Goal: Task Accomplishment & Management: Manage account settings

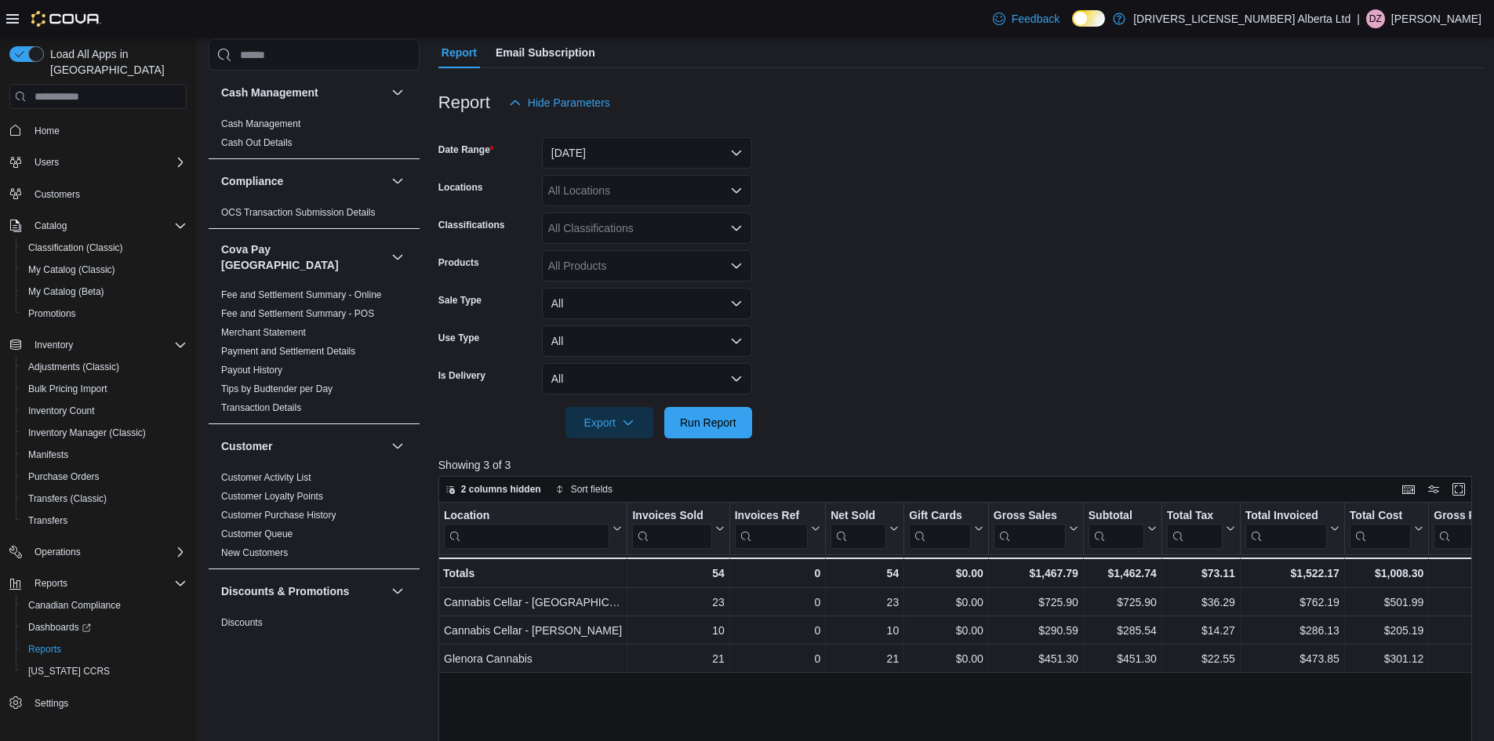
scroll to position [157, 0]
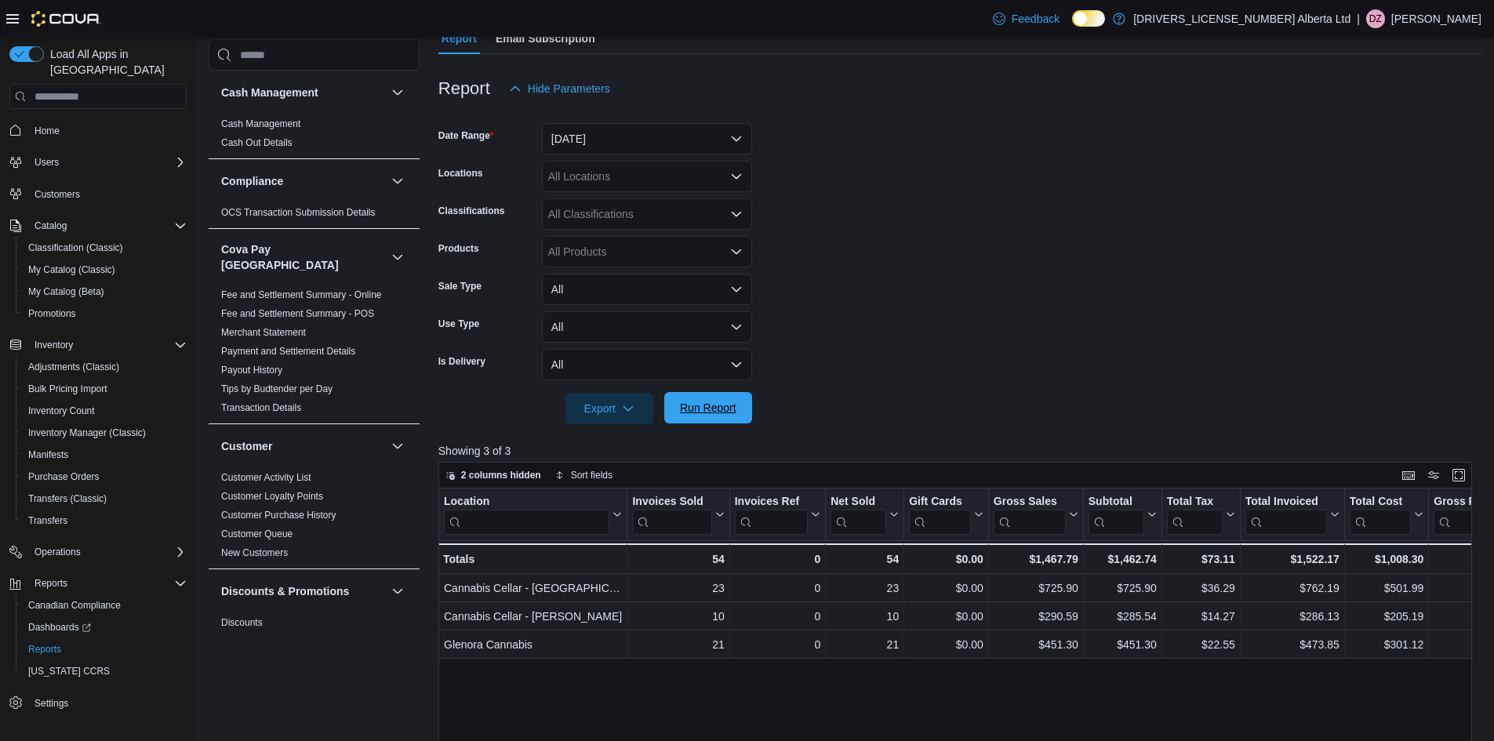
click at [698, 413] on span "Run Report" at bounding box center [708, 408] width 56 height 16
click at [697, 420] on span "Run Report" at bounding box center [708, 407] width 69 height 31
click at [681, 143] on button "[DATE]" at bounding box center [647, 138] width 210 height 31
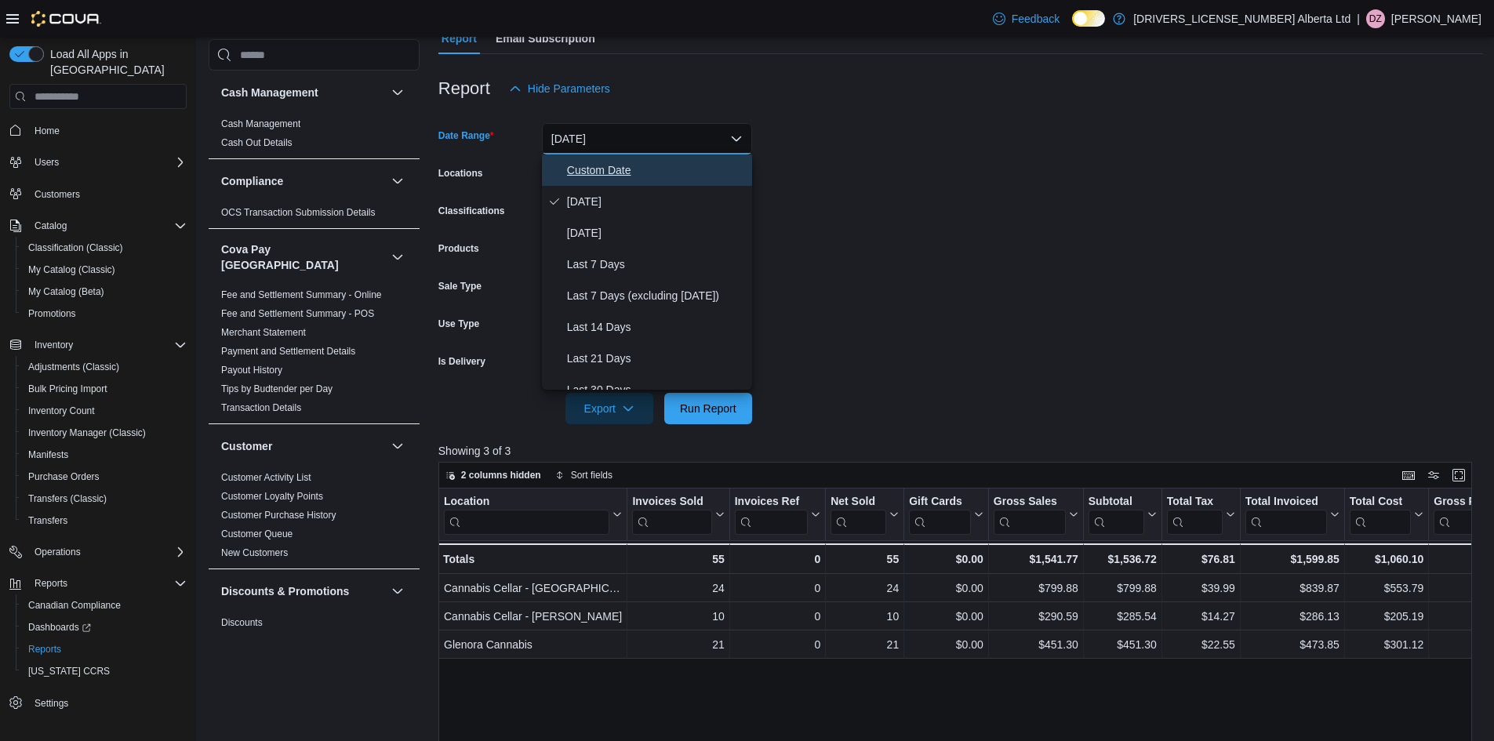
click at [613, 166] on span "Custom Date" at bounding box center [656, 170] width 179 height 19
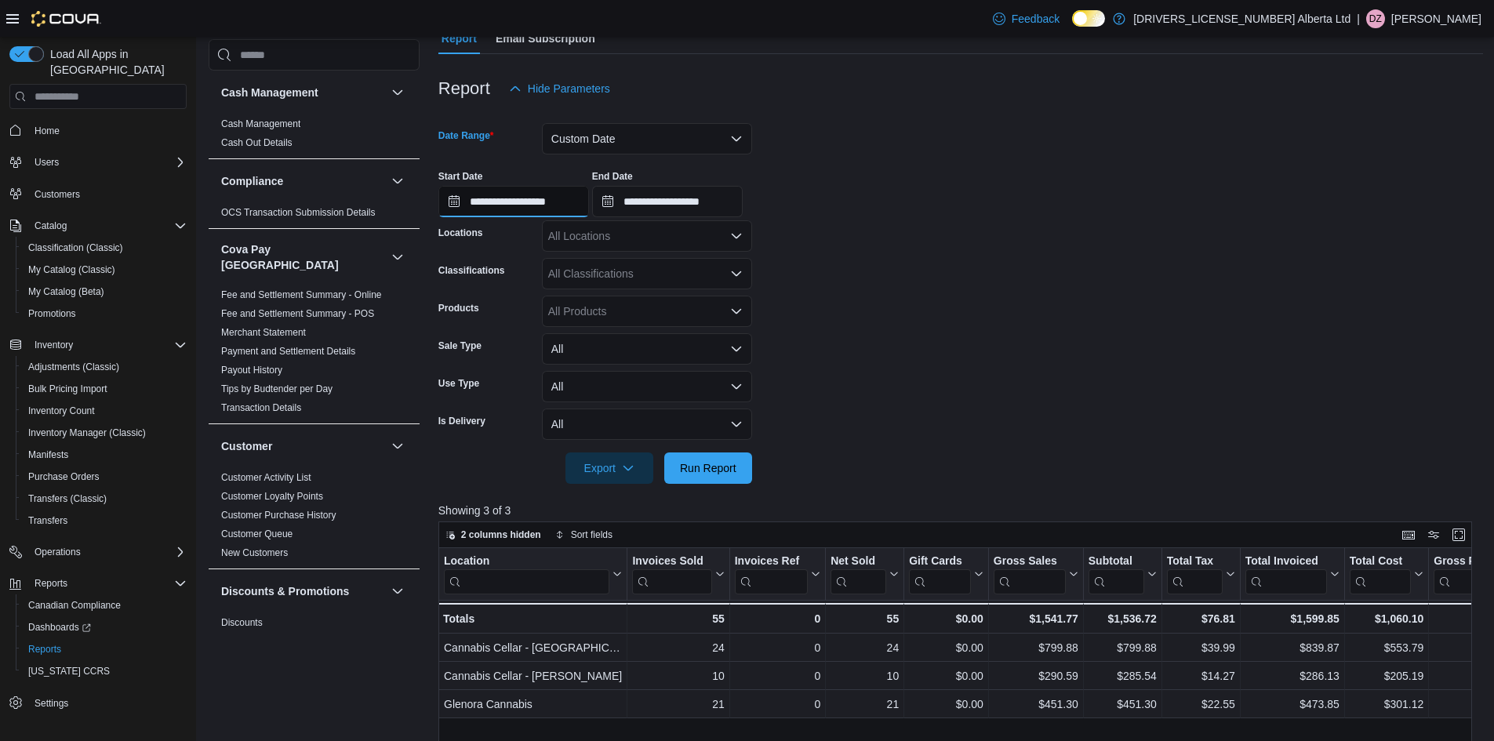
click at [586, 213] on input "**********" at bounding box center [513, 201] width 151 height 31
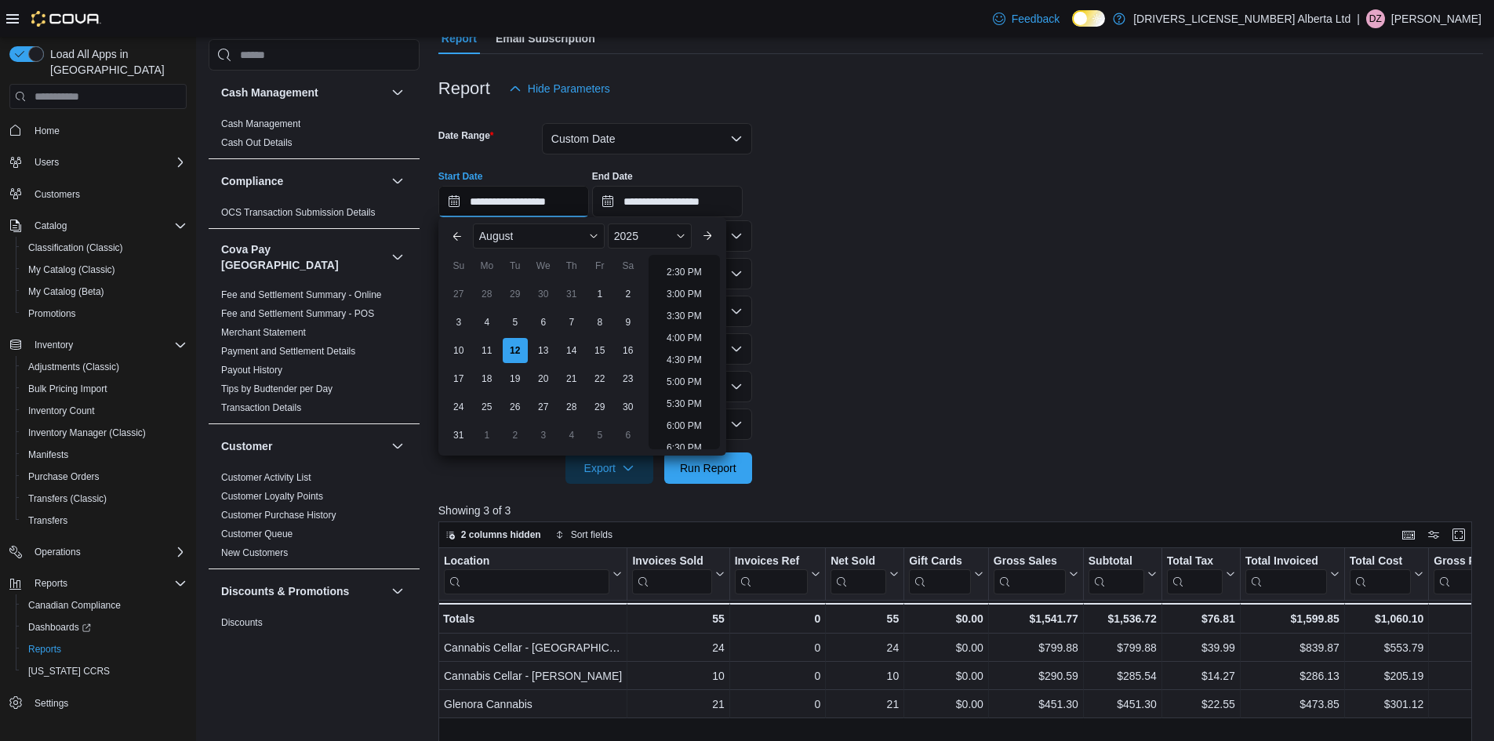
scroll to position [554, 0]
click at [681, 297] on li "1:30 PM" at bounding box center [684, 306] width 48 height 19
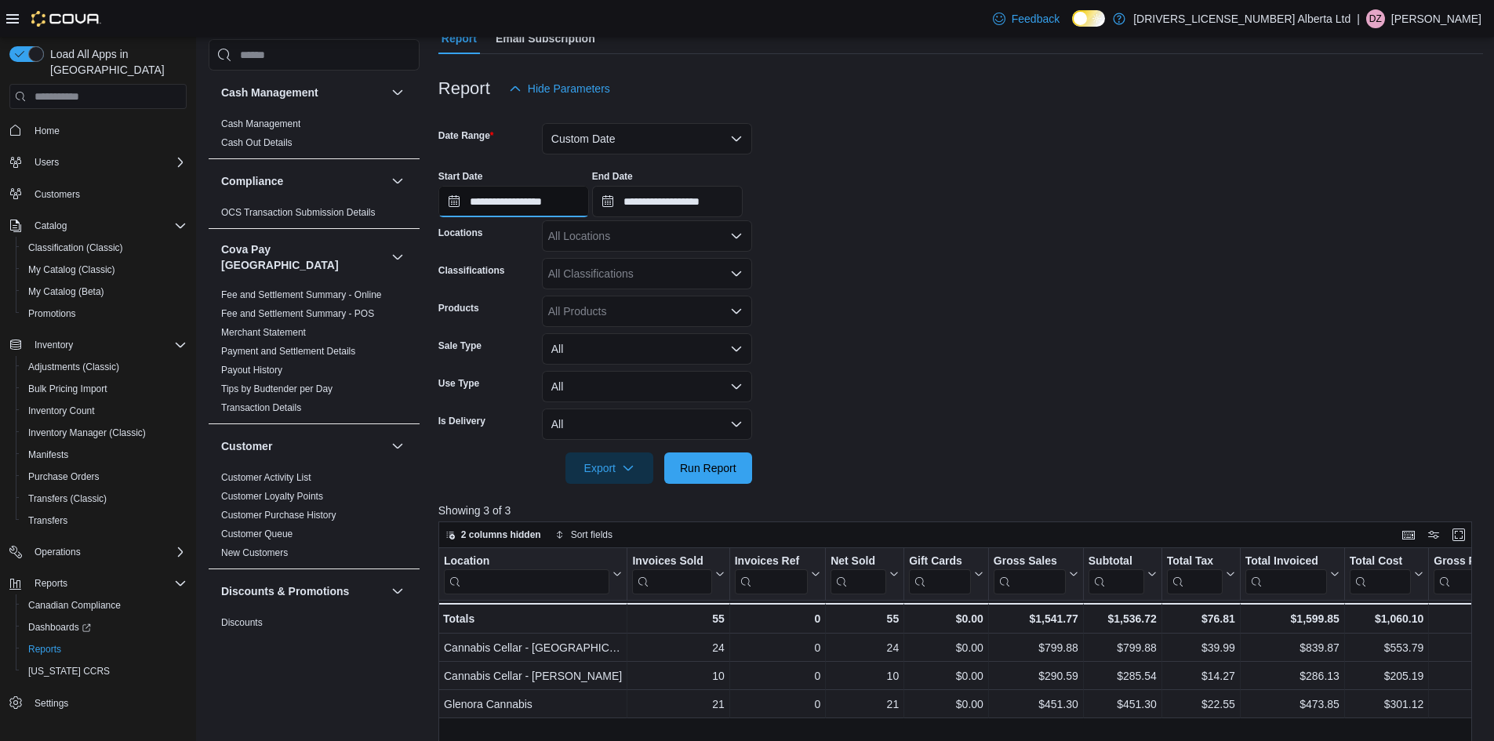
click at [540, 195] on input "**********" at bounding box center [513, 201] width 151 height 31
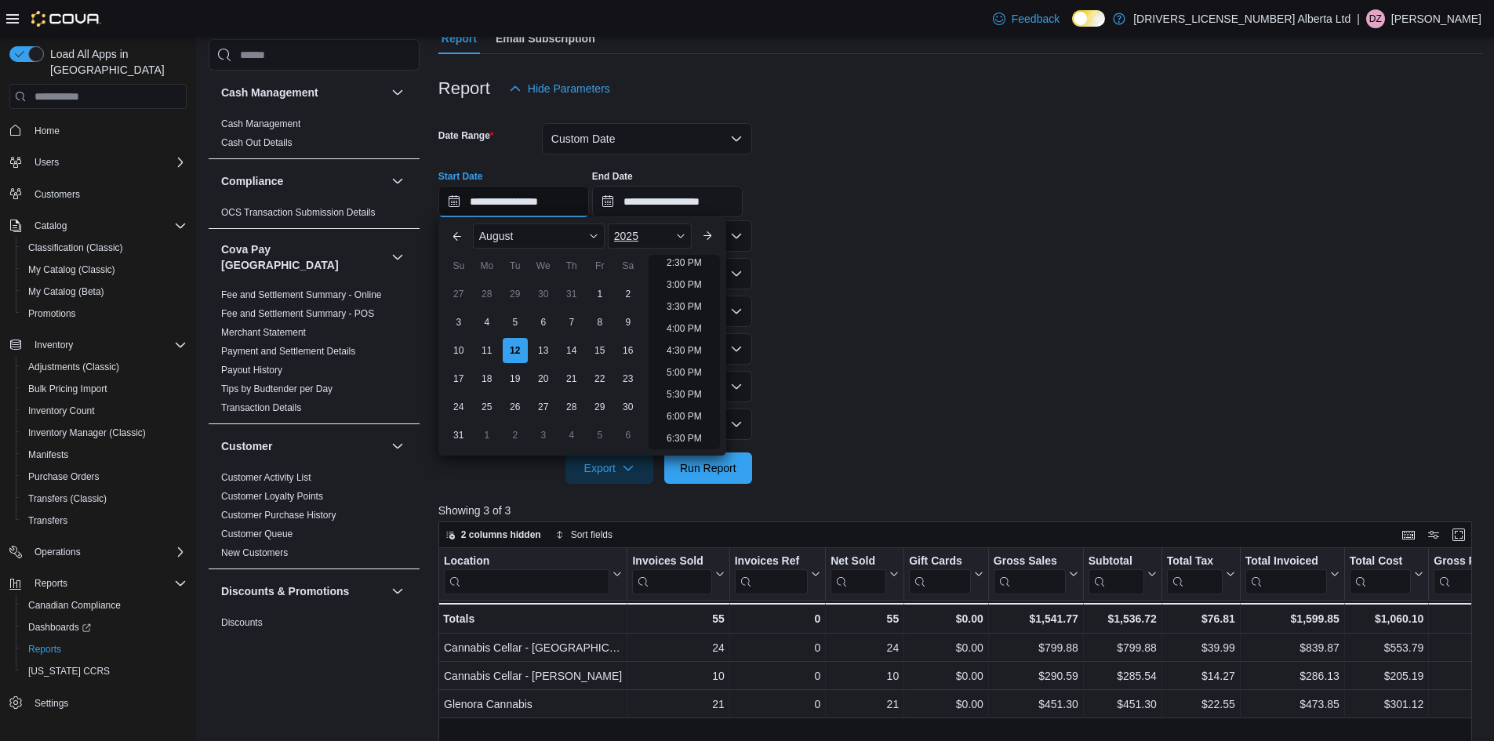
scroll to position [574, 0]
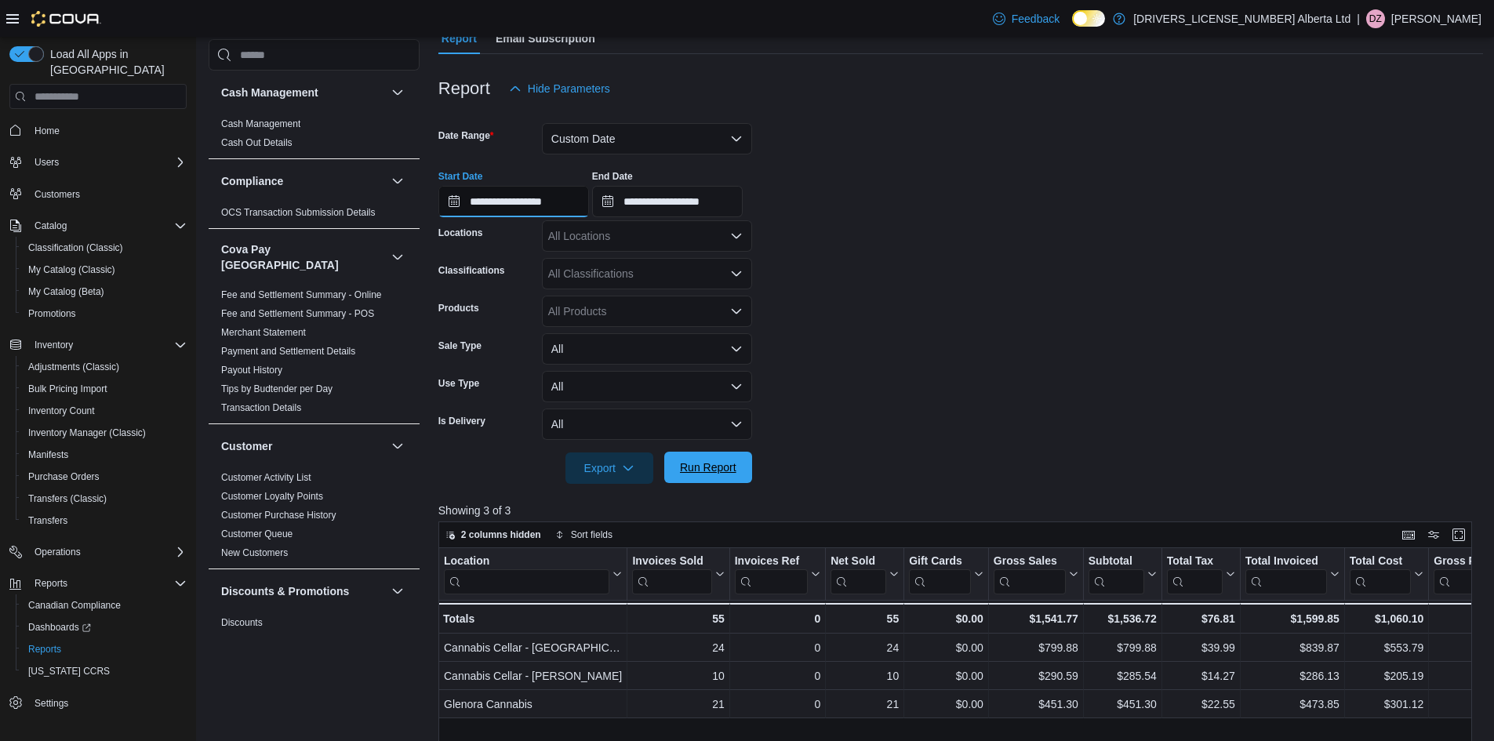
type input "**********"
click at [698, 464] on span "Run Report" at bounding box center [708, 468] width 56 height 16
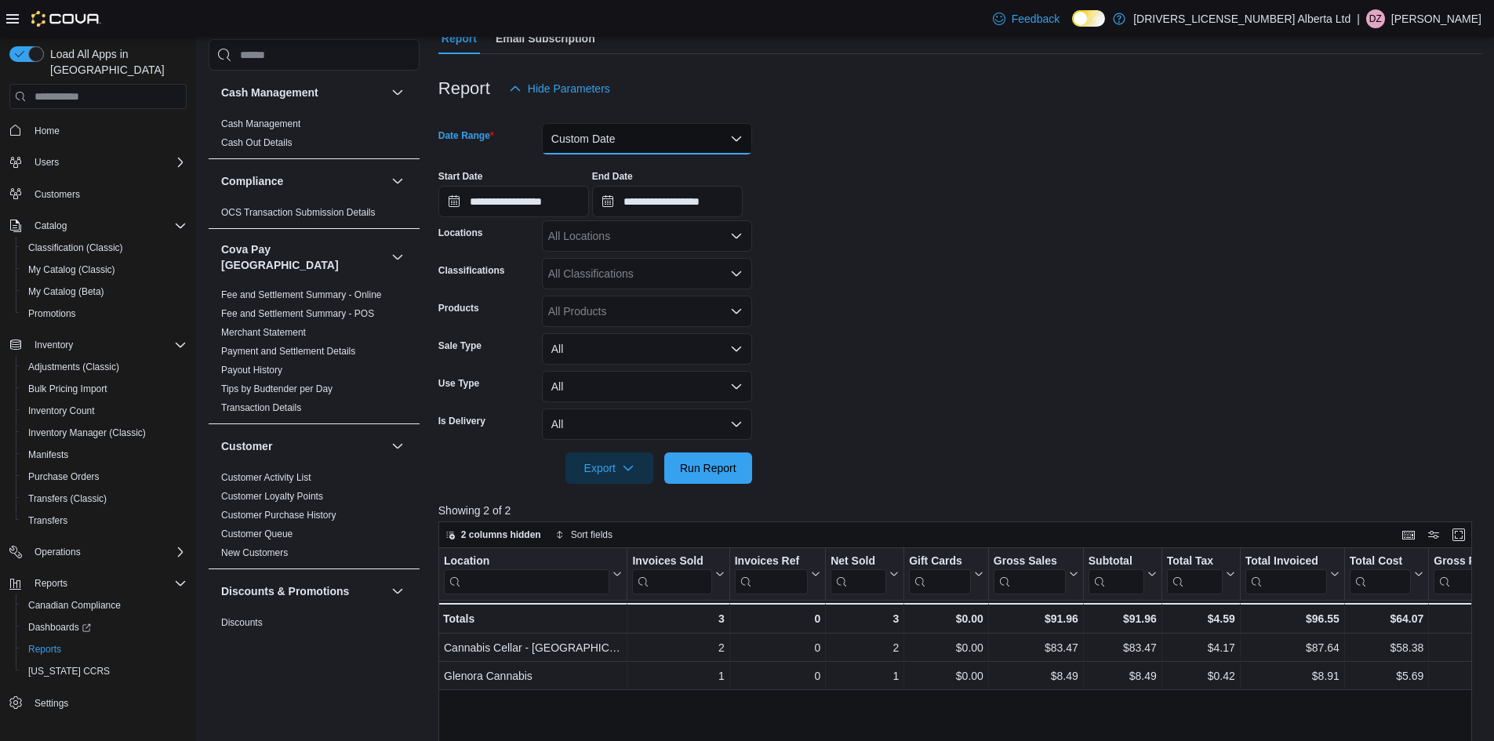
click at [603, 138] on button "Custom Date" at bounding box center [647, 138] width 210 height 31
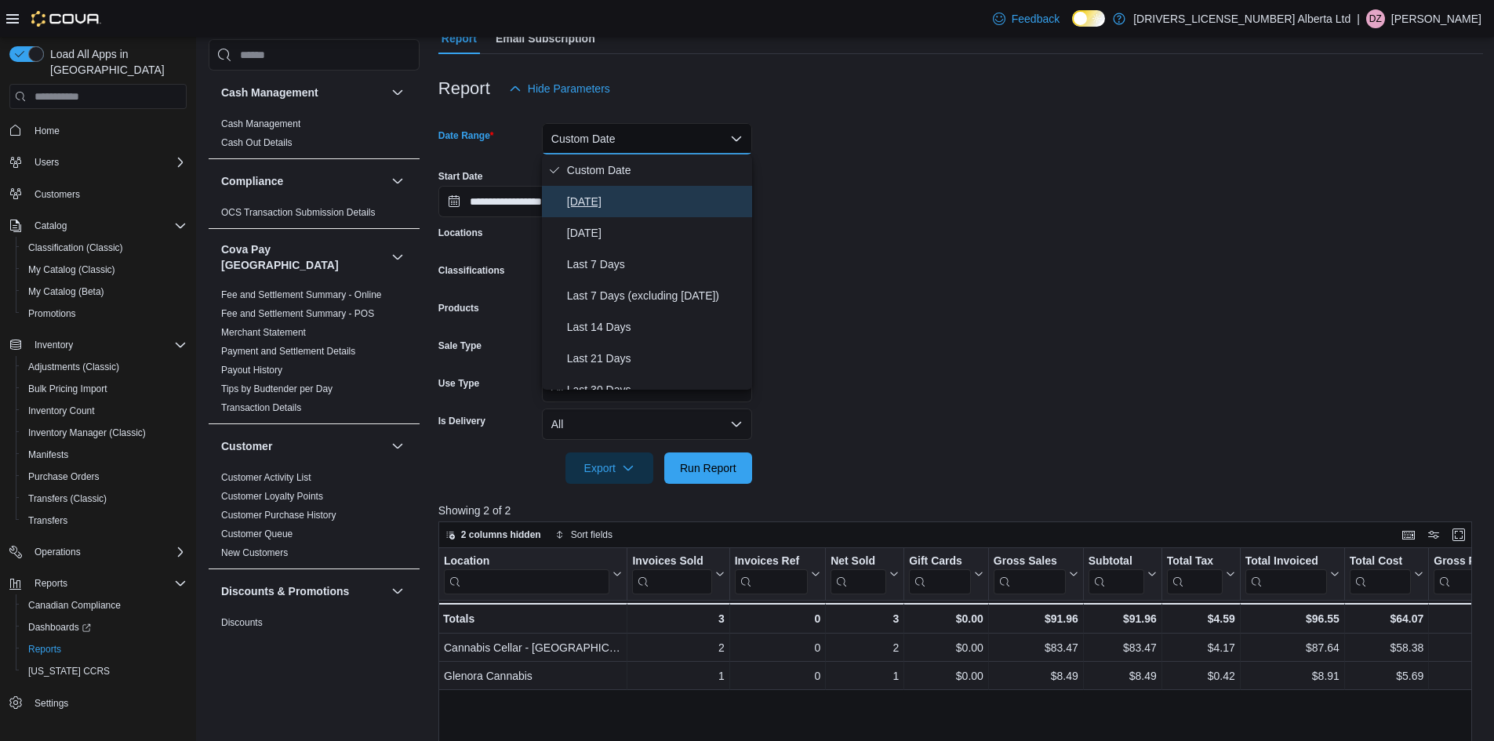
click at [572, 202] on span "[DATE]" at bounding box center [656, 201] width 179 height 19
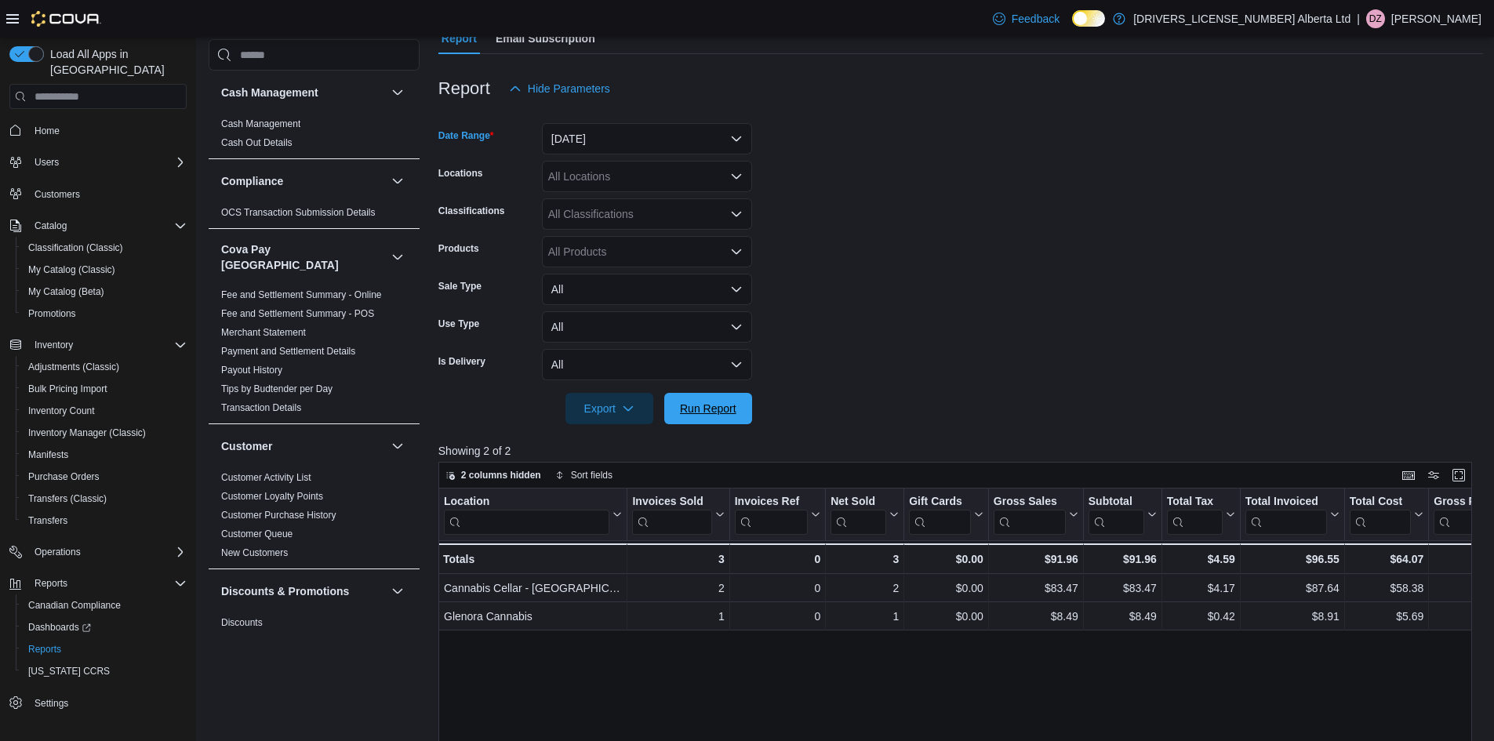
click at [693, 414] on span "Run Report" at bounding box center [708, 409] width 56 height 16
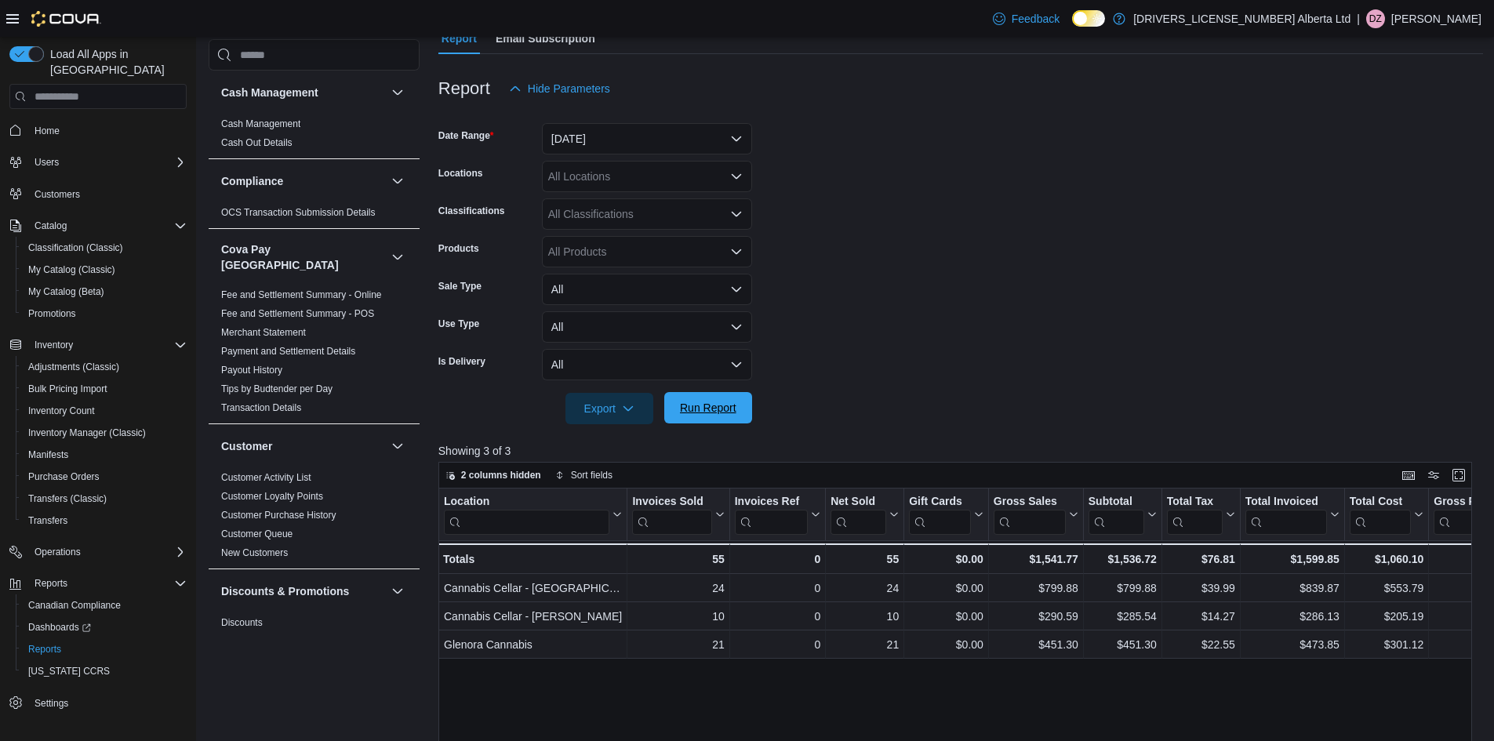
click at [715, 413] on span "Run Report" at bounding box center [708, 408] width 56 height 16
drag, startPoint x: 744, startPoint y: 420, endPoint x: 336, endPoint y: 0, distance: 585.2
click at [744, 420] on button "Run Report" at bounding box center [708, 408] width 88 height 31
click at [704, 414] on span "Run Report" at bounding box center [708, 408] width 56 height 16
click at [732, 384] on div at bounding box center [960, 386] width 1045 height 13
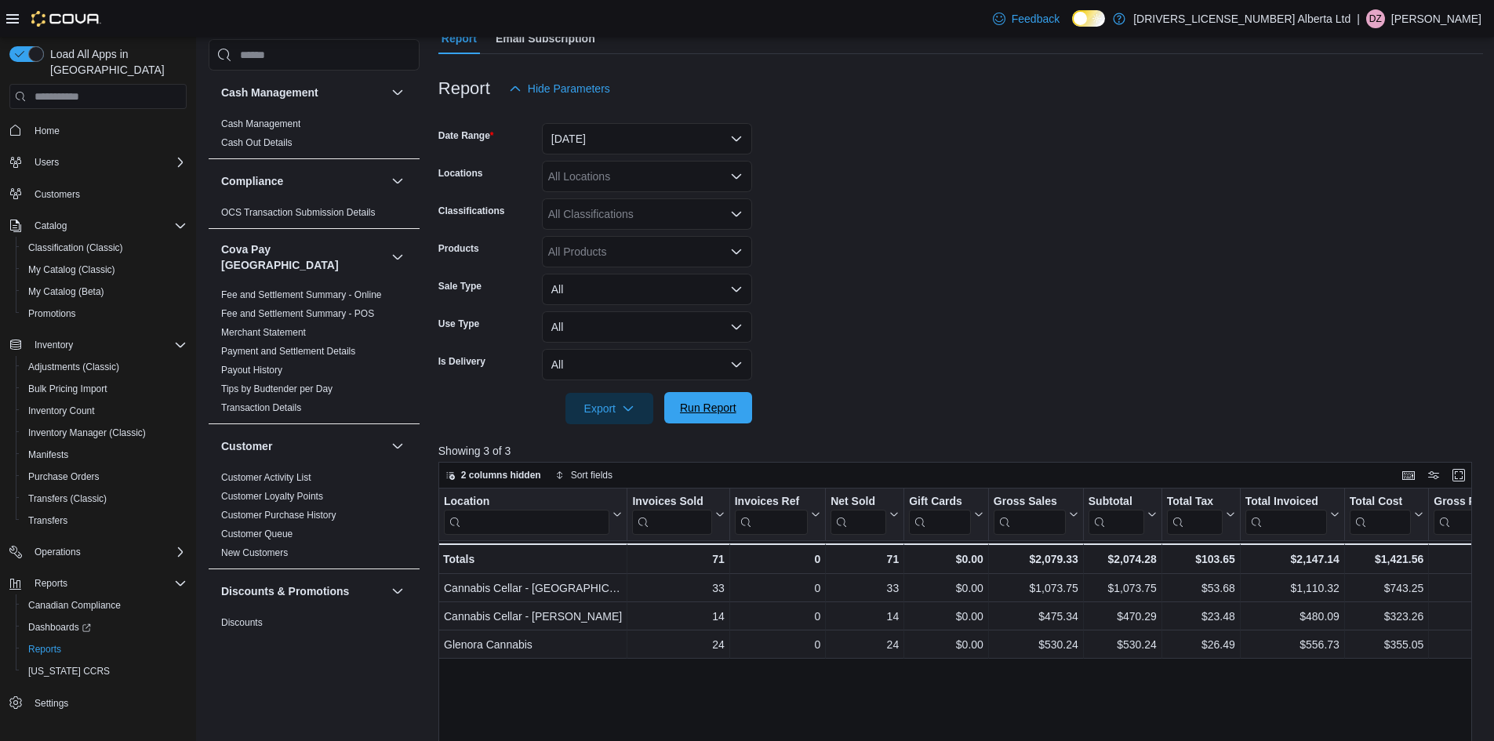
click at [720, 414] on span "Run Report" at bounding box center [708, 408] width 56 height 16
drag, startPoint x: 728, startPoint y: 420, endPoint x: 877, endPoint y: 340, distance: 169.1
click at [728, 420] on span "Run Report" at bounding box center [708, 408] width 69 height 31
click at [722, 405] on span "Run Report" at bounding box center [708, 408] width 56 height 16
drag, startPoint x: 720, startPoint y: 411, endPoint x: 730, endPoint y: 392, distance: 21.4
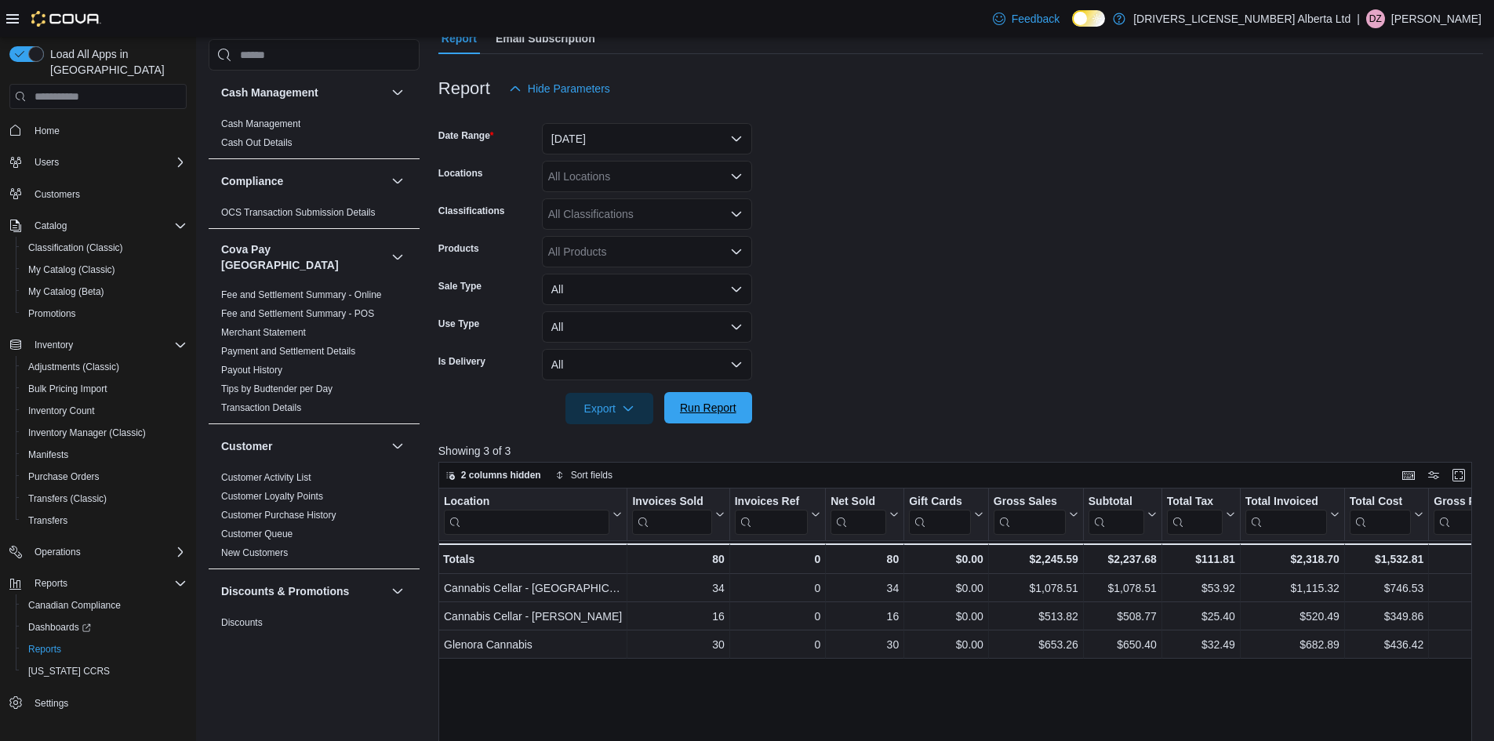
click at [720, 409] on span "Run Report" at bounding box center [708, 408] width 56 height 16
click at [690, 405] on span "Run Report" at bounding box center [708, 408] width 56 height 16
click at [721, 406] on span "Run Report" at bounding box center [708, 408] width 56 height 16
click at [720, 413] on span "Run Report" at bounding box center [708, 408] width 56 height 16
click at [1075, 245] on form "Date Range [DATE] Locations All Locations Classifications All Classifications P…" at bounding box center [960, 264] width 1045 height 320
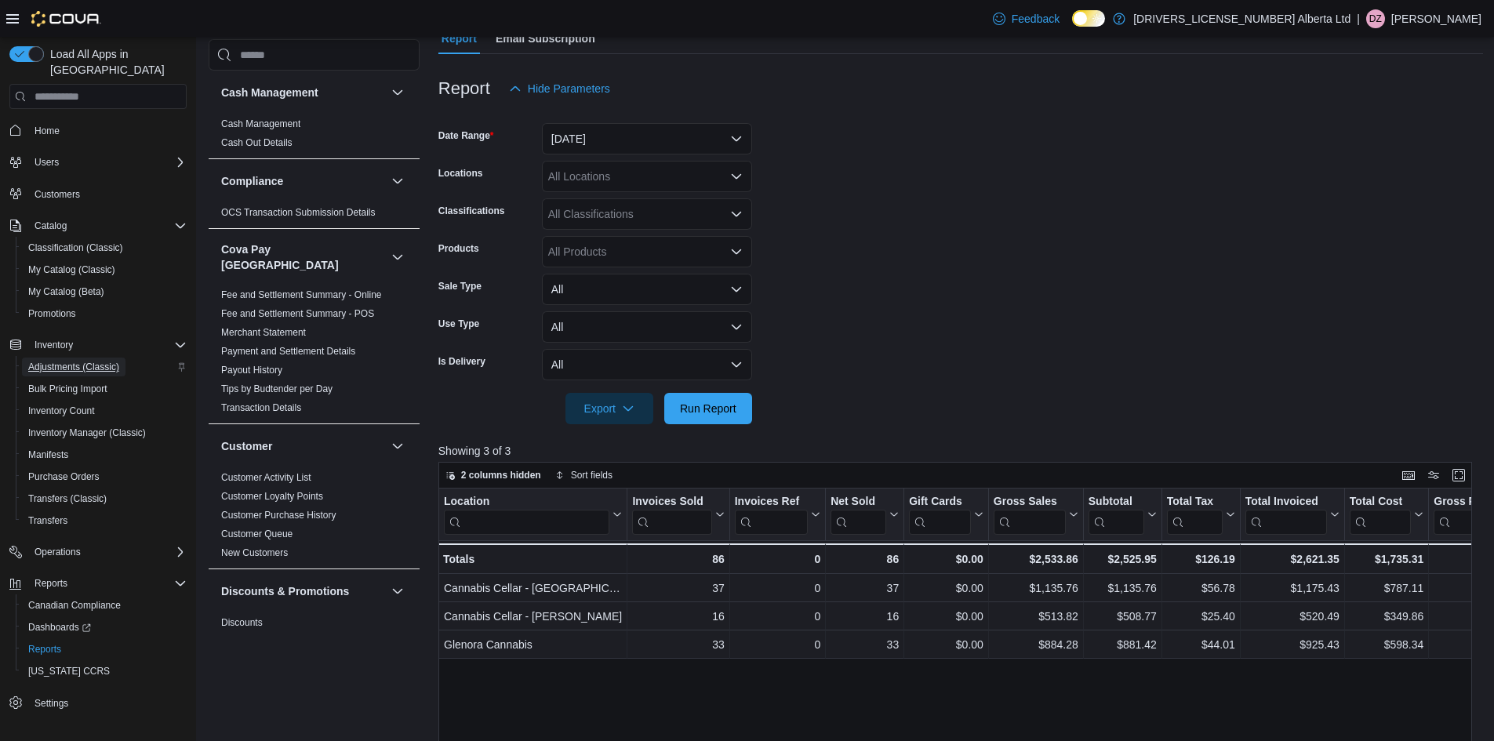
click at [90, 361] on span "Adjustments (Classic)" at bounding box center [73, 367] width 91 height 13
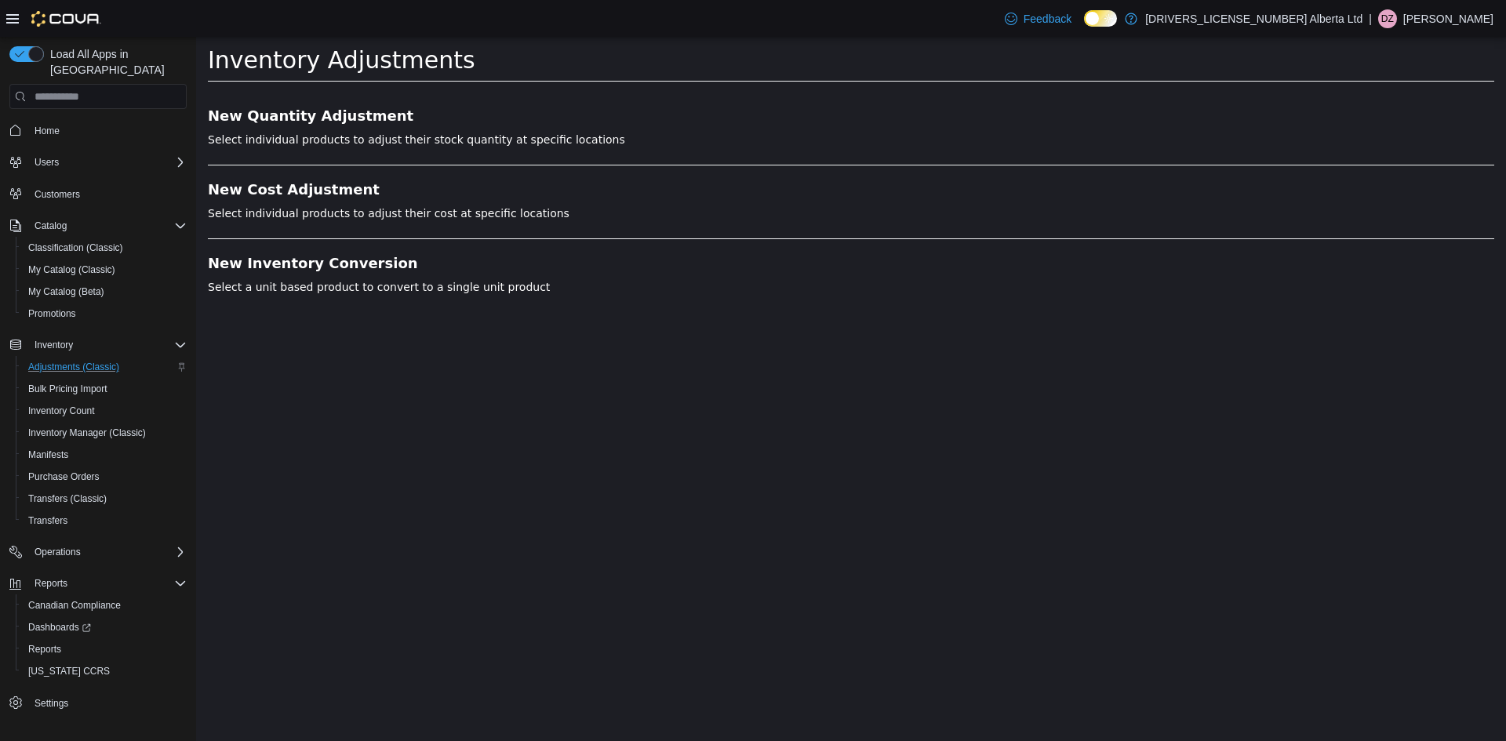
click at [303, 104] on div "New Quantity Adjustment Select individual products to adjust their stock quanti…" at bounding box center [851, 198] width 1310 height 213
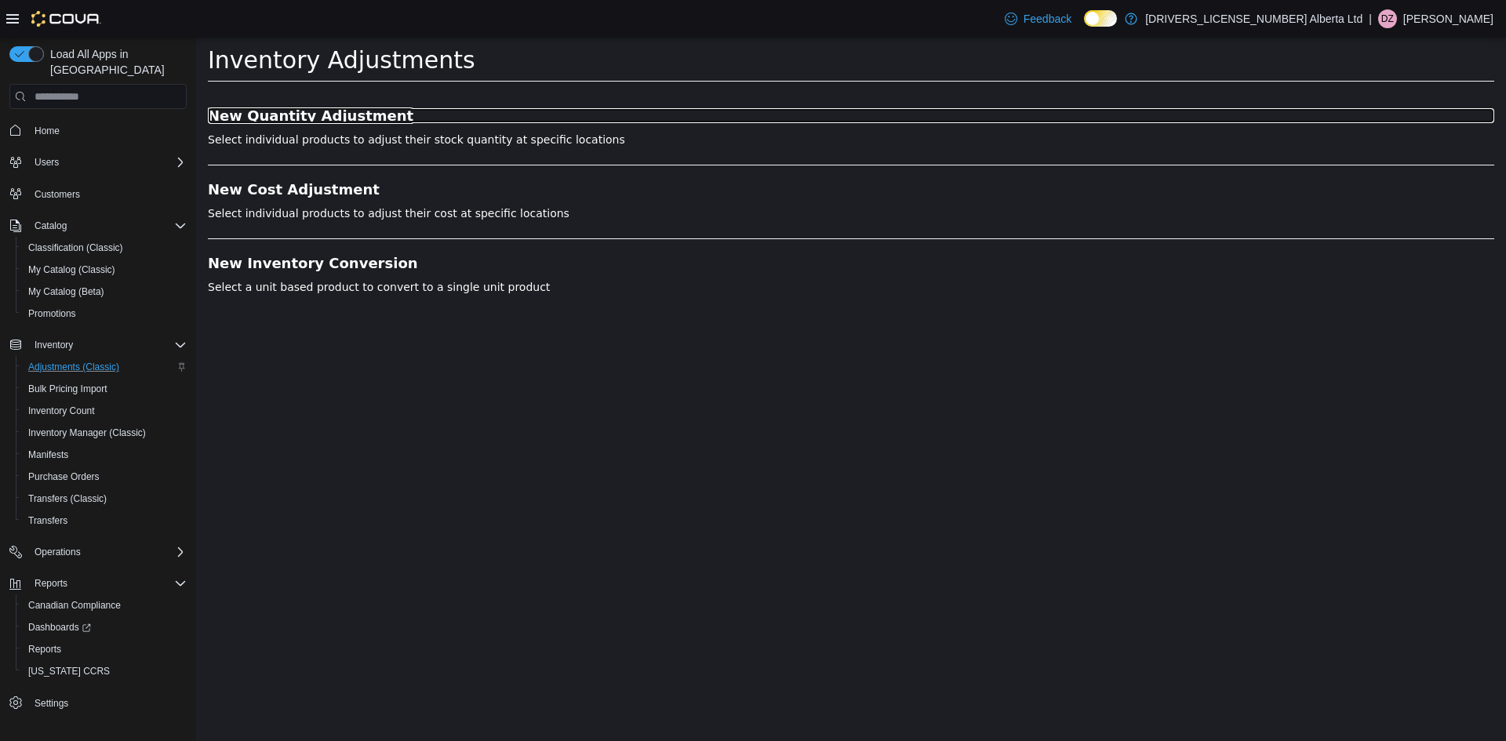
click at [299, 114] on h3 "New Quantity Adjustment" at bounding box center [851, 116] width 1286 height 16
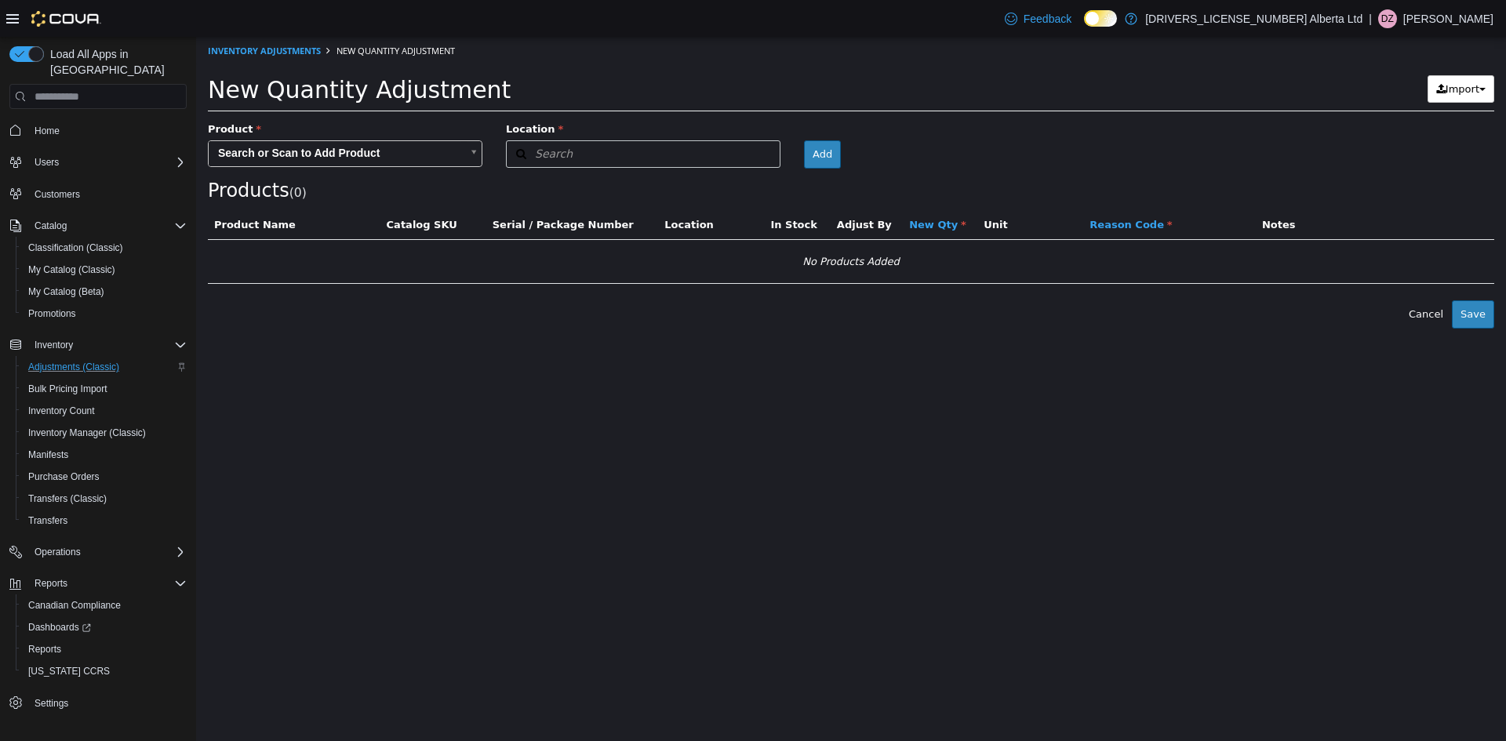
click at [307, 158] on body "× Inventory Adjustments New Quantity Adjustment New Quantity Adjustment Import …" at bounding box center [851, 183] width 1310 height 292
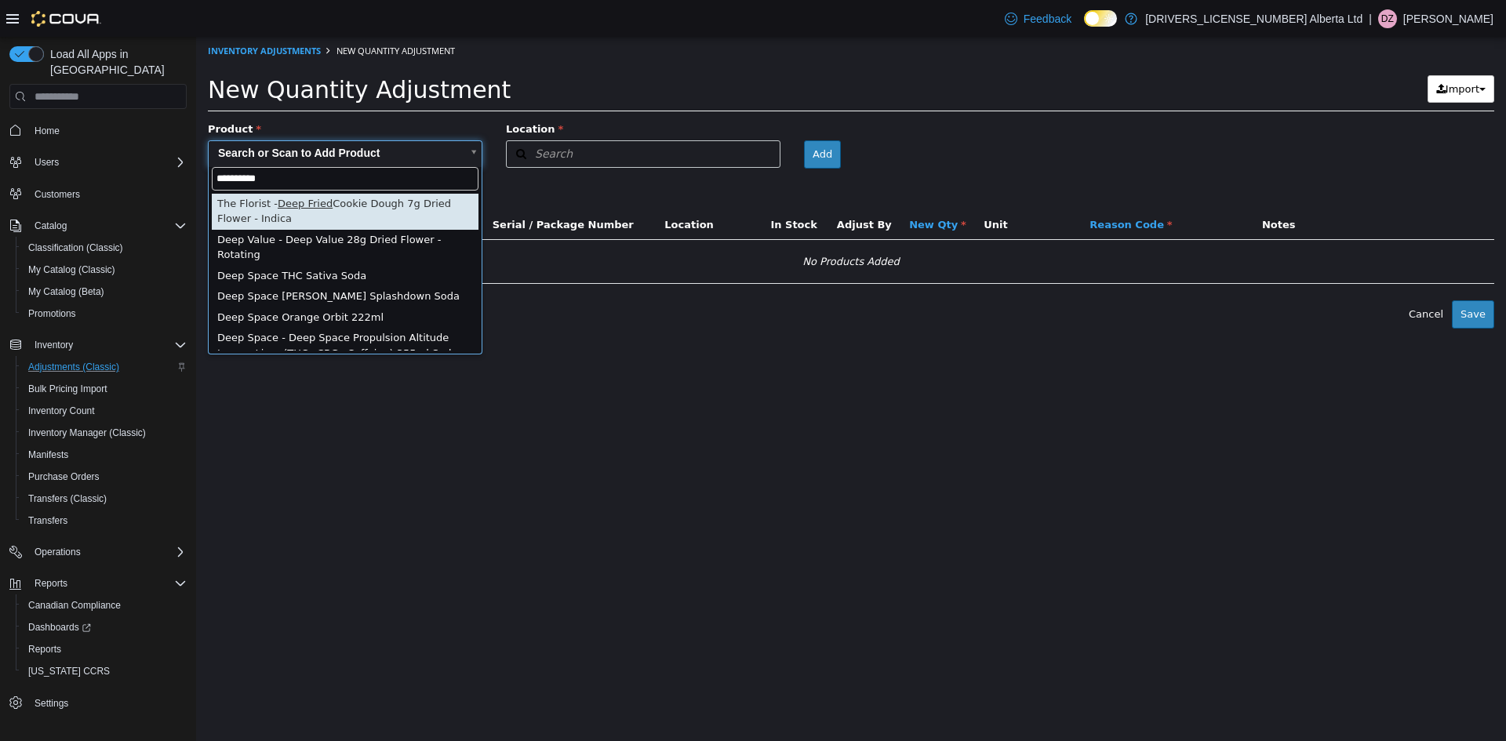
type input "**********"
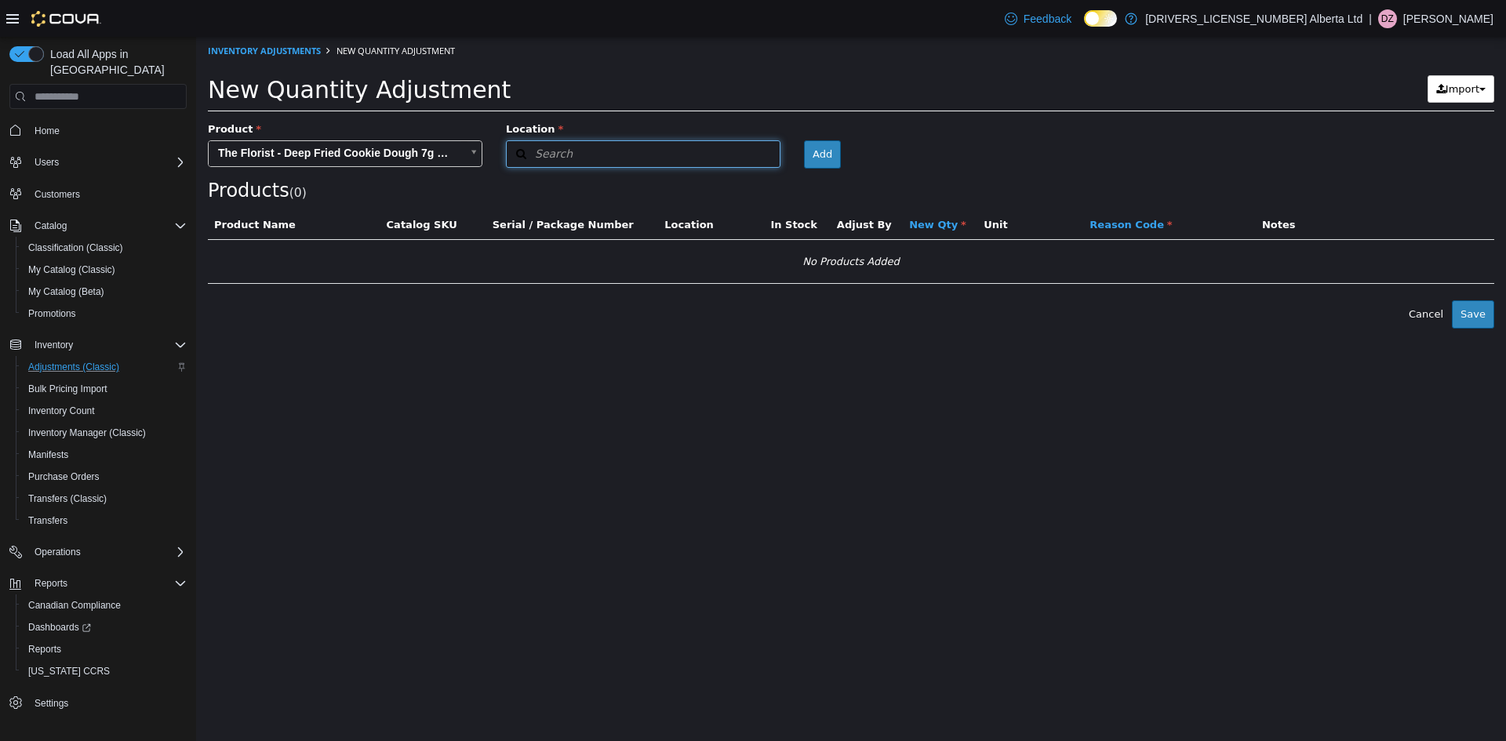
click at [725, 162] on button "Search" at bounding box center [643, 153] width 275 height 27
click at [742, 175] on span "or browse" at bounding box center [741, 182] width 77 height 27
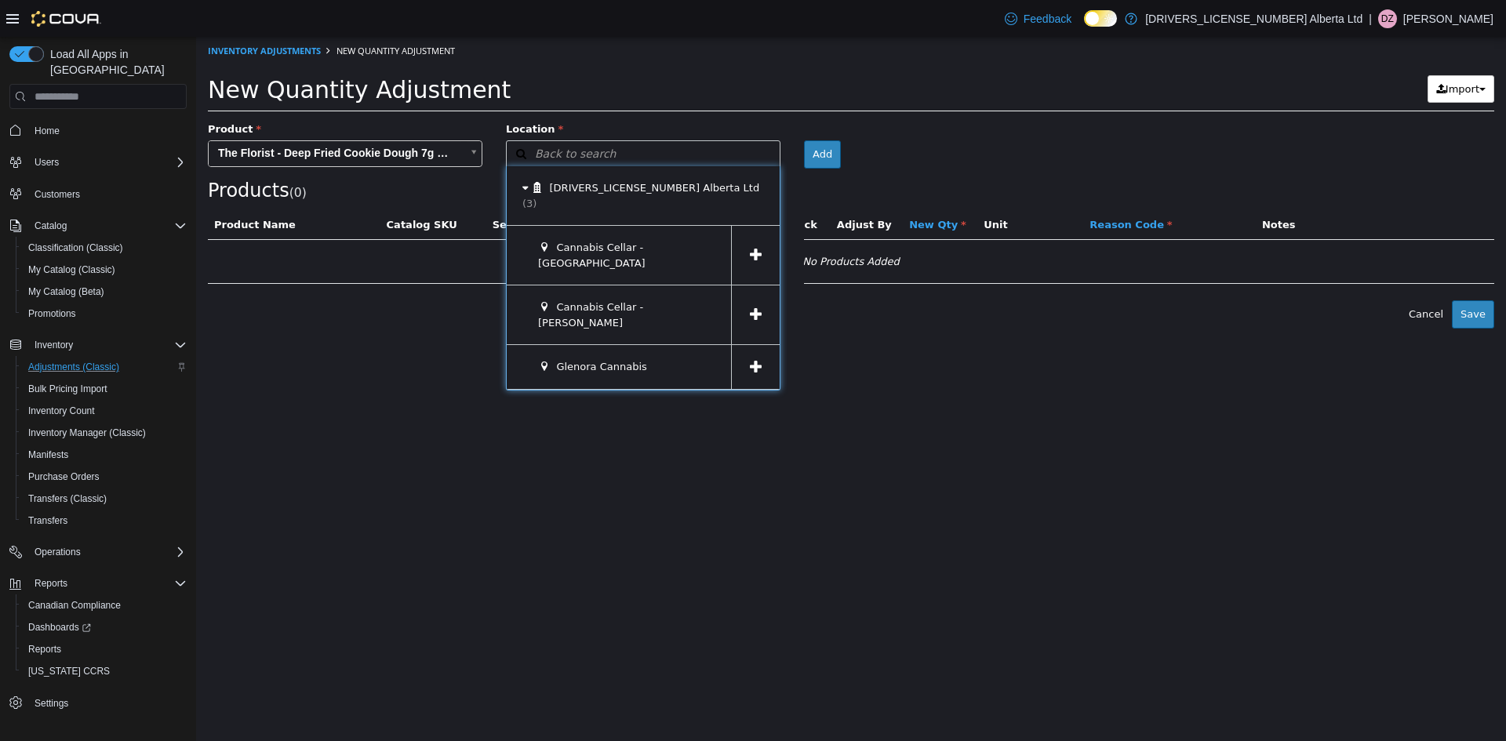
click at [747, 226] on span at bounding box center [755, 255] width 49 height 59
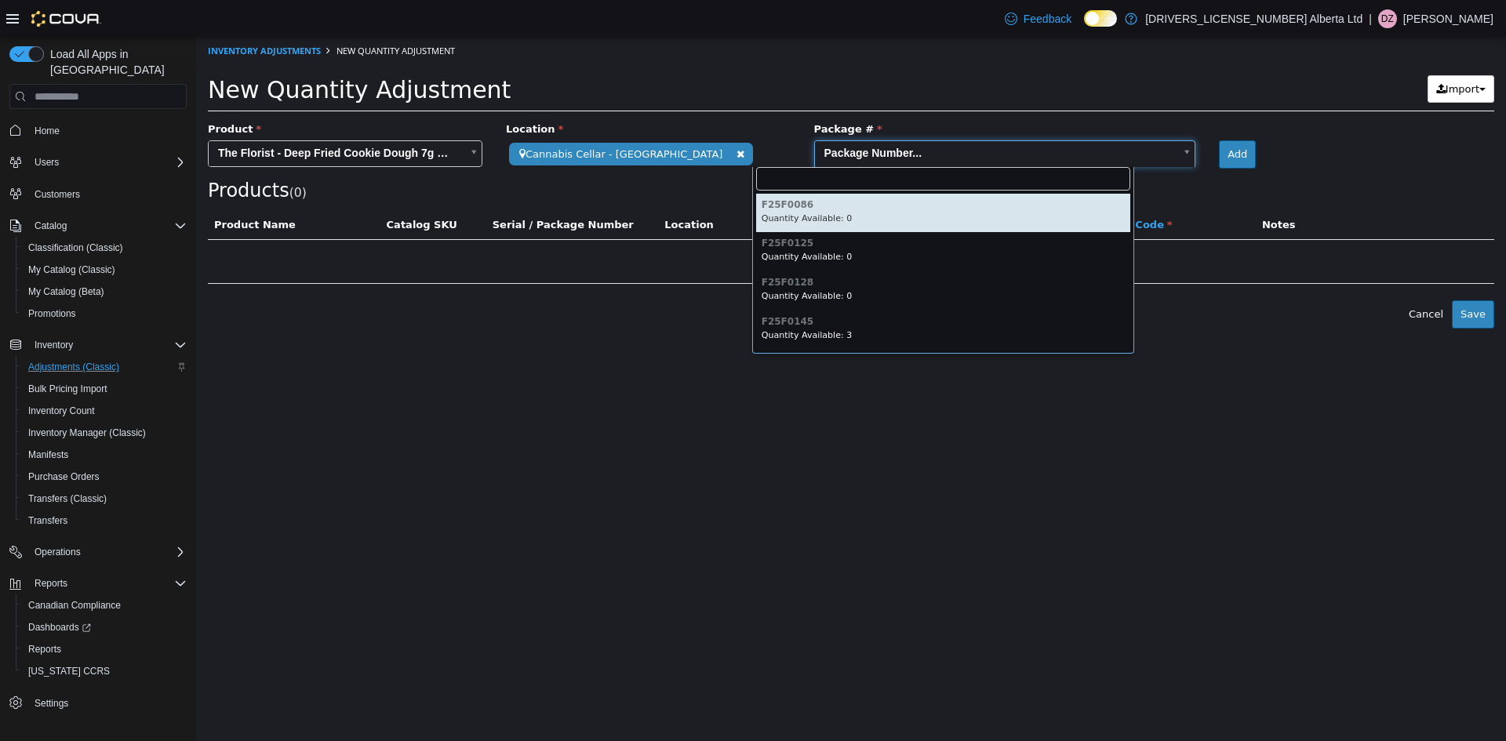
click at [825, 156] on body "**********" at bounding box center [851, 183] width 1310 height 292
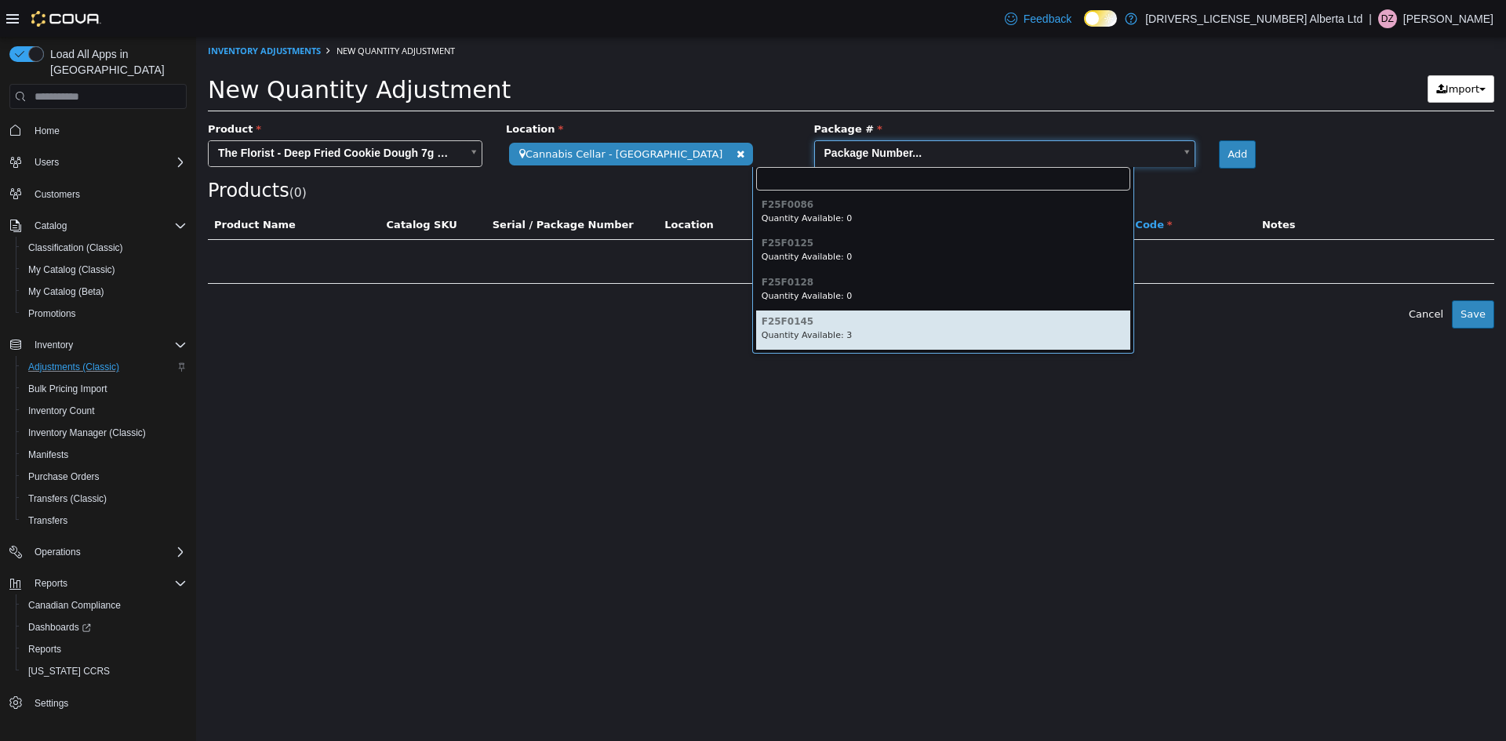
type input "********"
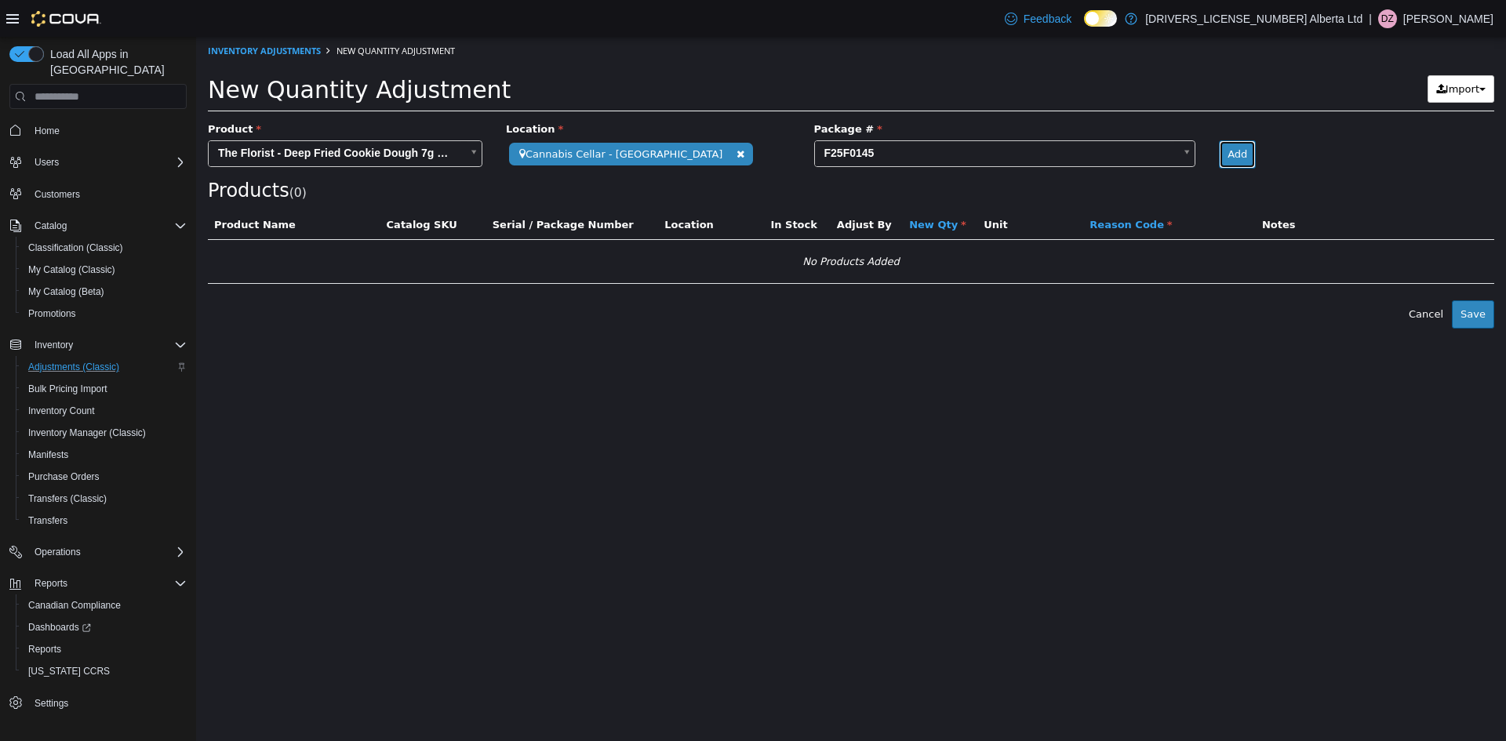
click at [1219, 158] on button "Add" at bounding box center [1237, 154] width 37 height 28
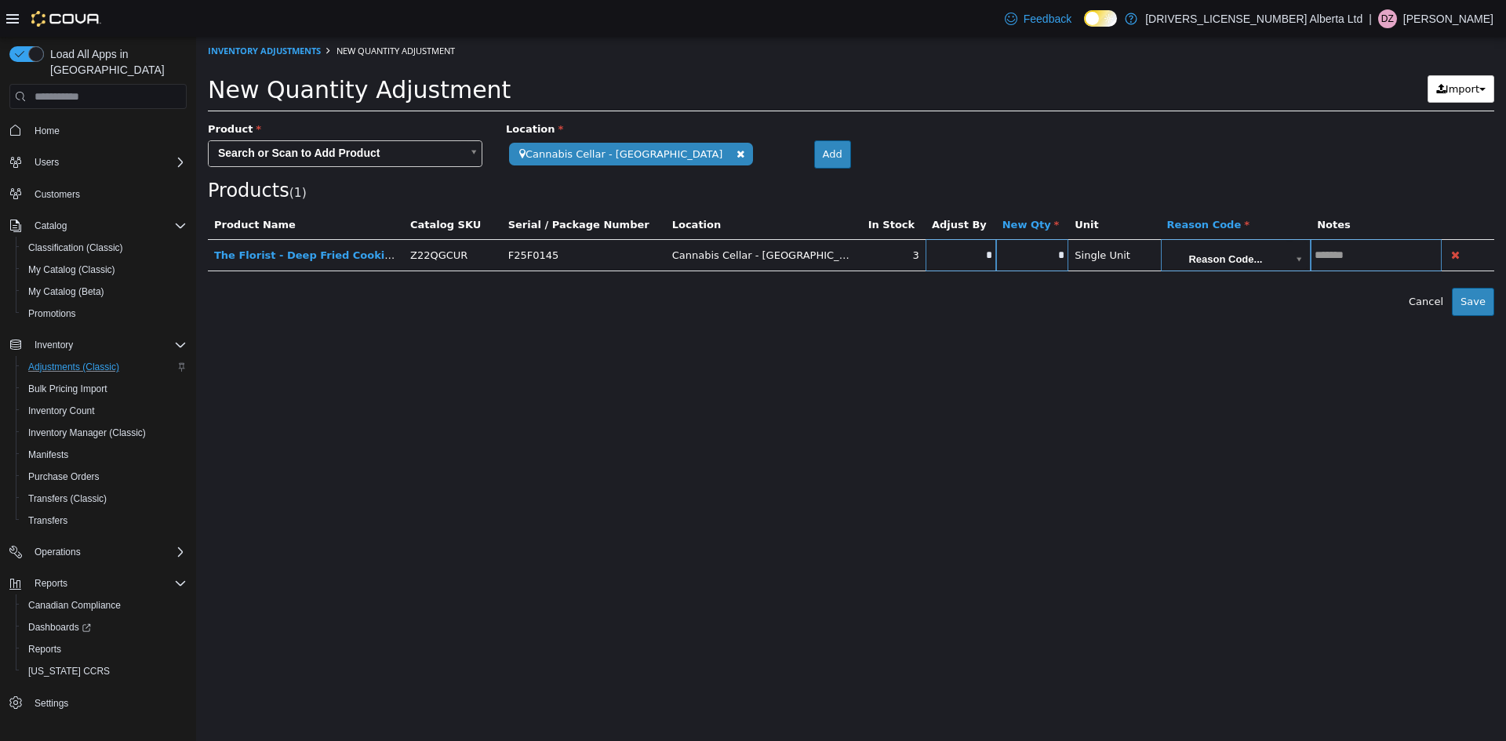
drag, startPoint x: 990, startPoint y: 264, endPoint x: 1000, endPoint y: 252, distance: 16.2
click at [996, 264] on td "*" at bounding box center [1032, 255] width 73 height 32
click at [1000, 252] on input "*" at bounding box center [1032, 255] width 73 height 12
type input "*"
type input "**"
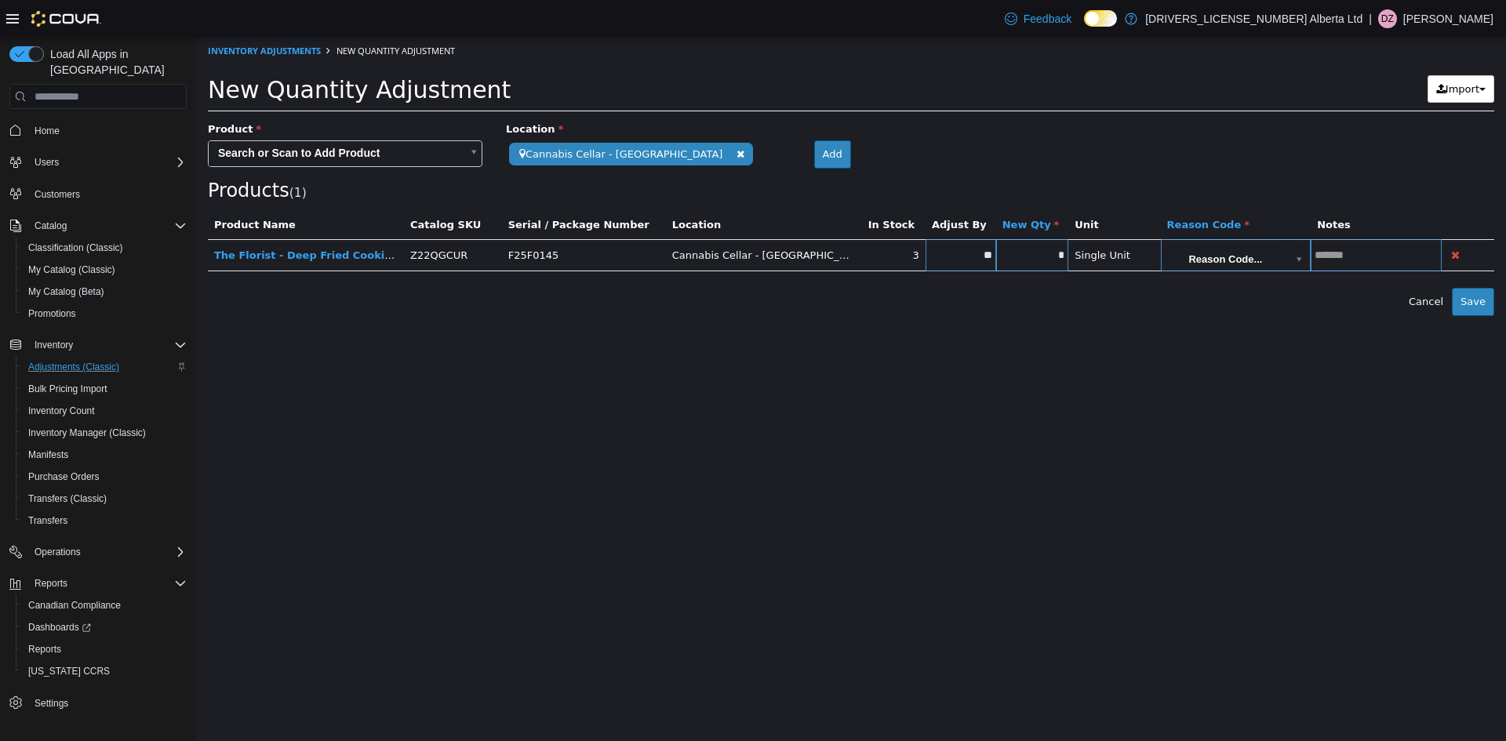
drag, startPoint x: 1175, startPoint y: 252, endPoint x: 1207, endPoint y: 264, distance: 34.2
click at [1178, 253] on body "**********" at bounding box center [851, 176] width 1310 height 279
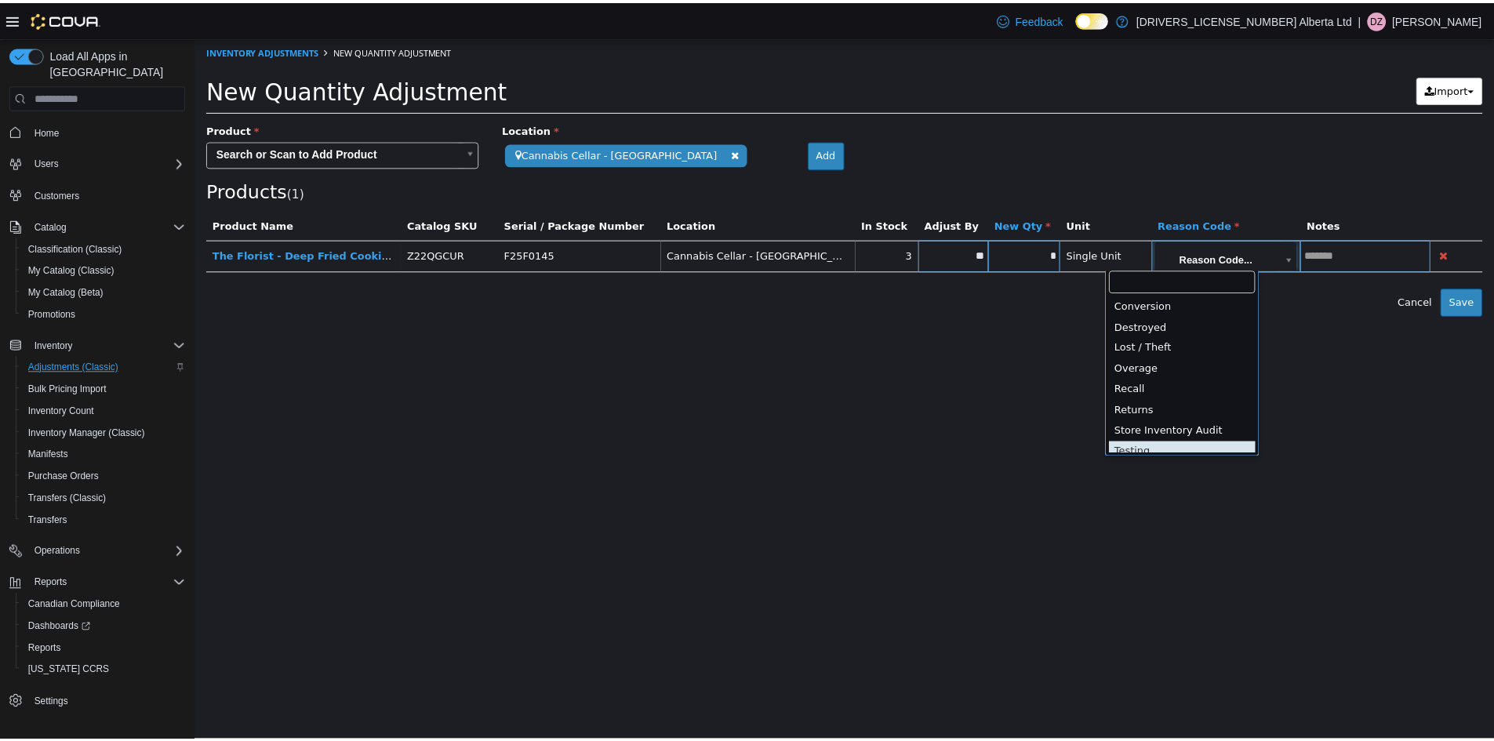
scroll to position [4, 0]
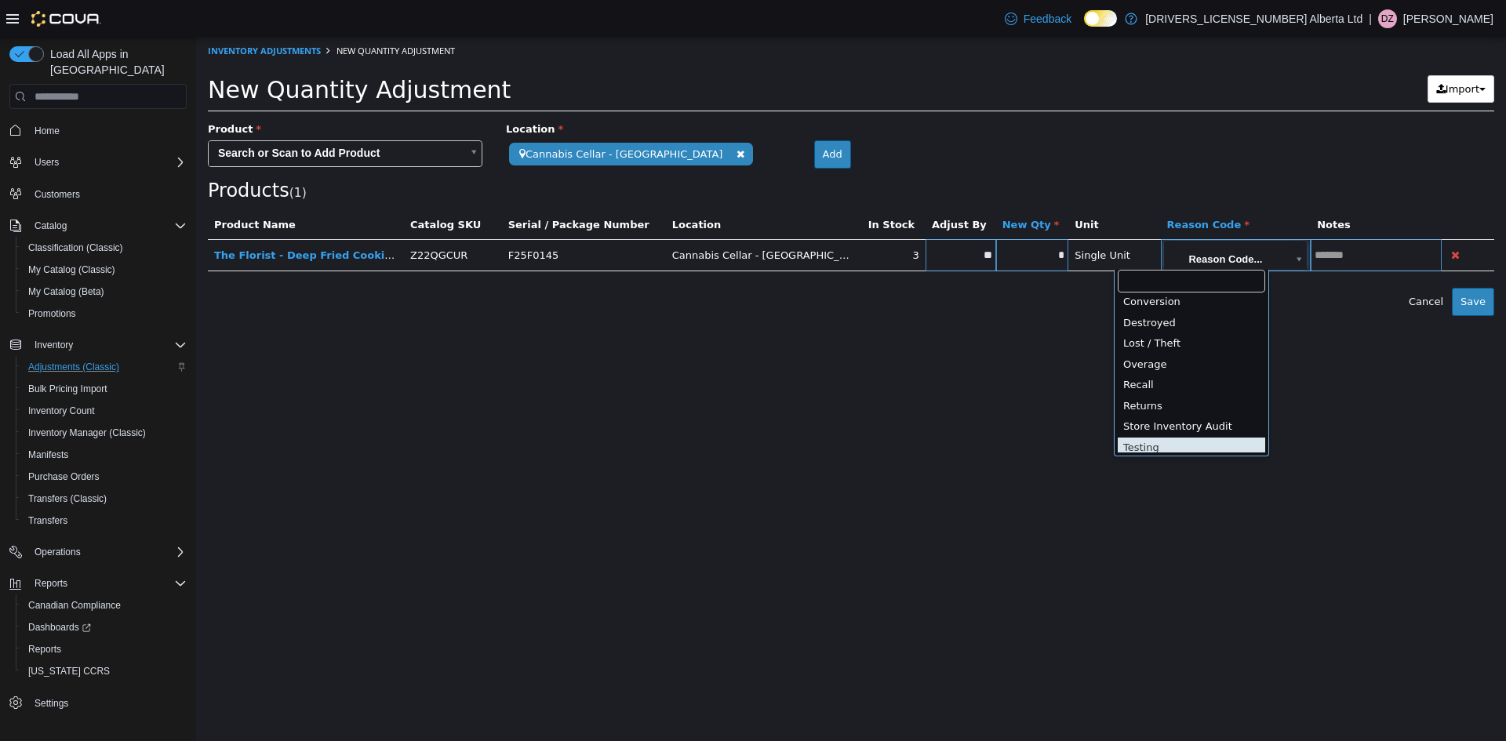
type input "**********"
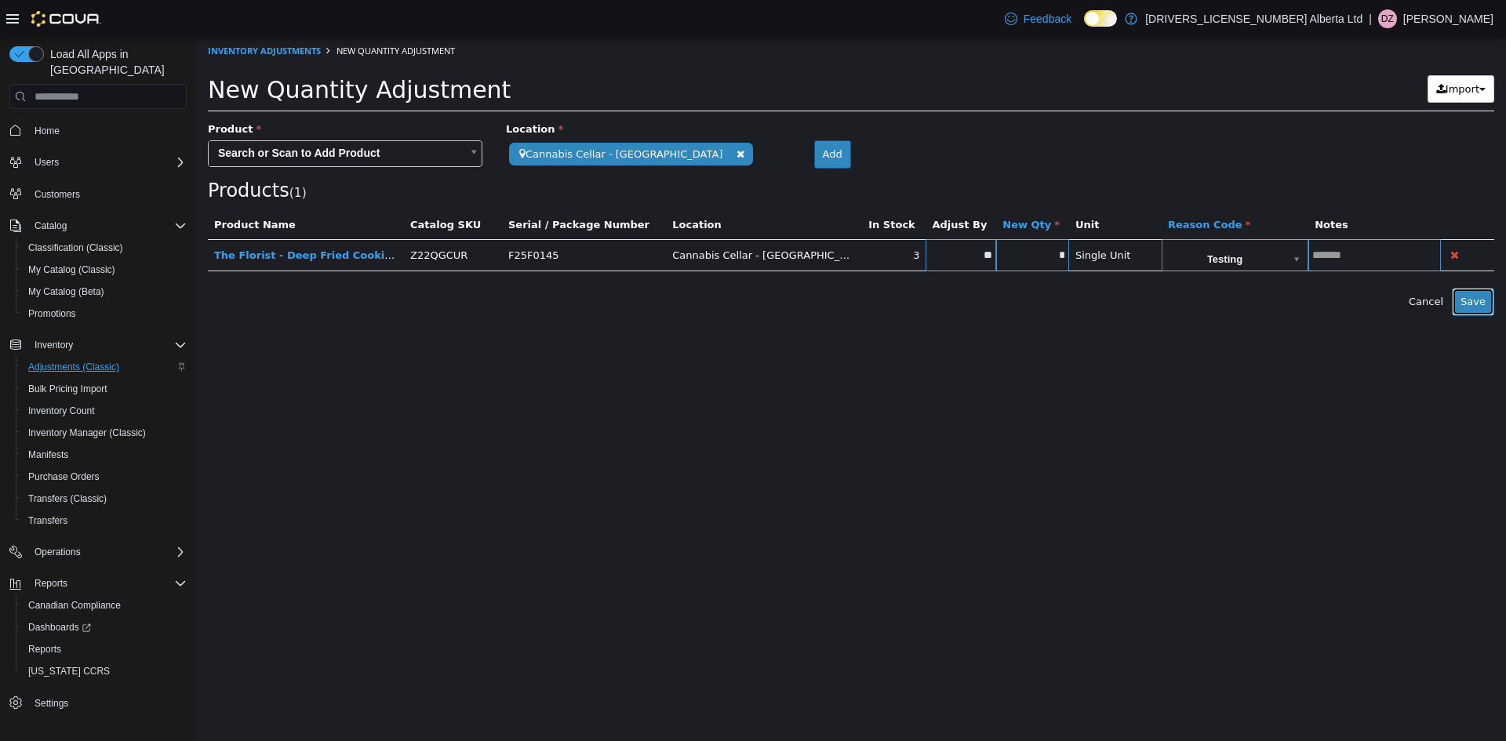
click at [1482, 307] on button "Save" at bounding box center [1473, 302] width 42 height 28
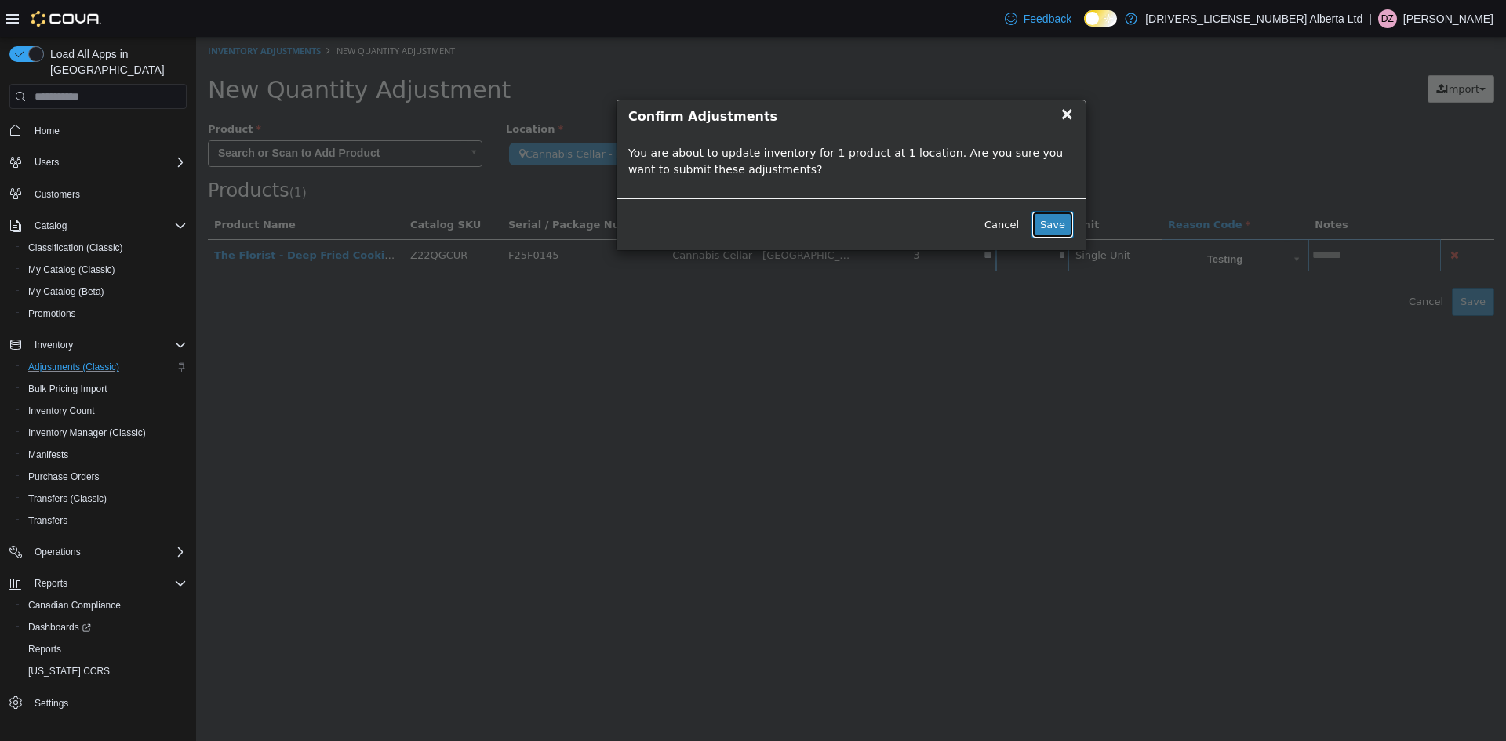
click at [1066, 227] on button "Save" at bounding box center [1052, 225] width 42 height 28
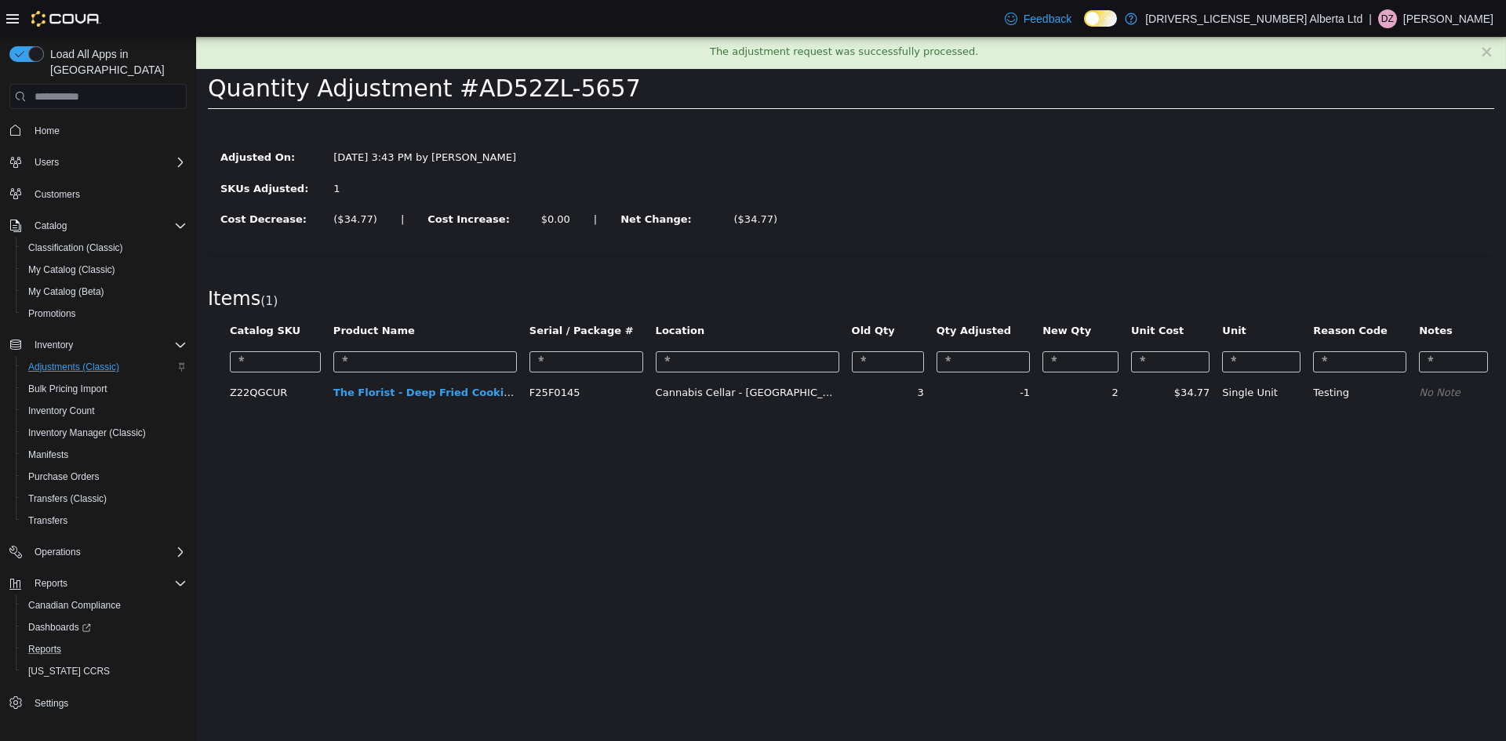
click at [33, 643] on button "Reports" at bounding box center [104, 649] width 177 height 22
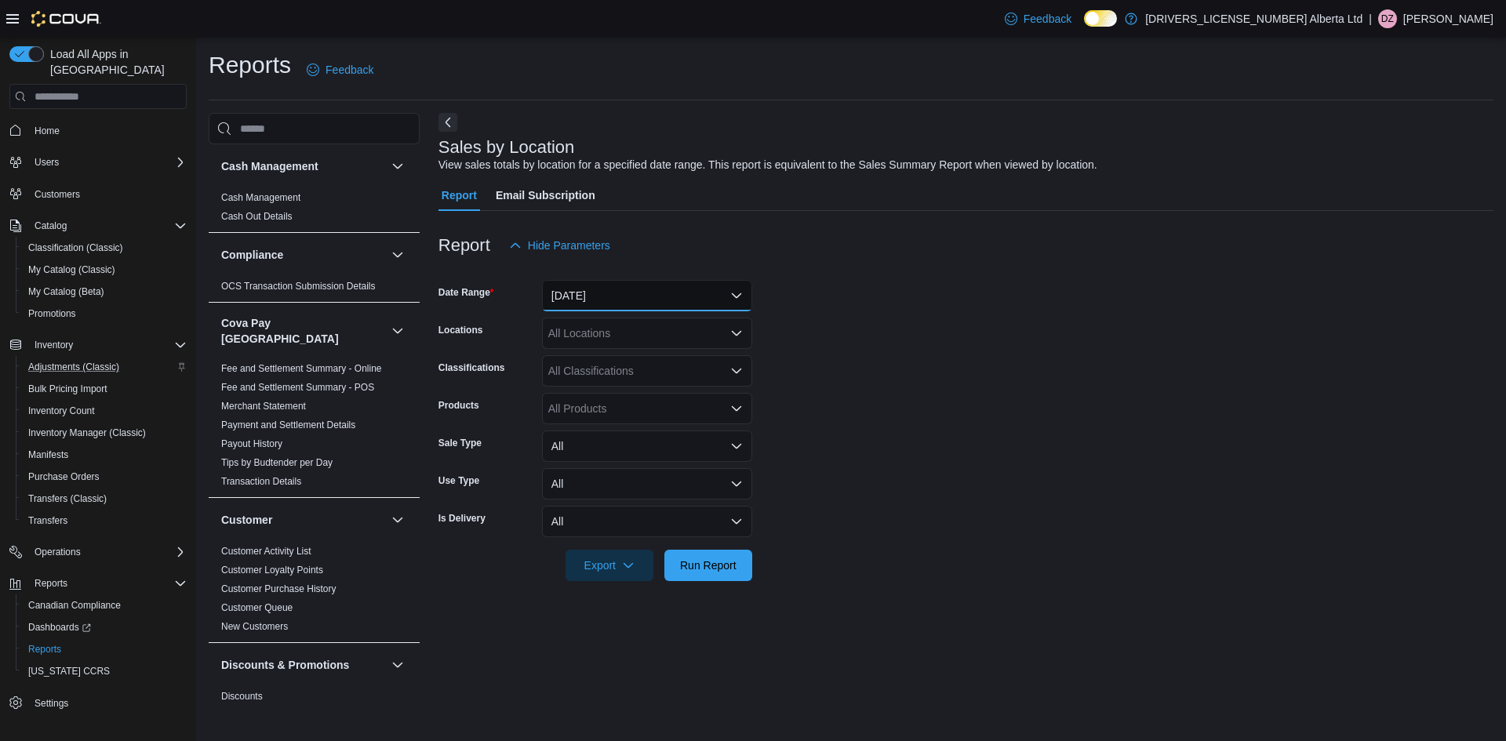
click at [668, 296] on button "[DATE]" at bounding box center [647, 295] width 210 height 31
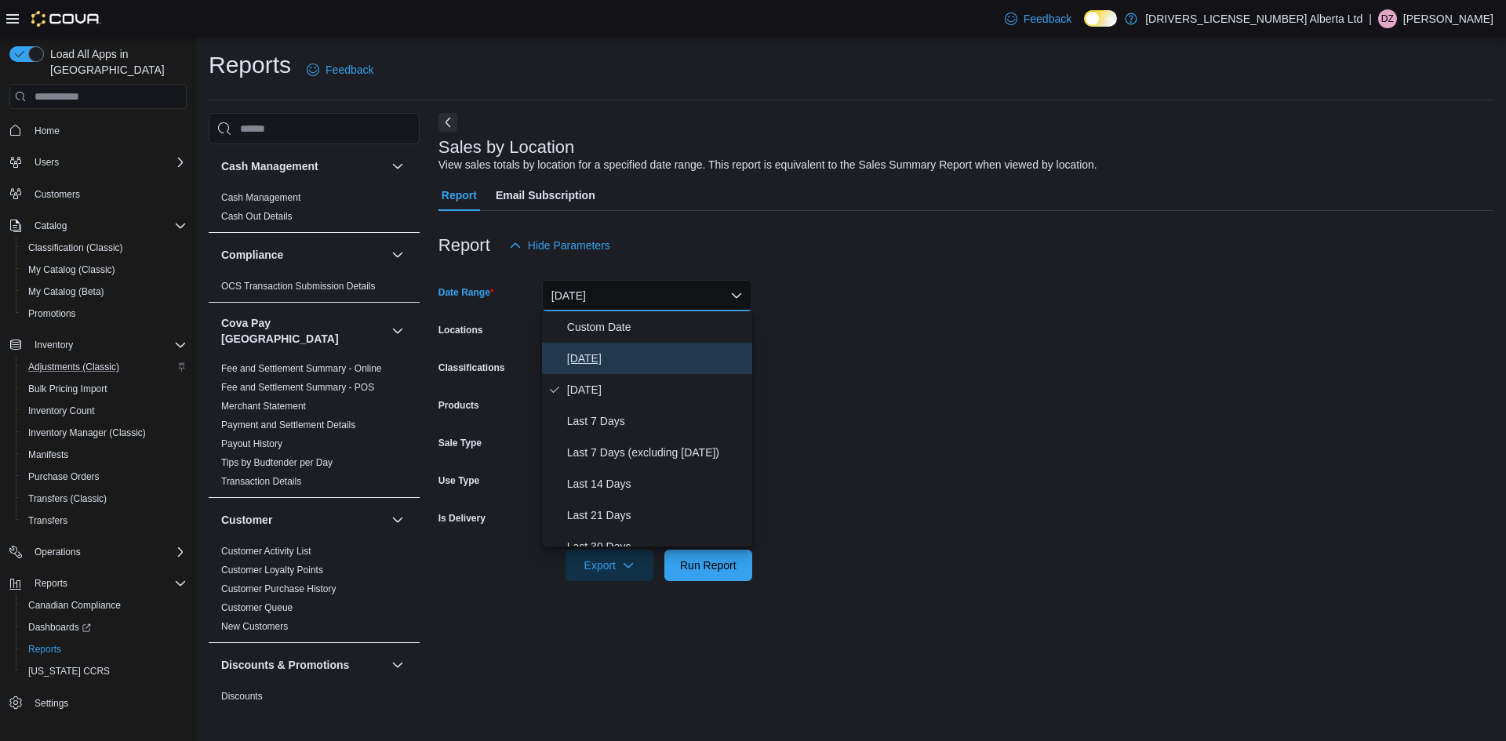
click at [569, 349] on span "[DATE]" at bounding box center [656, 358] width 179 height 19
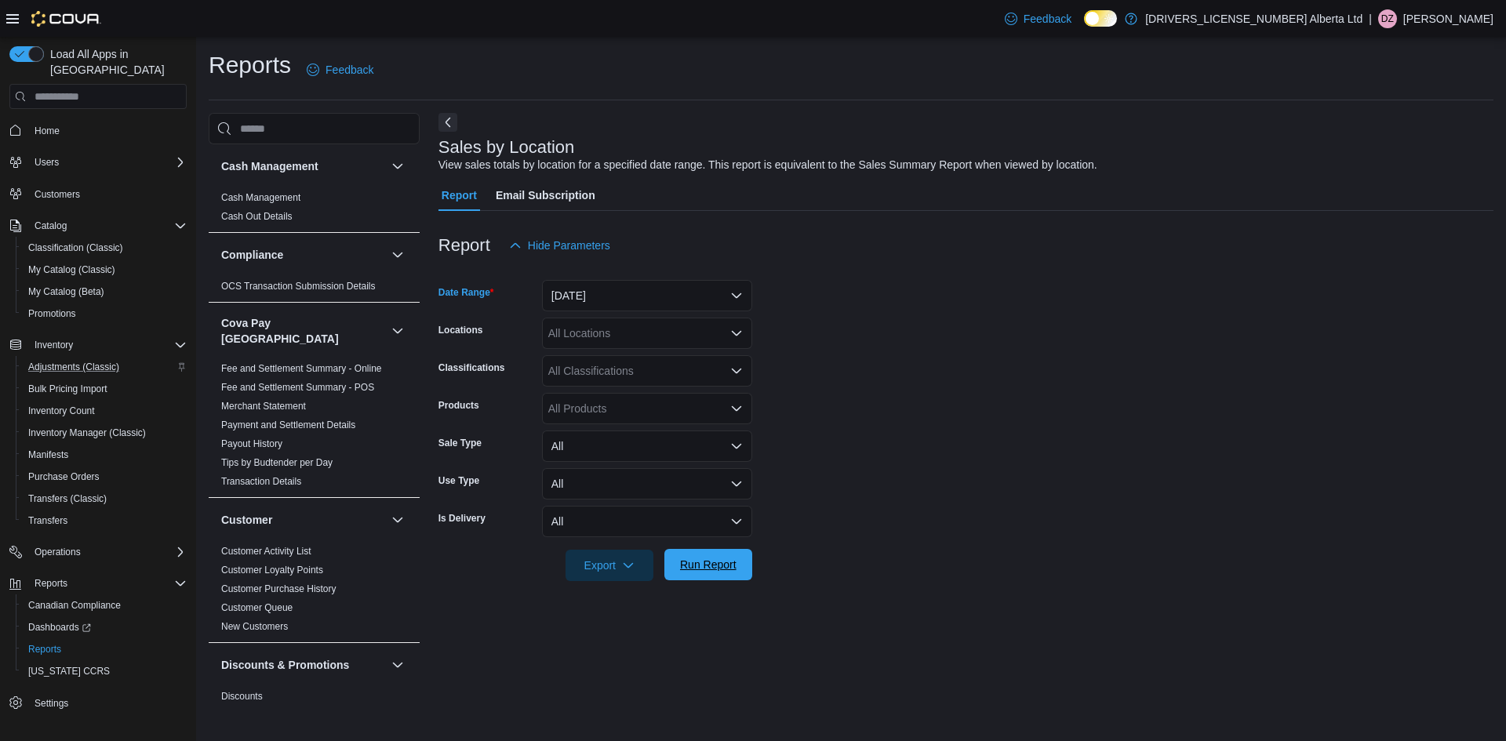
click at [680, 567] on span "Run Report" at bounding box center [708, 565] width 56 height 16
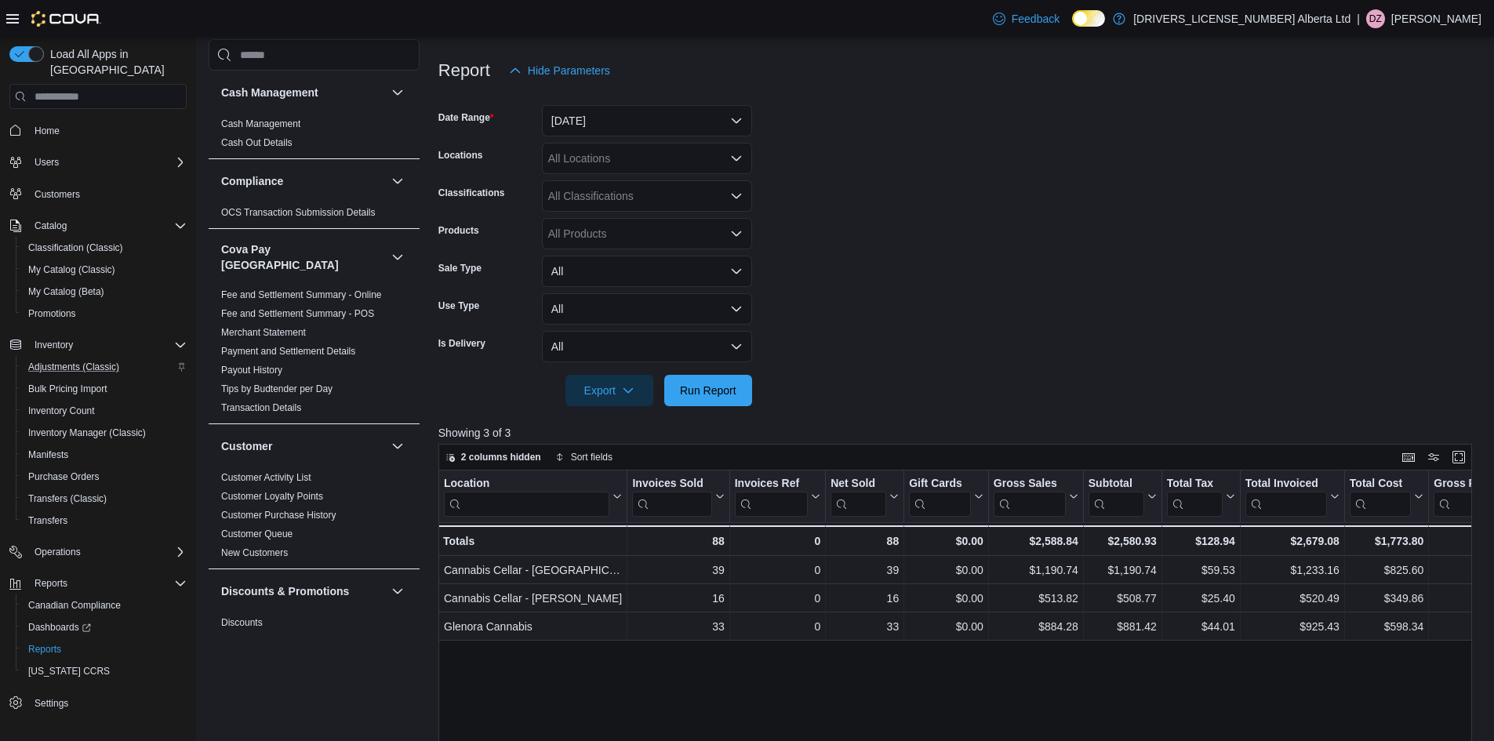
scroll to position [314, 0]
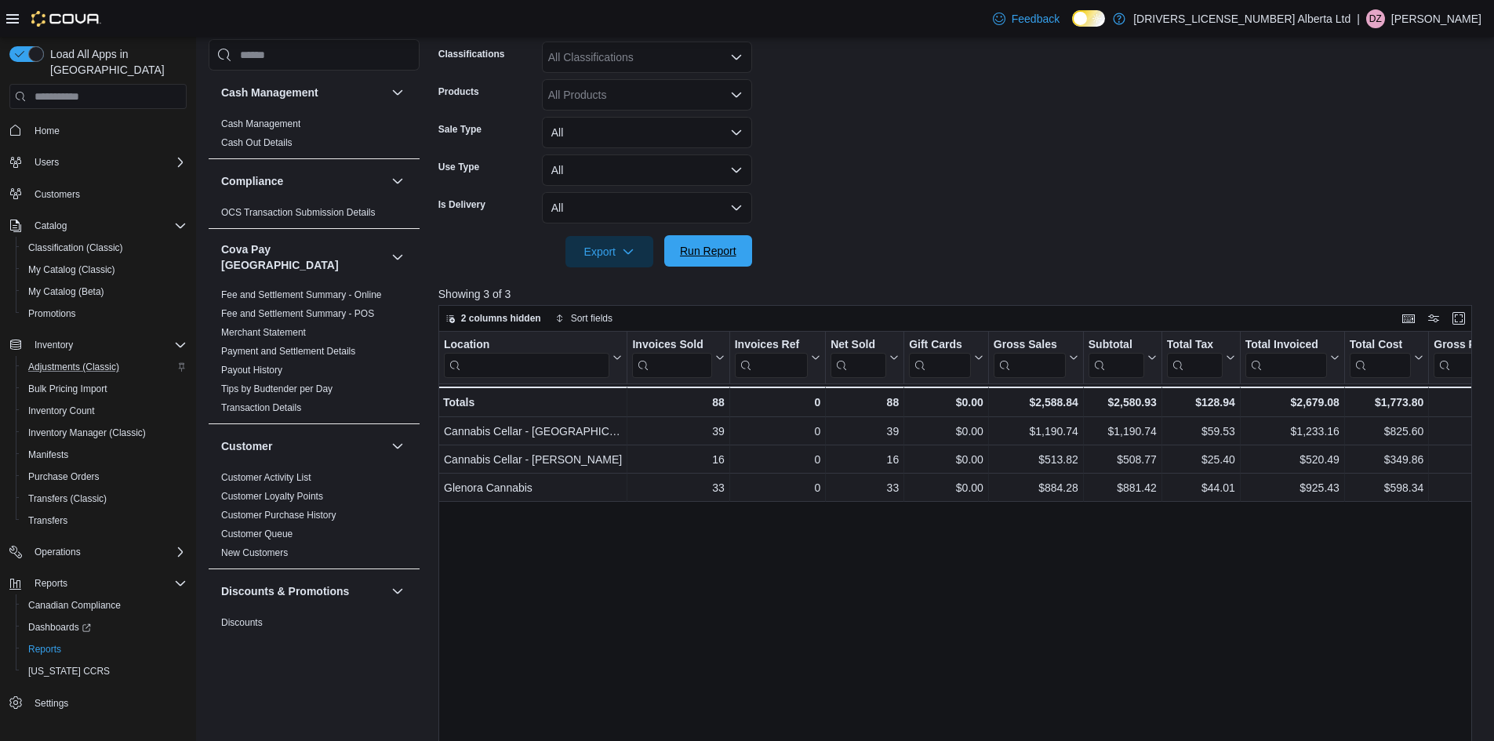
click at [724, 257] on span "Run Report" at bounding box center [708, 251] width 56 height 16
click at [695, 253] on span "Run Report" at bounding box center [708, 252] width 56 height 16
drag, startPoint x: 683, startPoint y: 257, endPoint x: 564, endPoint y: 5, distance: 278.6
click at [683, 257] on span "Run Report" at bounding box center [708, 252] width 56 height 16
click at [724, 262] on span "Run Report" at bounding box center [708, 250] width 69 height 31
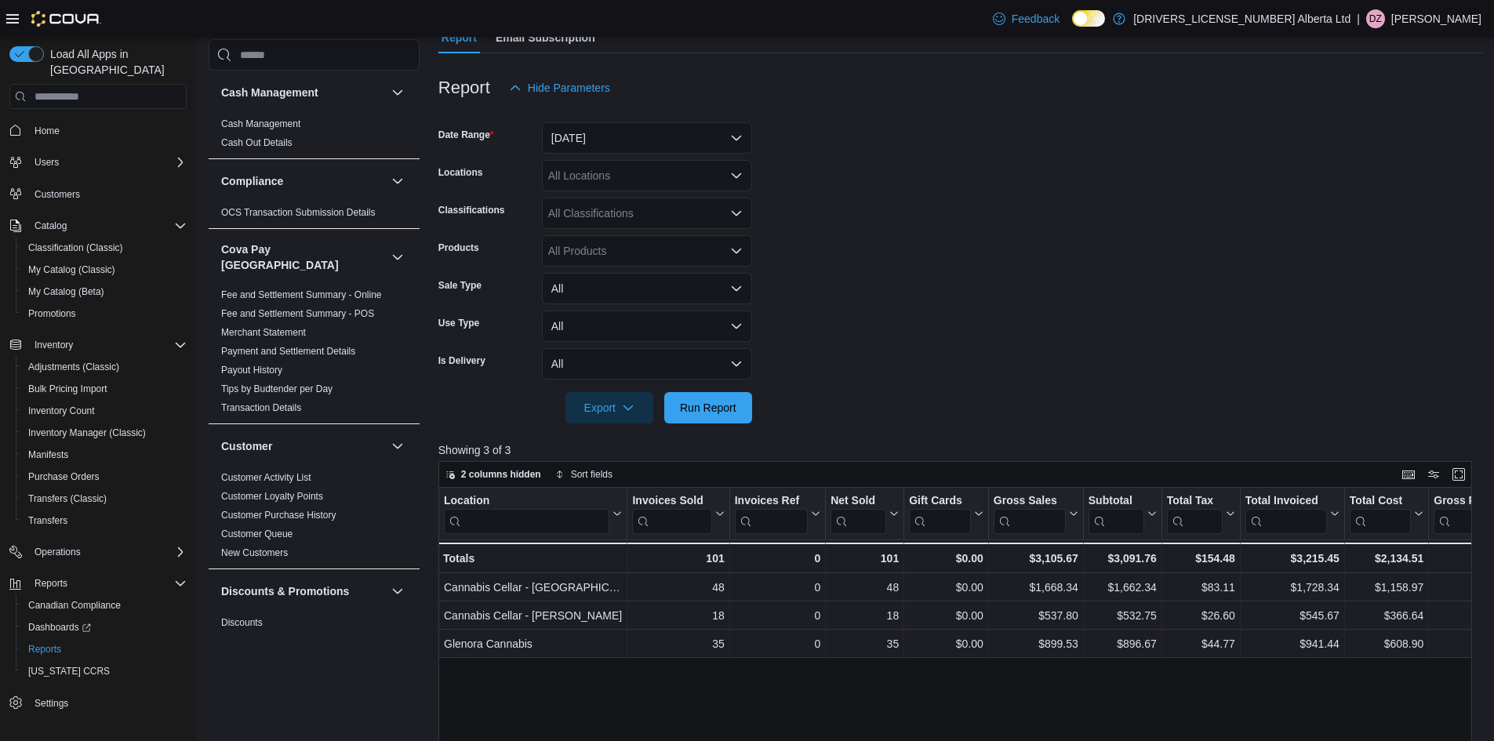
scroll to position [157, 0]
click at [596, 137] on button "[DATE]" at bounding box center [647, 138] width 210 height 31
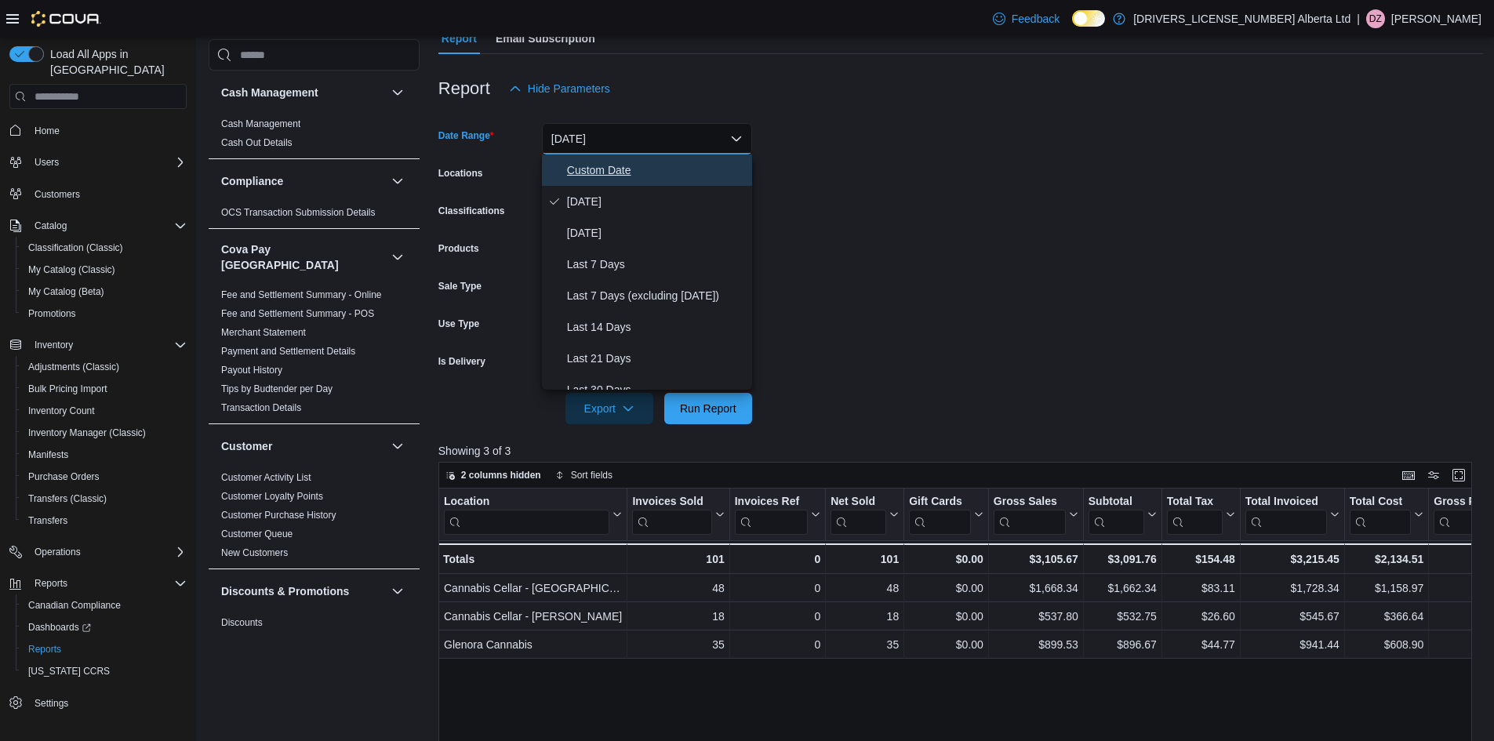
click at [592, 168] on span "Custom Date" at bounding box center [656, 170] width 179 height 19
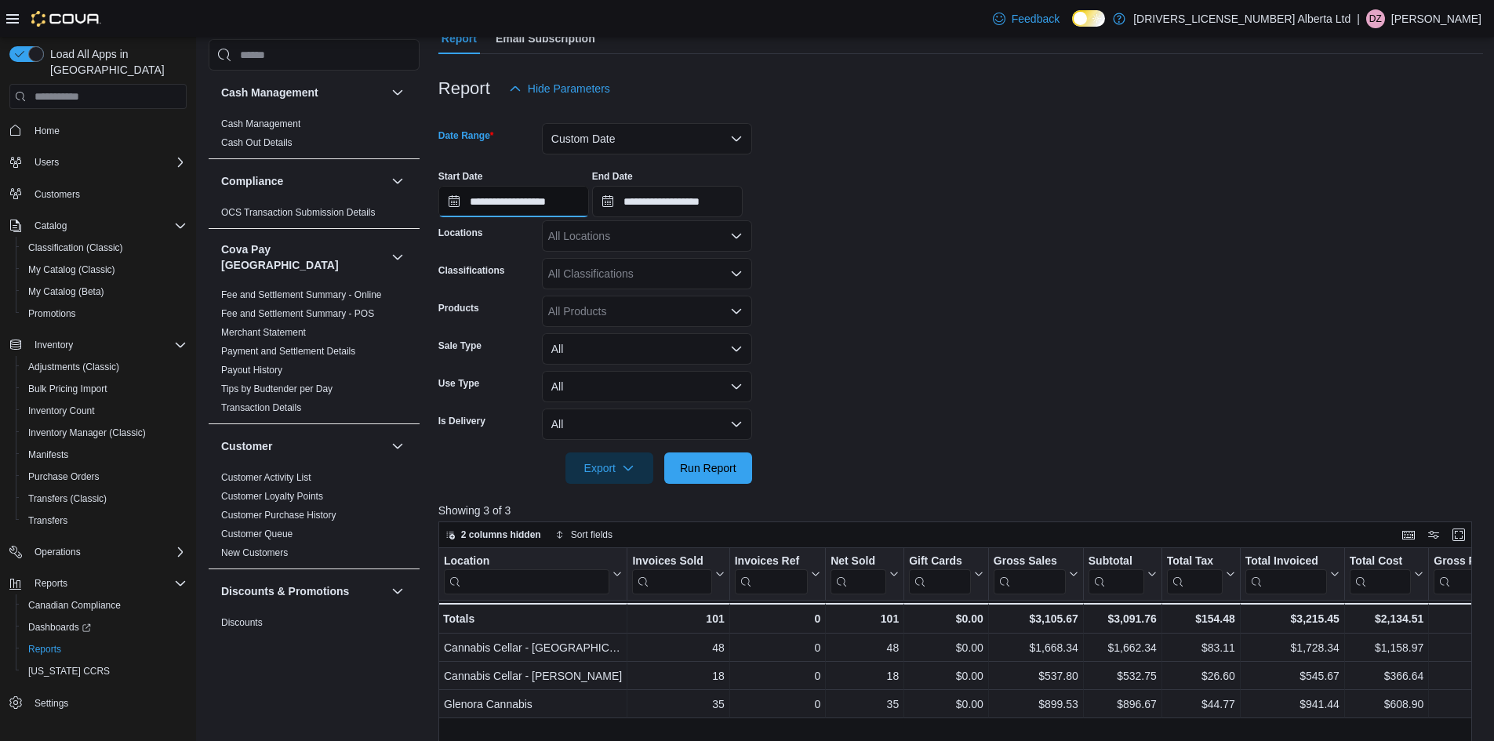
click at [532, 205] on input "**********" at bounding box center [513, 201] width 151 height 31
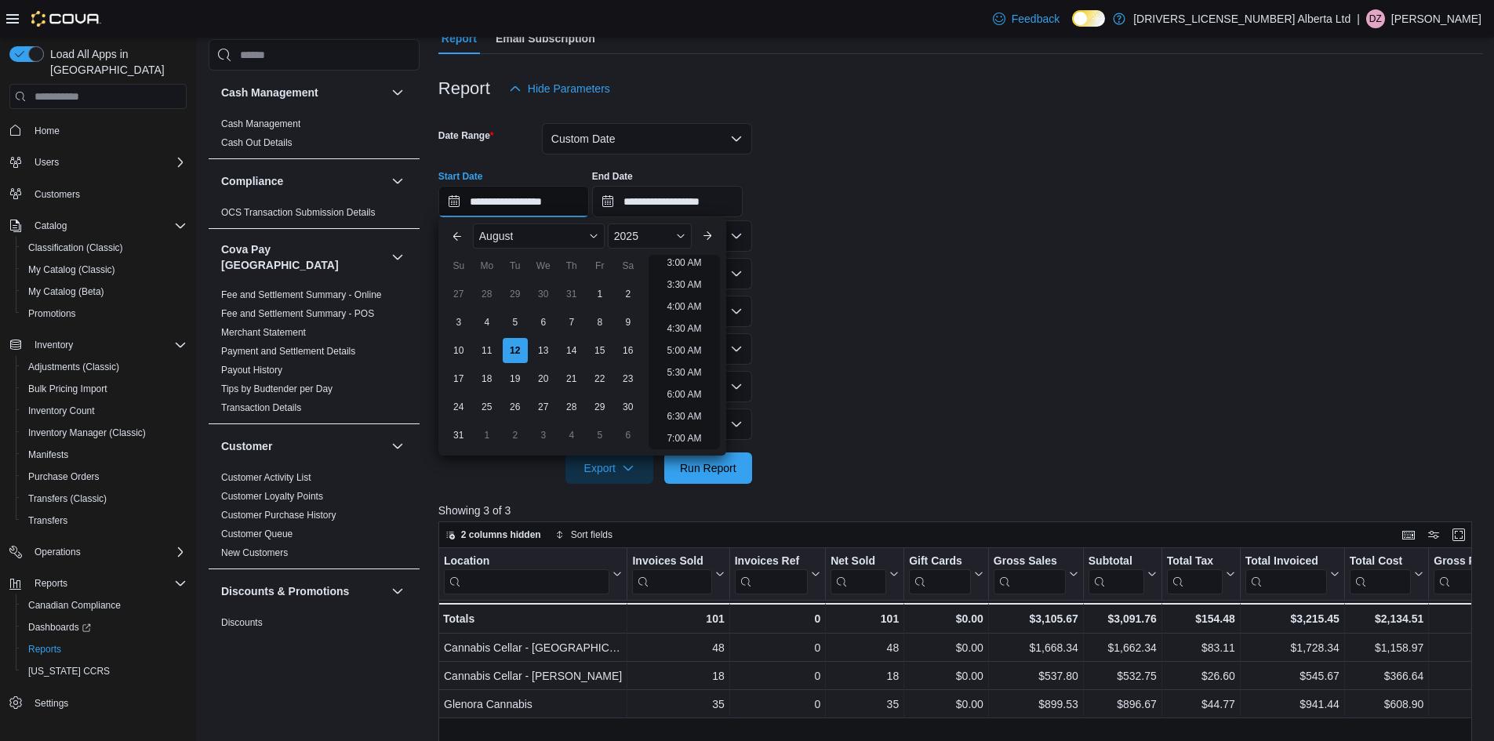
scroll to position [135, 0]
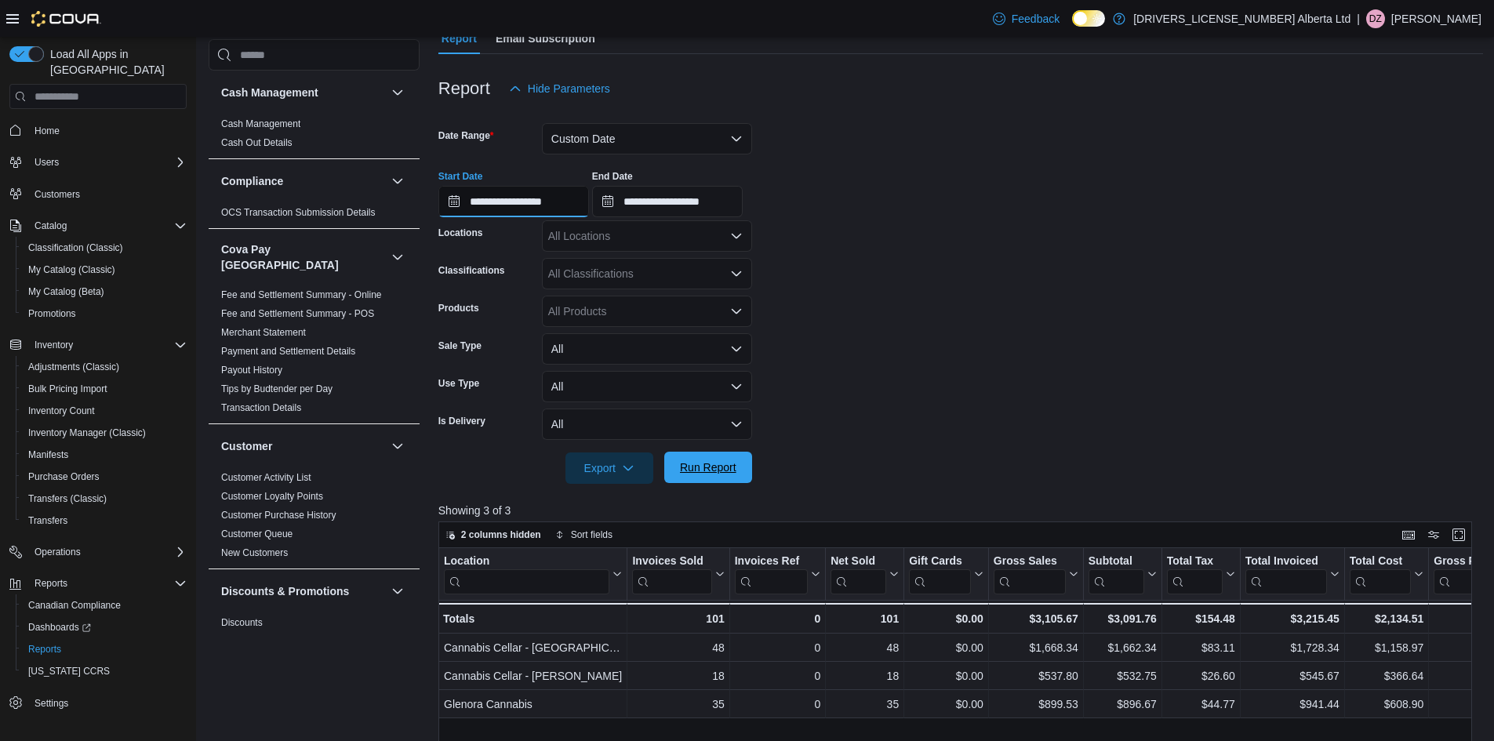
type input "**********"
drag, startPoint x: 689, startPoint y: 483, endPoint x: 708, endPoint y: 477, distance: 20.6
click at [689, 482] on span "Run Report" at bounding box center [708, 467] width 69 height 31
click at [614, 150] on button "Custom Date" at bounding box center [647, 138] width 210 height 31
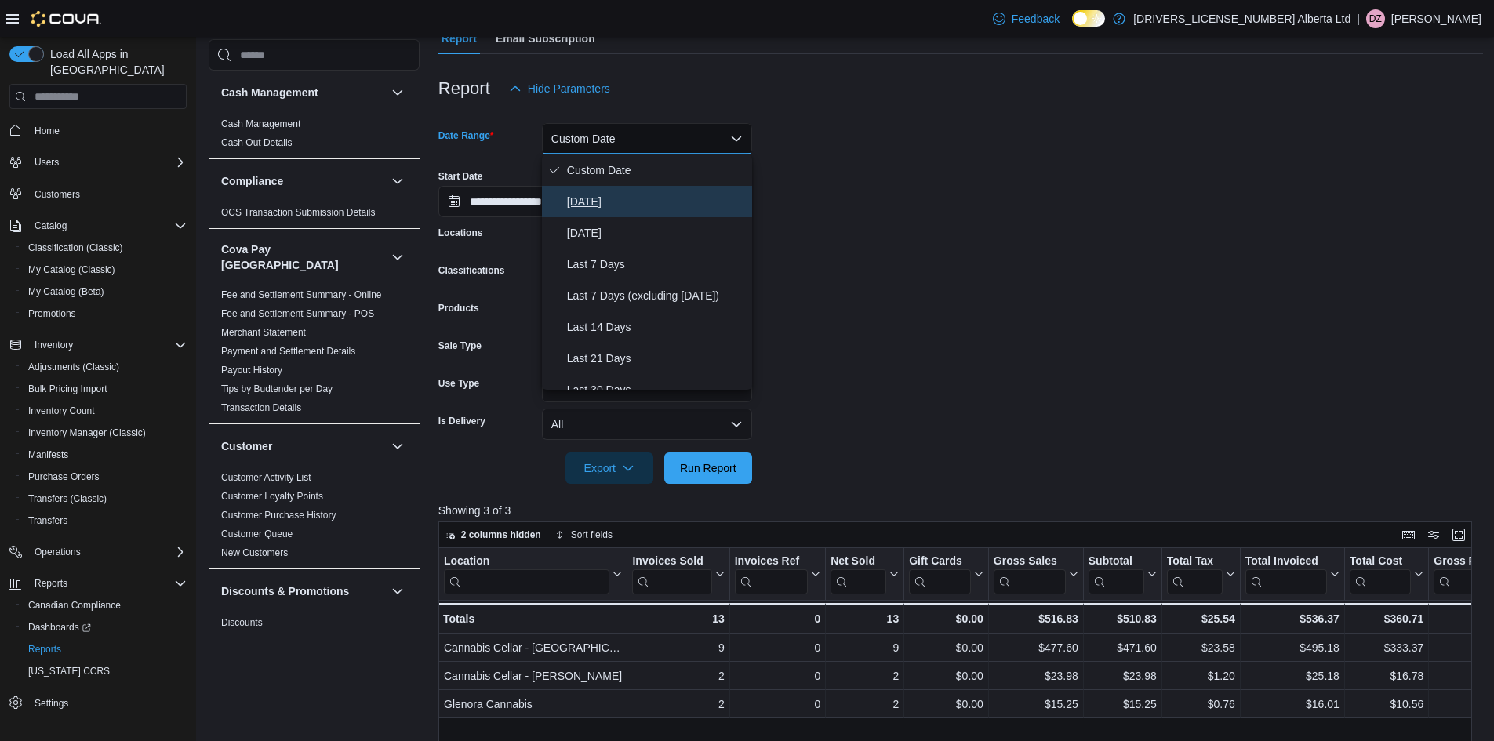
click at [574, 199] on span "[DATE]" at bounding box center [656, 201] width 179 height 19
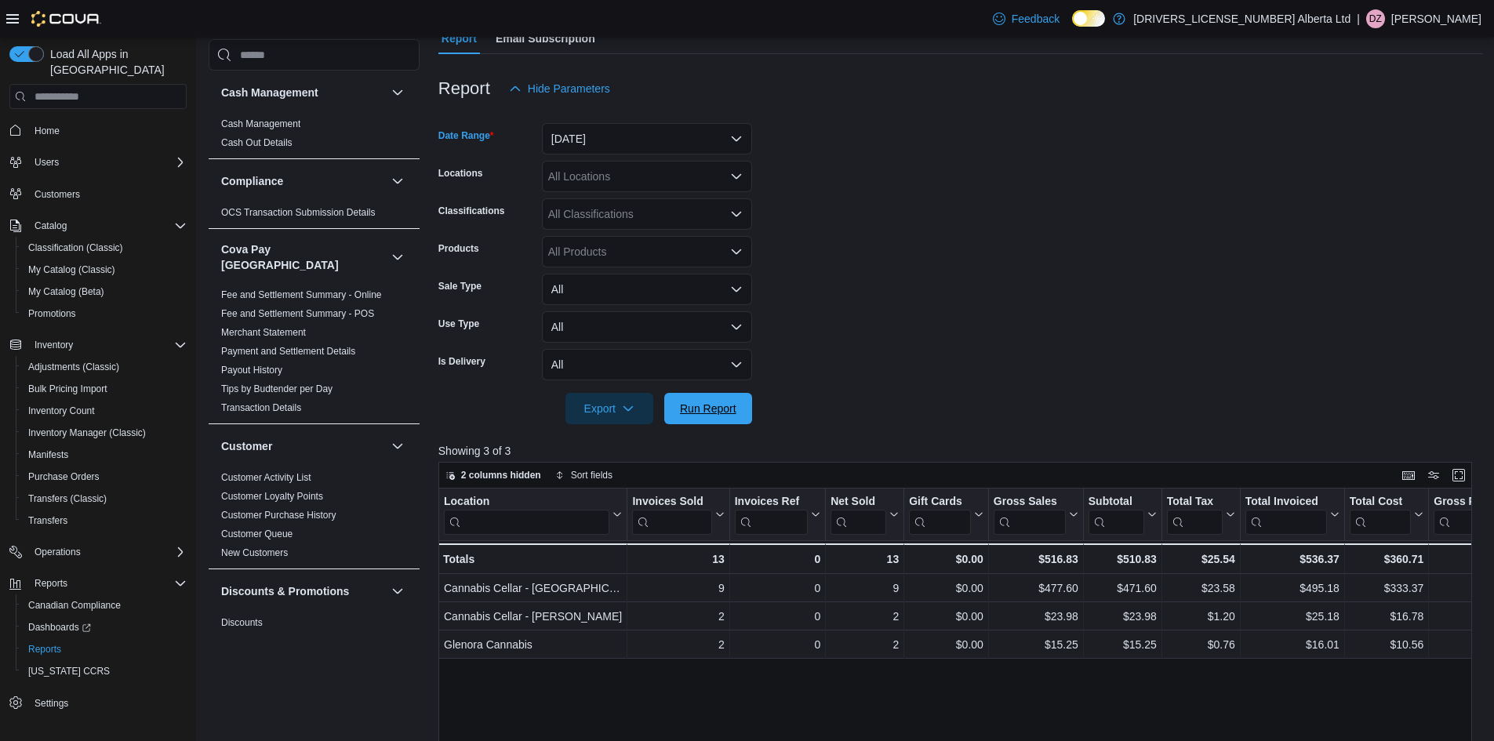
drag, startPoint x: 698, startPoint y: 398, endPoint x: 725, endPoint y: 386, distance: 29.9
click at [700, 398] on span "Run Report" at bounding box center [708, 408] width 69 height 31
click at [707, 417] on span "Run Report" at bounding box center [708, 407] width 69 height 31
click at [722, 141] on button "[DATE]" at bounding box center [647, 138] width 210 height 31
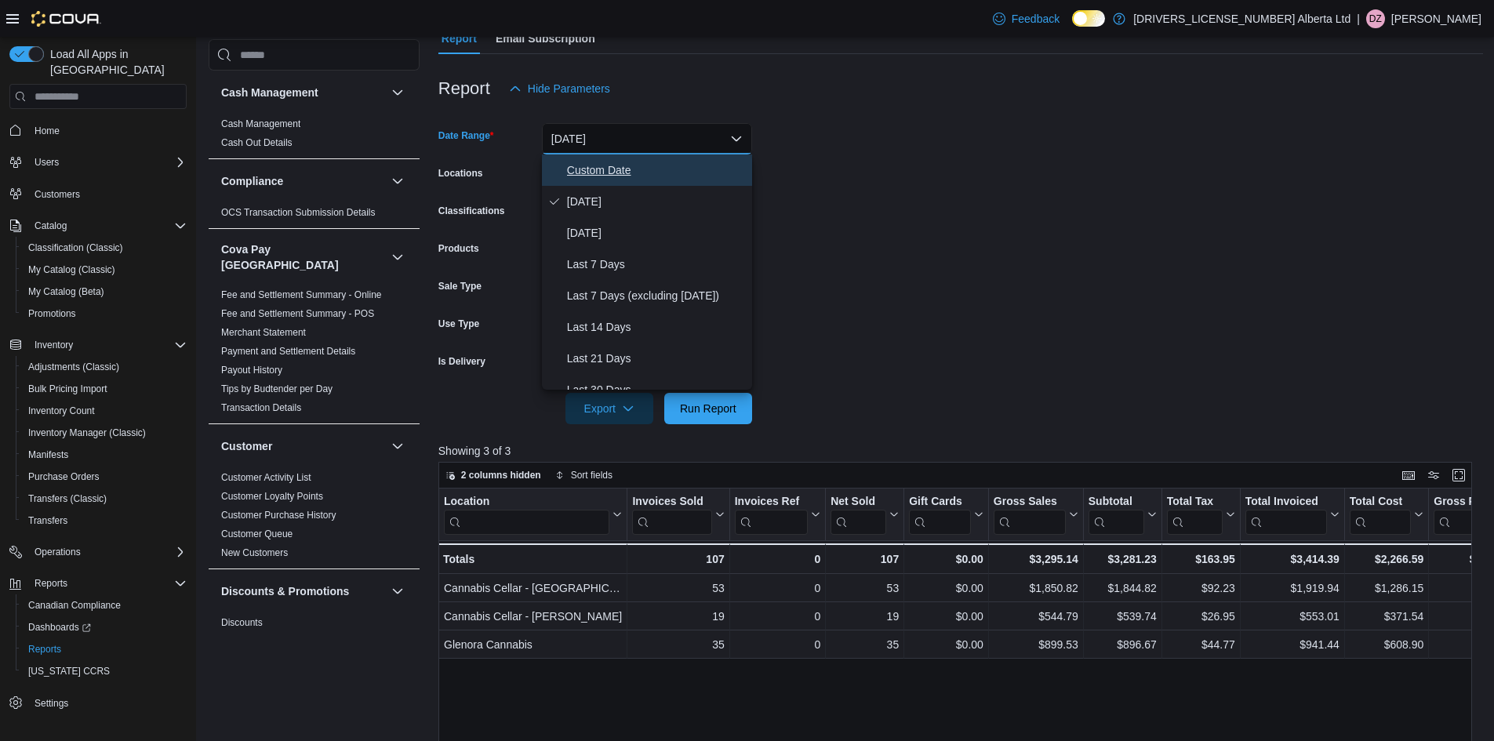
click at [671, 164] on span "Custom Date" at bounding box center [656, 170] width 179 height 19
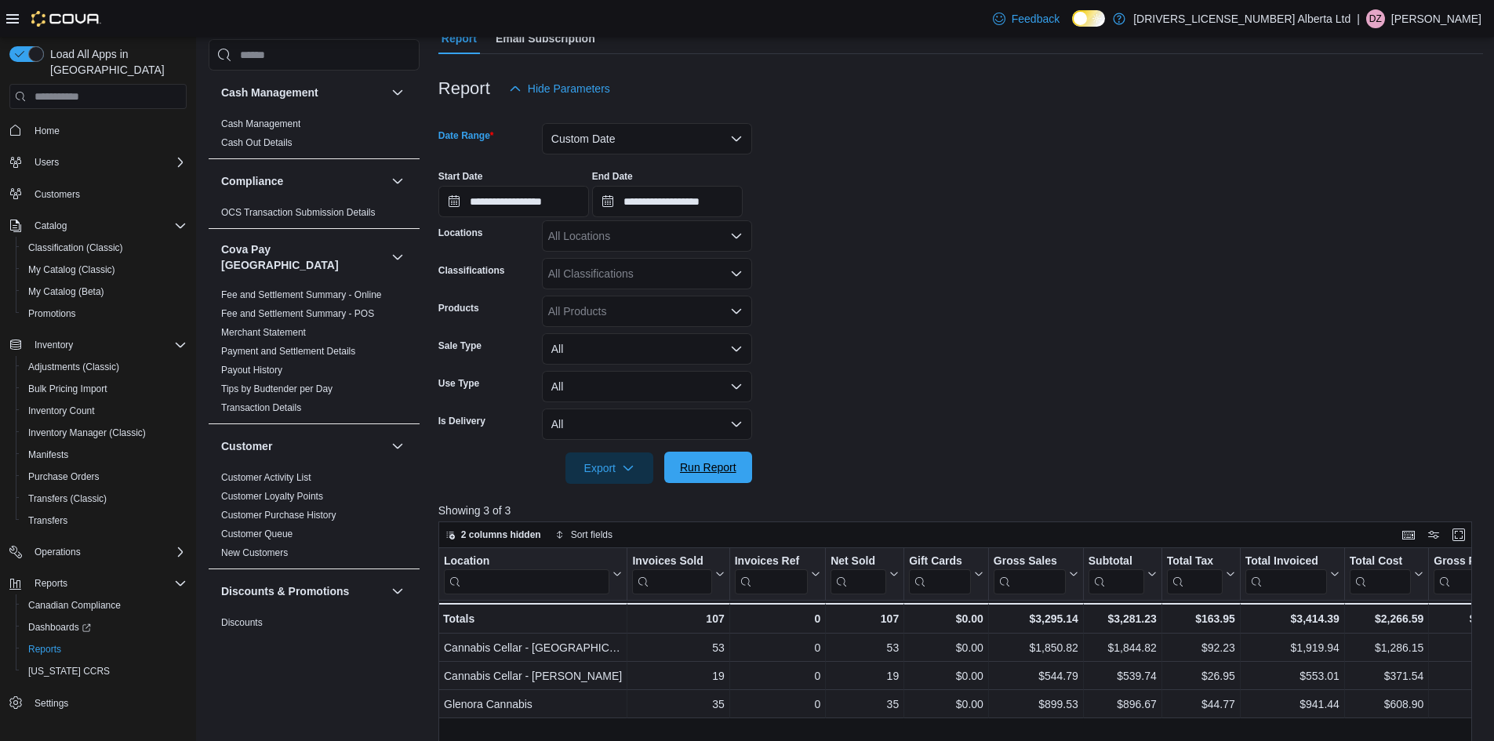
click at [711, 460] on span "Run Report" at bounding box center [708, 467] width 69 height 31
click at [610, 134] on button "Custom Date" at bounding box center [647, 138] width 210 height 31
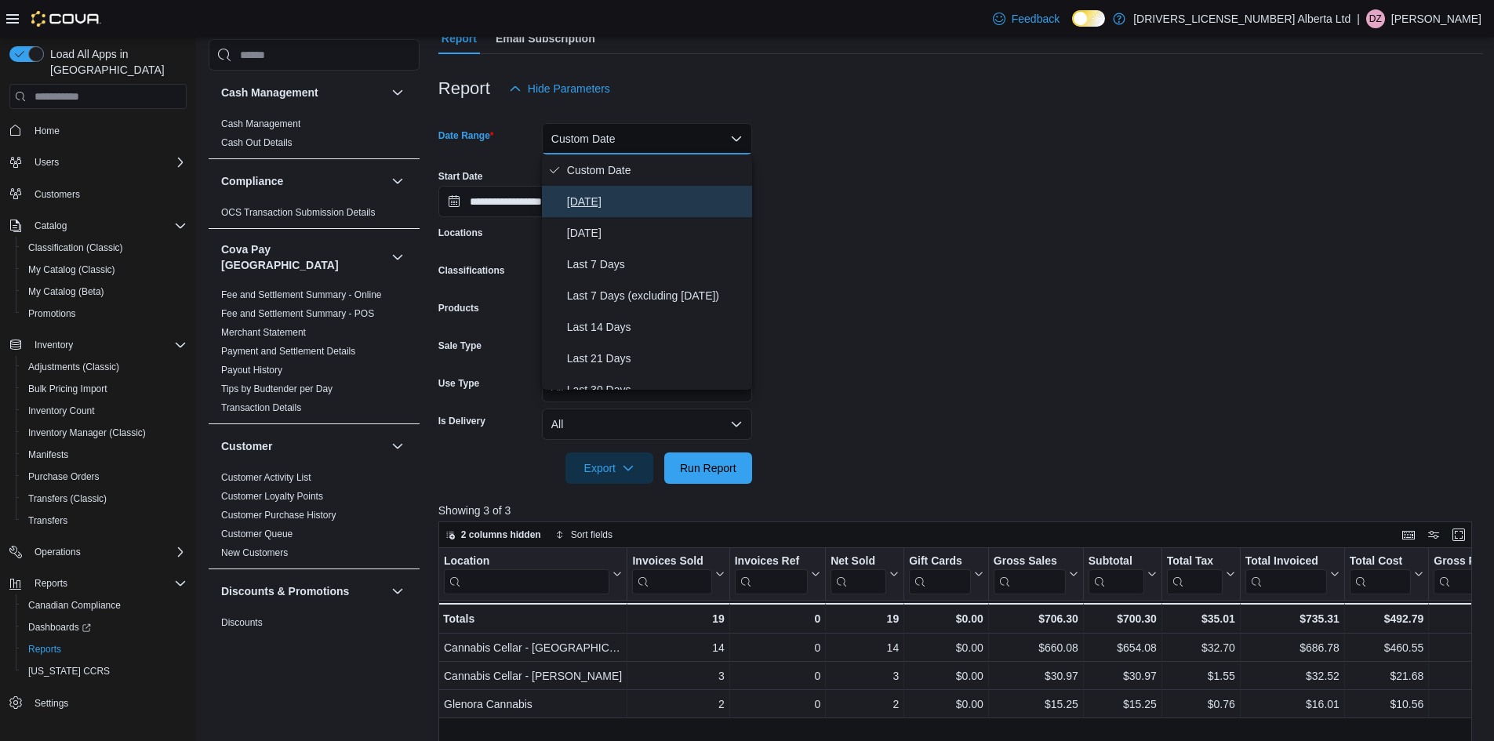
click at [583, 197] on span "[DATE]" at bounding box center [656, 201] width 179 height 19
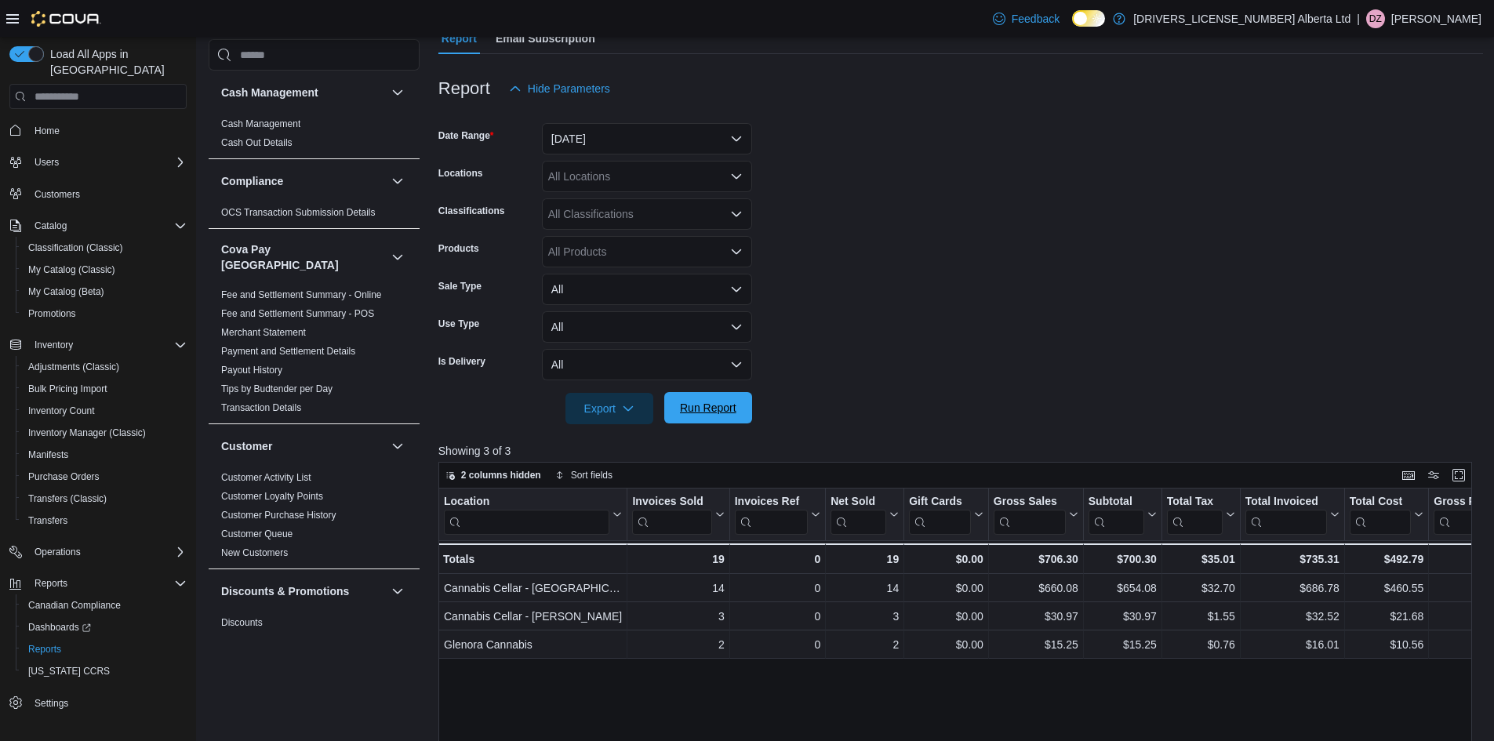
click at [705, 398] on span "Run Report" at bounding box center [708, 407] width 69 height 31
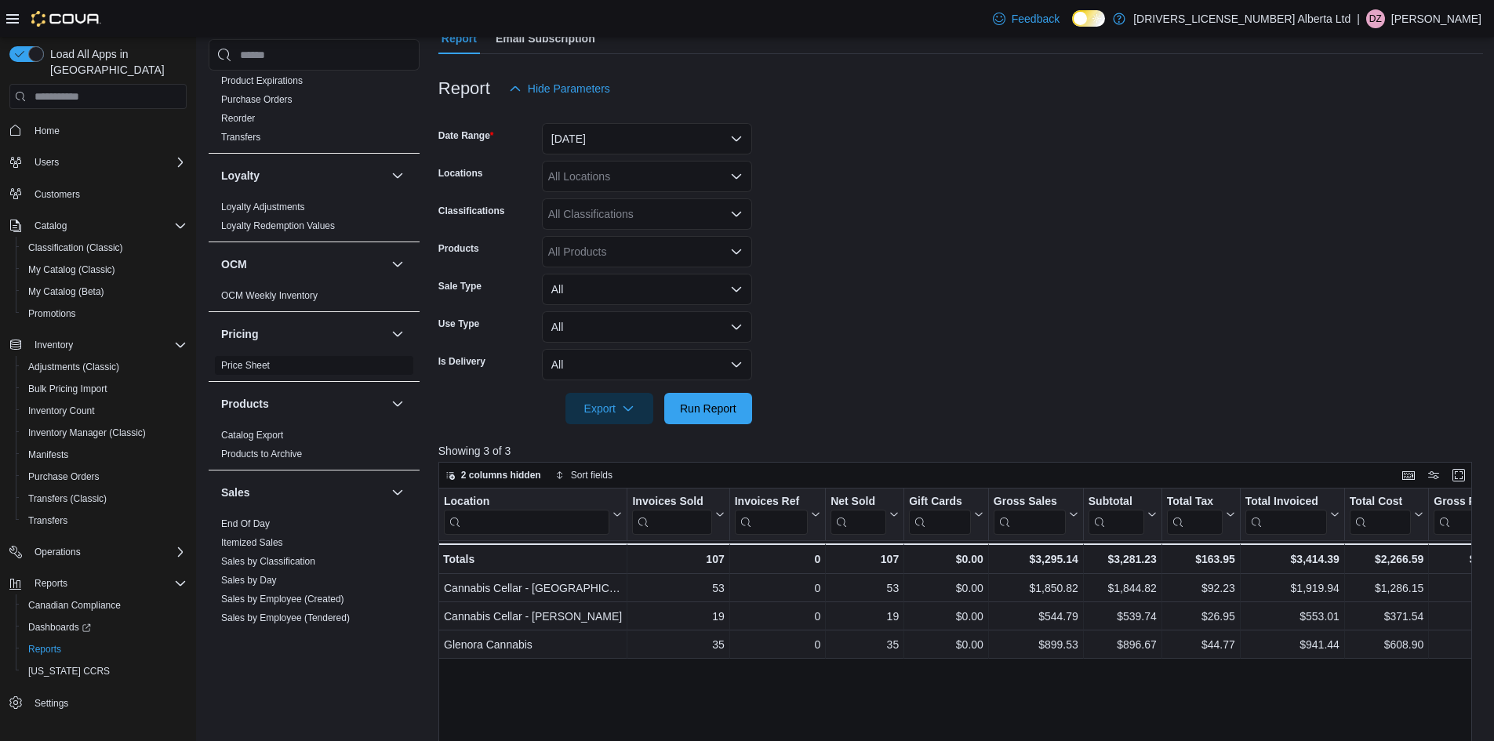
scroll to position [1020, 0]
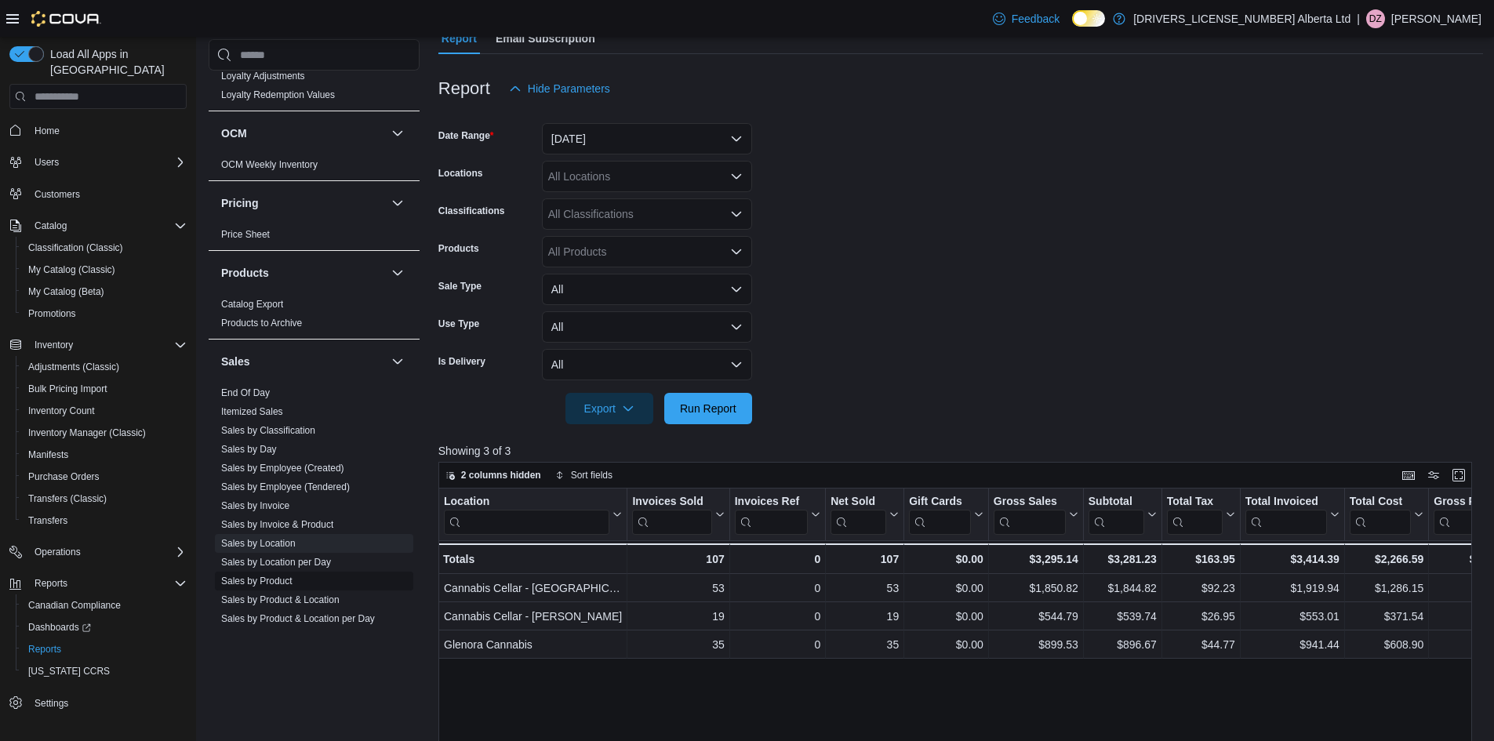
click at [278, 576] on link "Sales by Product" at bounding box center [256, 581] width 71 height 11
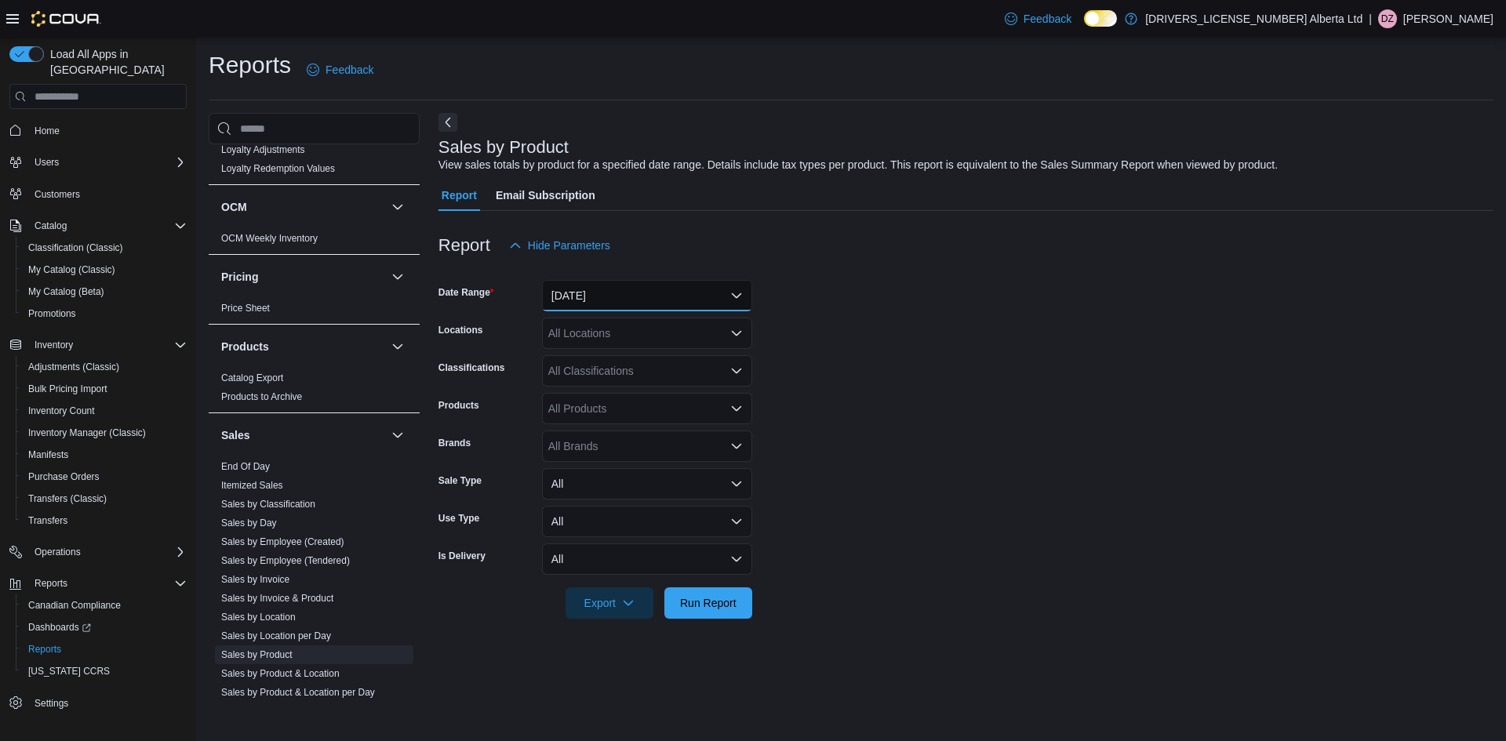
click at [652, 290] on button "[DATE]" at bounding box center [647, 295] width 210 height 31
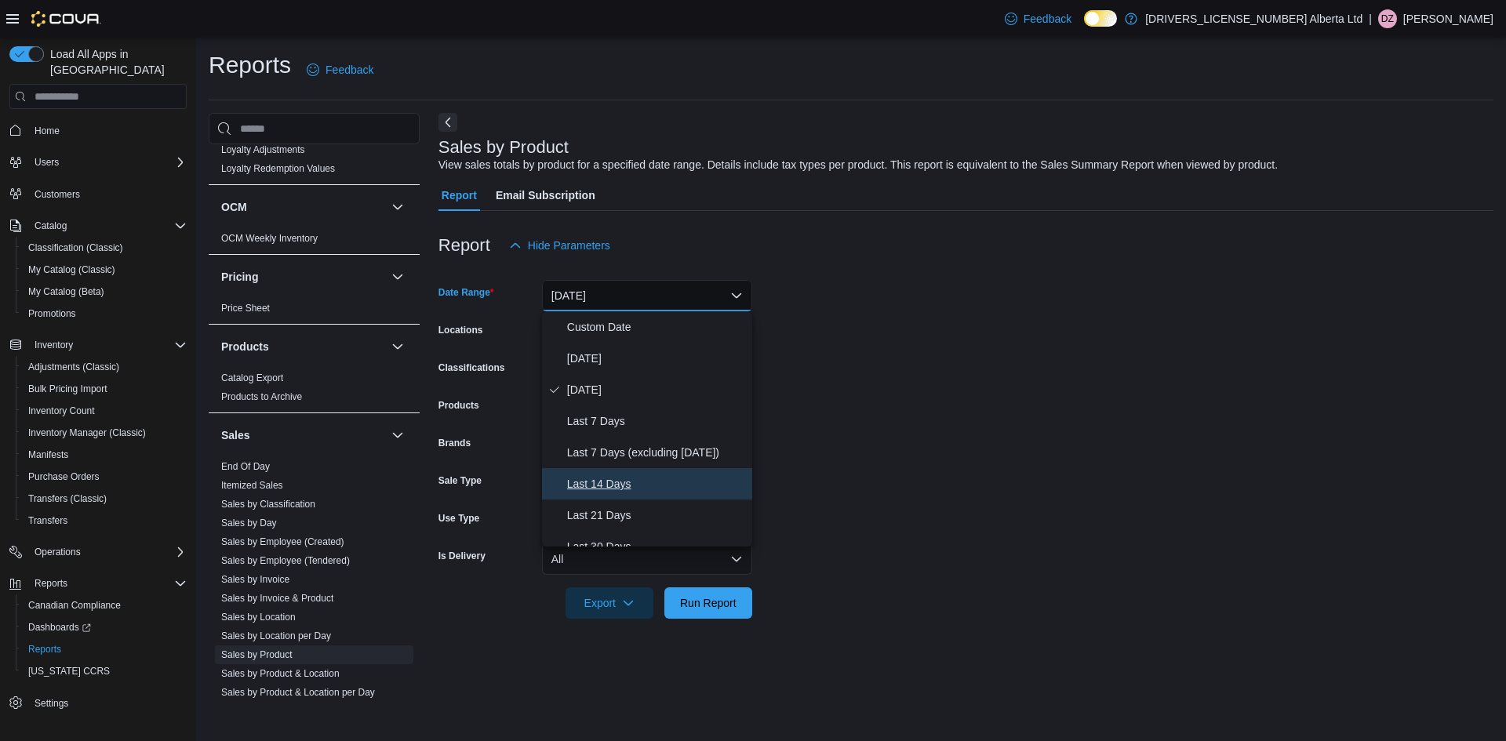
click at [614, 483] on span "Last 14 Days" at bounding box center [656, 484] width 179 height 19
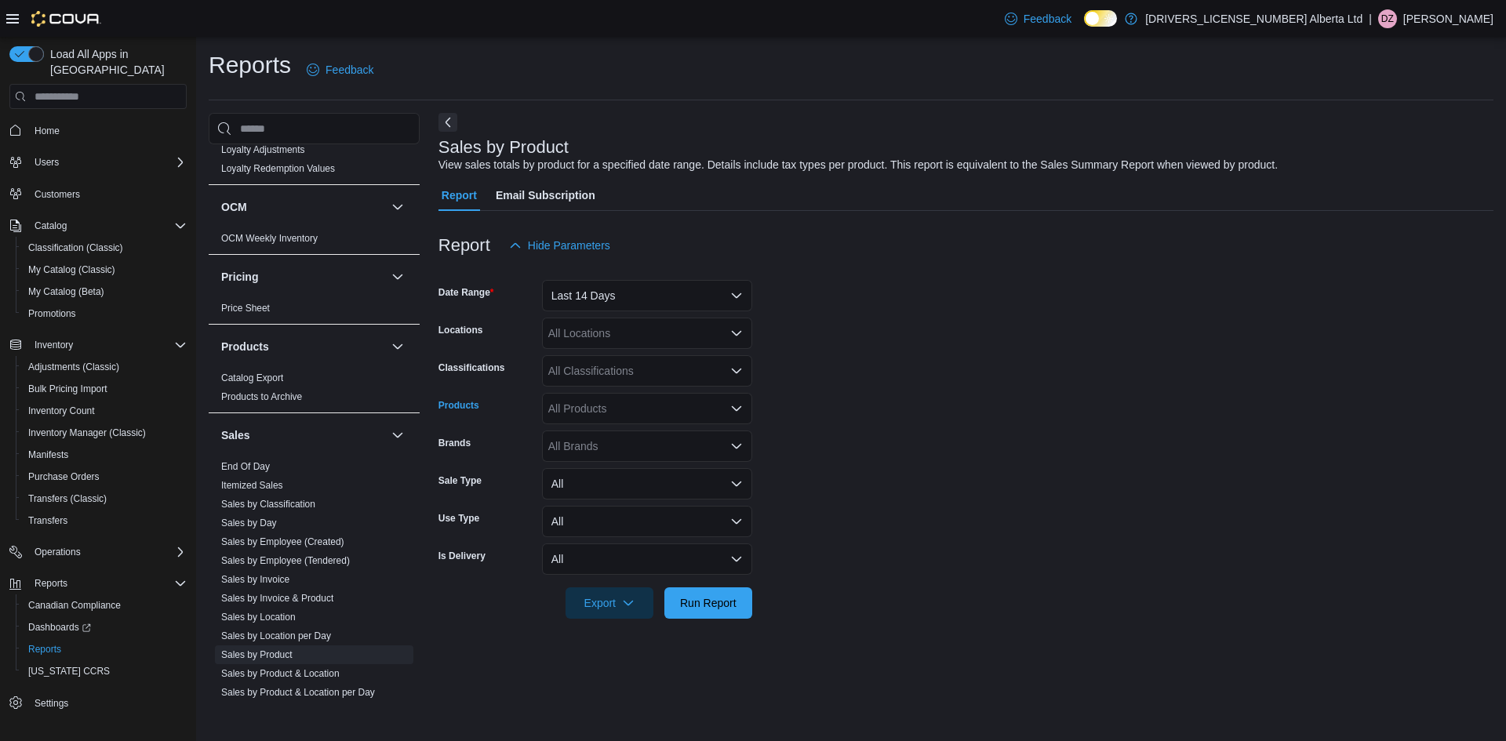
click at [598, 409] on div "All Products" at bounding box center [647, 408] width 210 height 31
type input "*"
type input "**********"
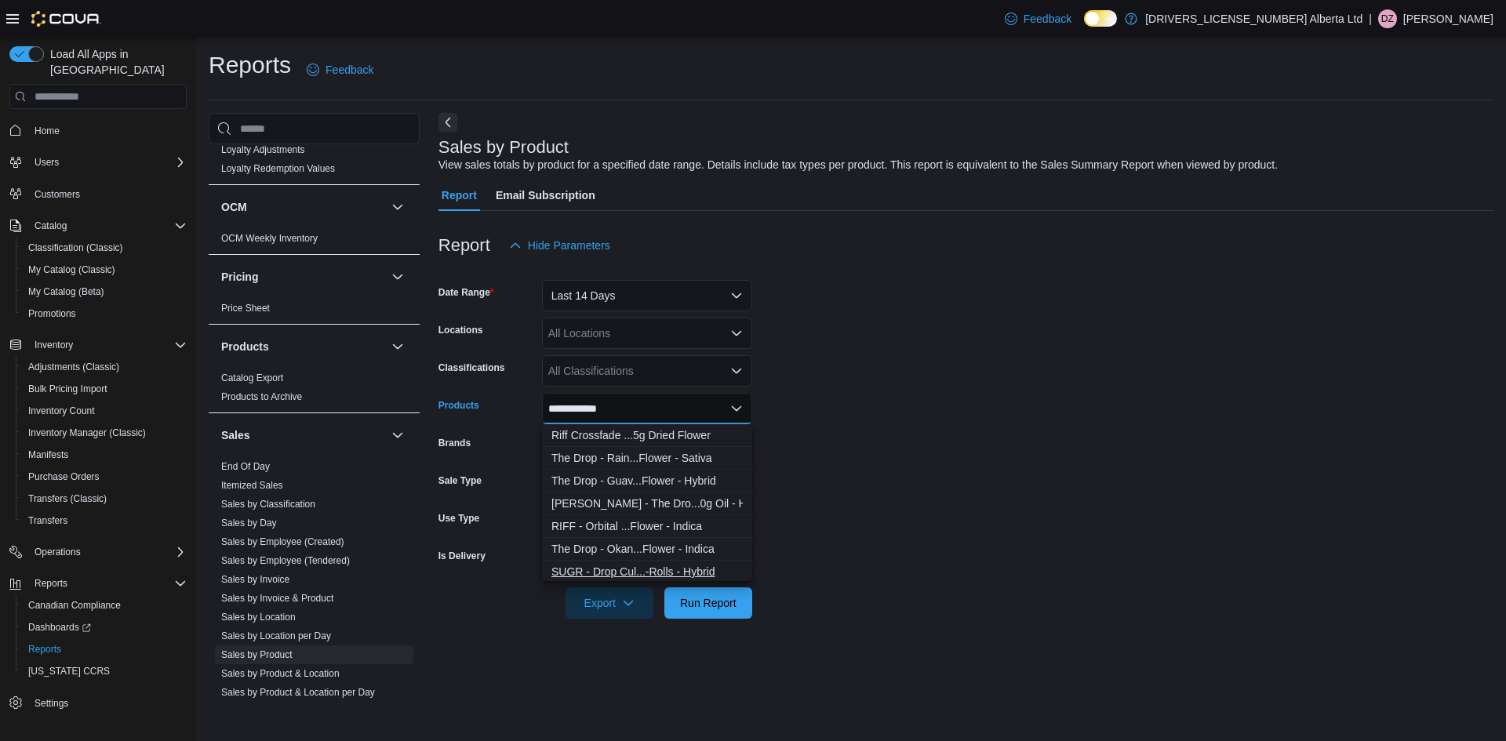
type input "**********"
click at [695, 569] on div "SUGR - Drop Cul...-Rolls - Hybrid" at bounding box center [646, 572] width 191 height 16
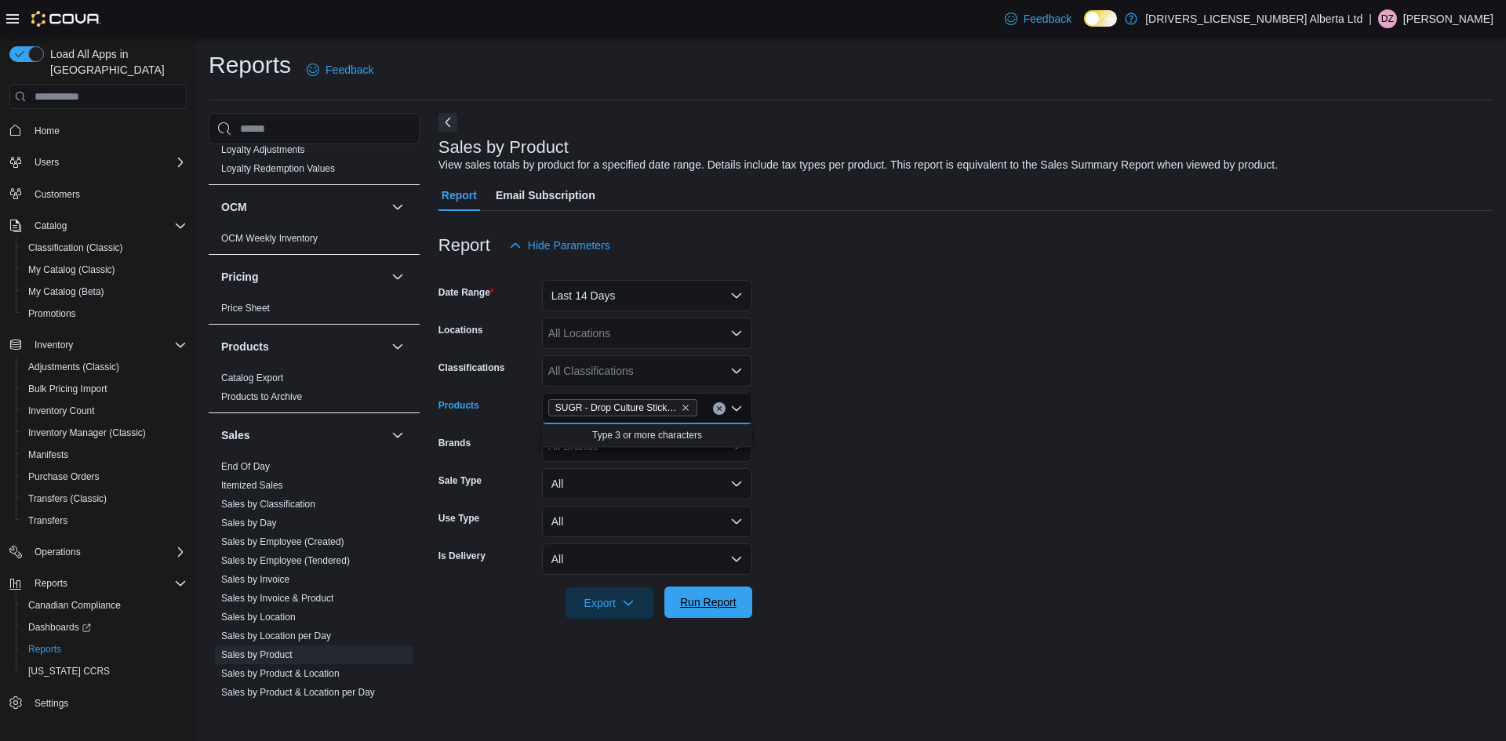
click at [707, 607] on span "Run Report" at bounding box center [708, 603] width 56 height 16
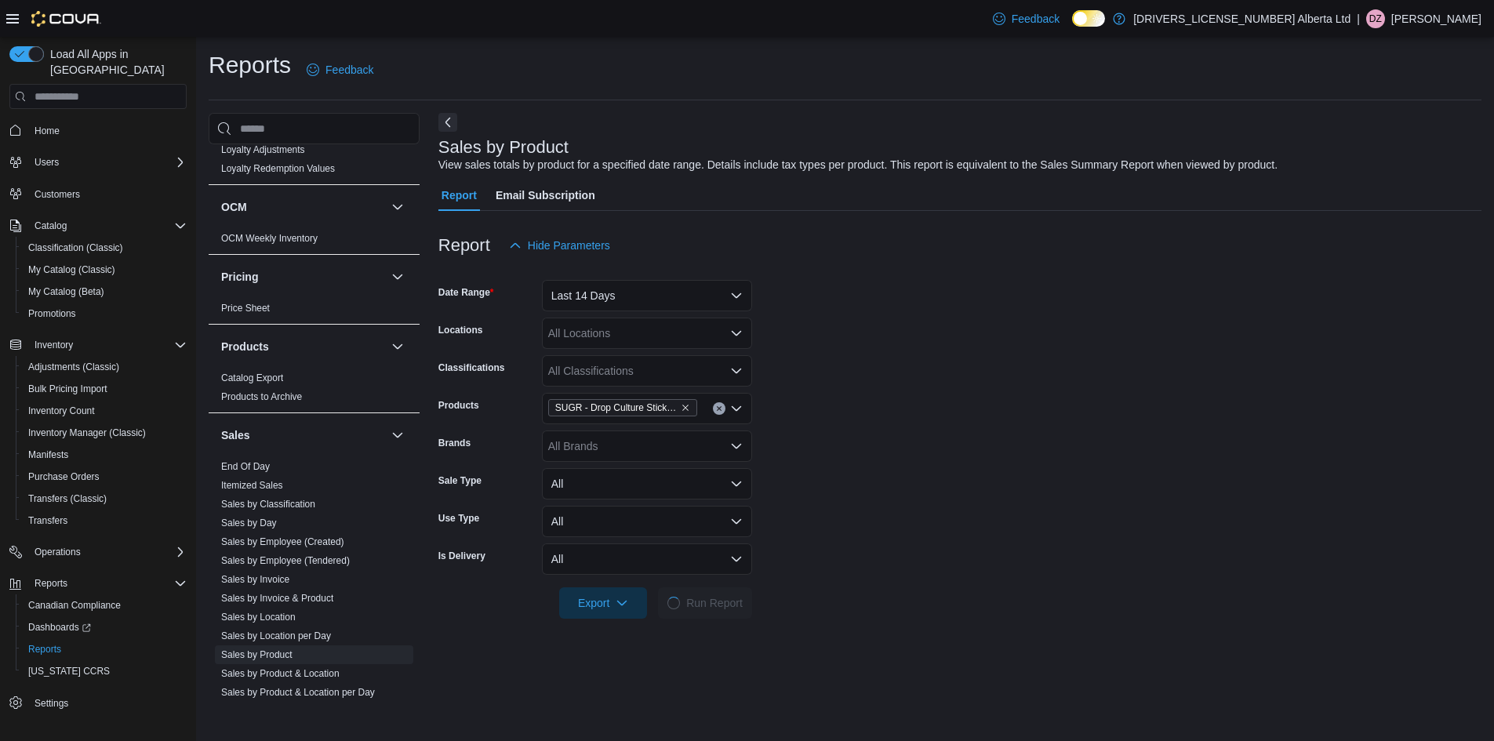
scroll to position [314, 0]
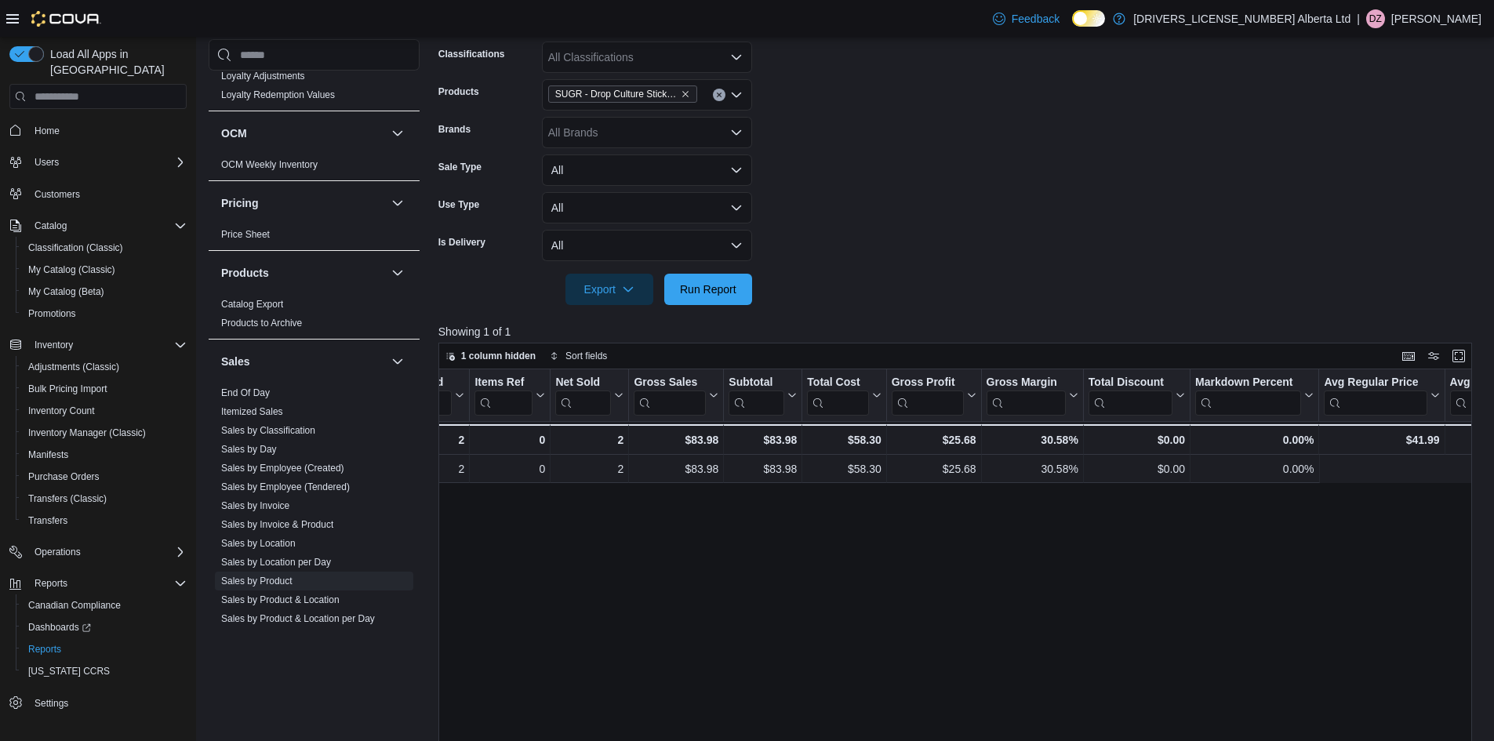
drag, startPoint x: 692, startPoint y: 614, endPoint x: 810, endPoint y: 599, distance: 119.4
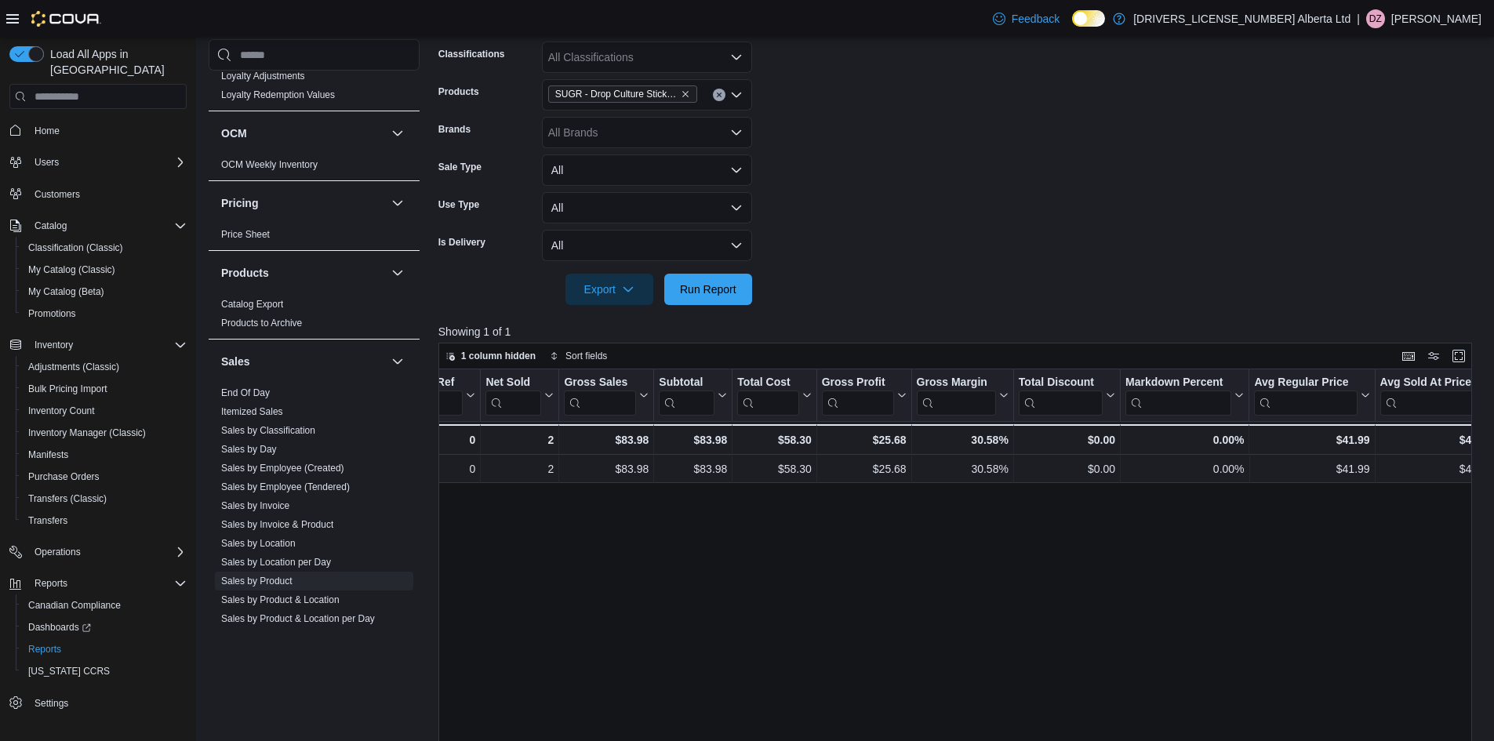
scroll to position [0, 0]
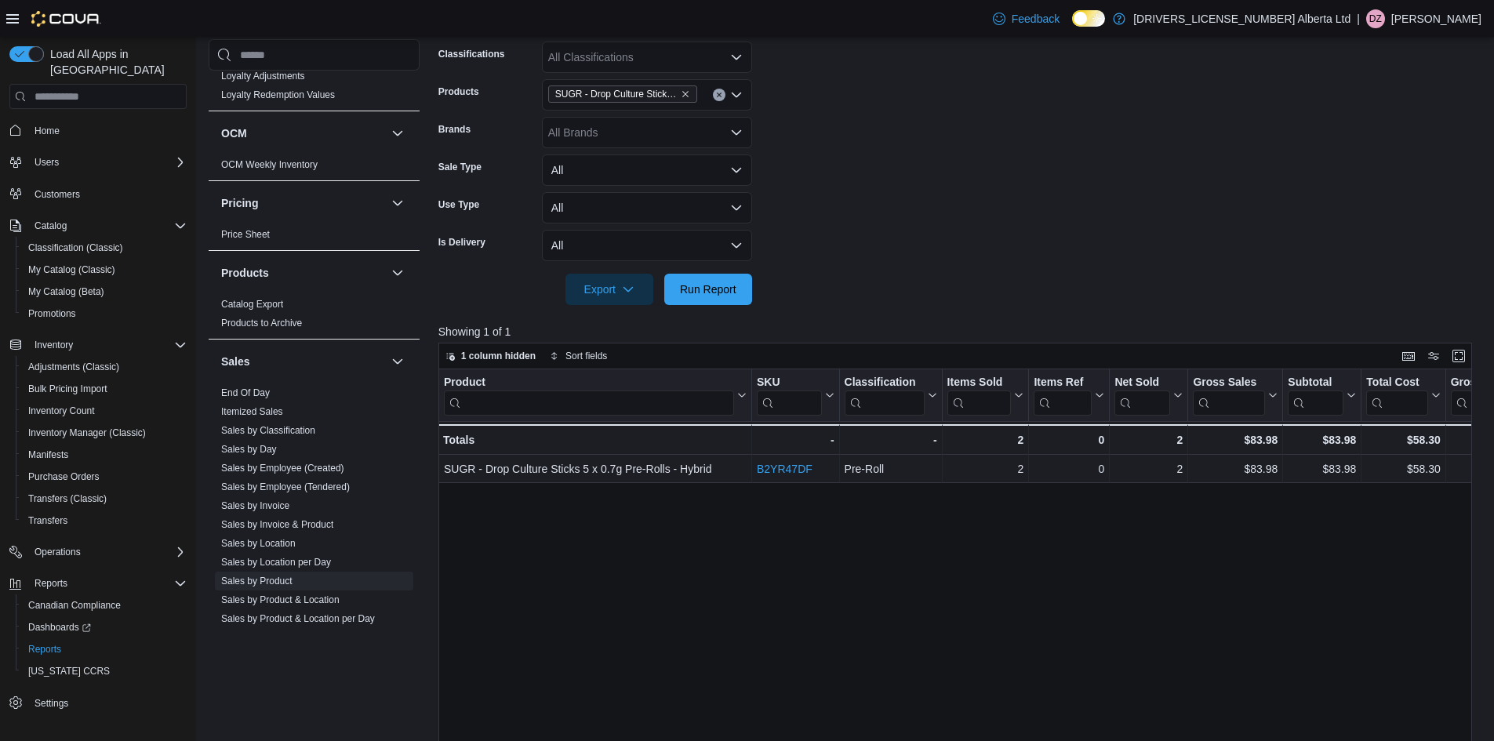
drag, startPoint x: 1089, startPoint y: 579, endPoint x: 660, endPoint y: 540, distance: 431.5
click at [814, 453] on div "- - SKU URL, column 2, row 2" at bounding box center [796, 439] width 88 height 31
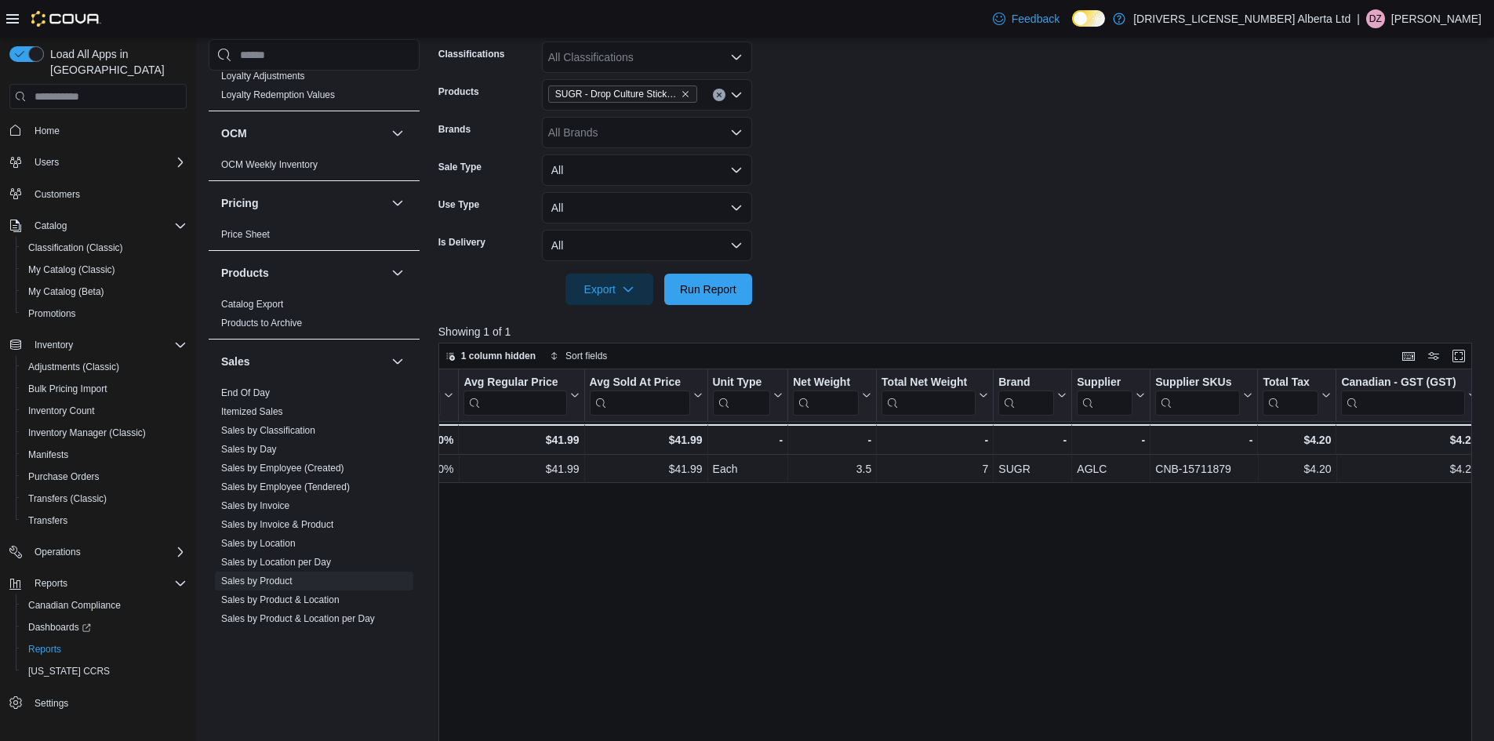
drag, startPoint x: 844, startPoint y: 579, endPoint x: 1028, endPoint y: 568, distance: 184.6
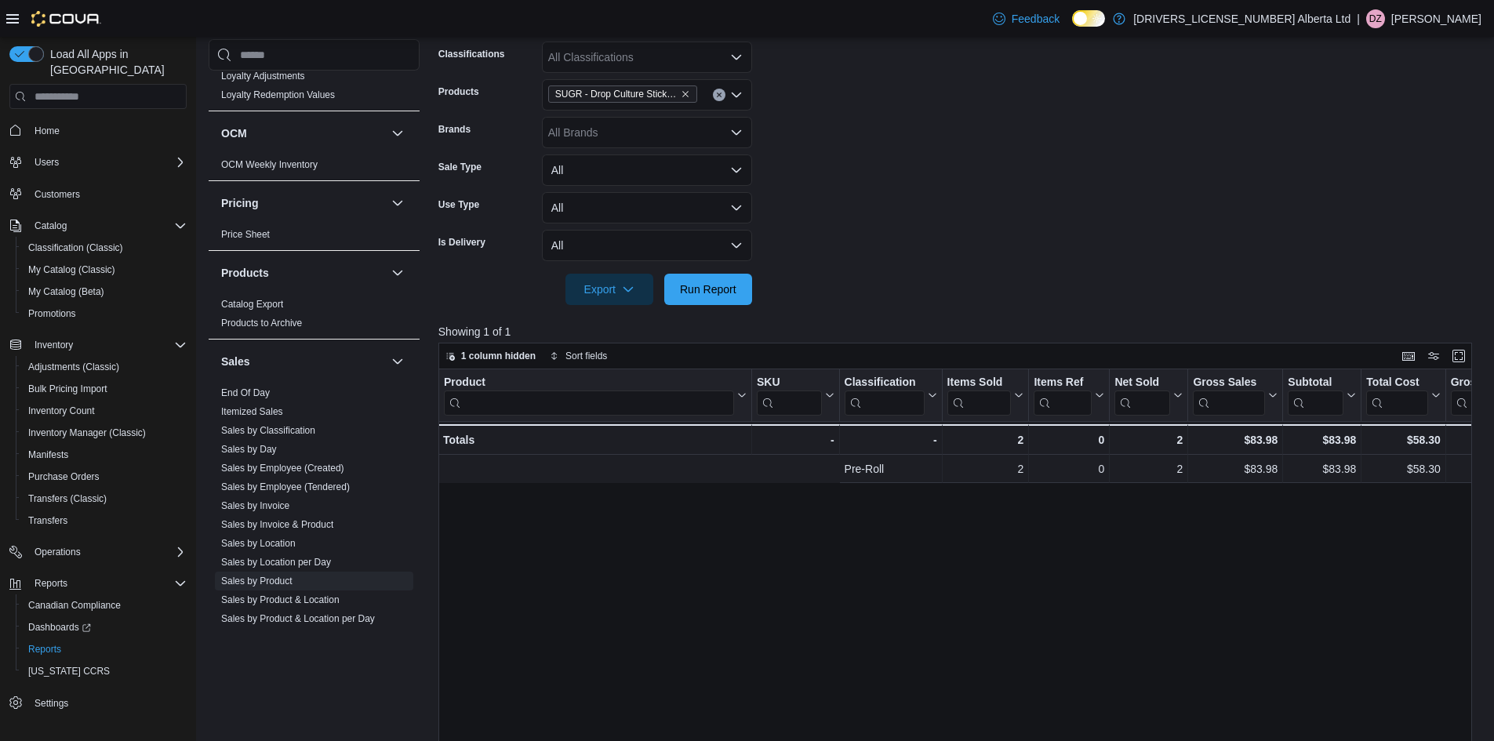
drag, startPoint x: 1113, startPoint y: 549, endPoint x: 664, endPoint y: 569, distance: 449.1
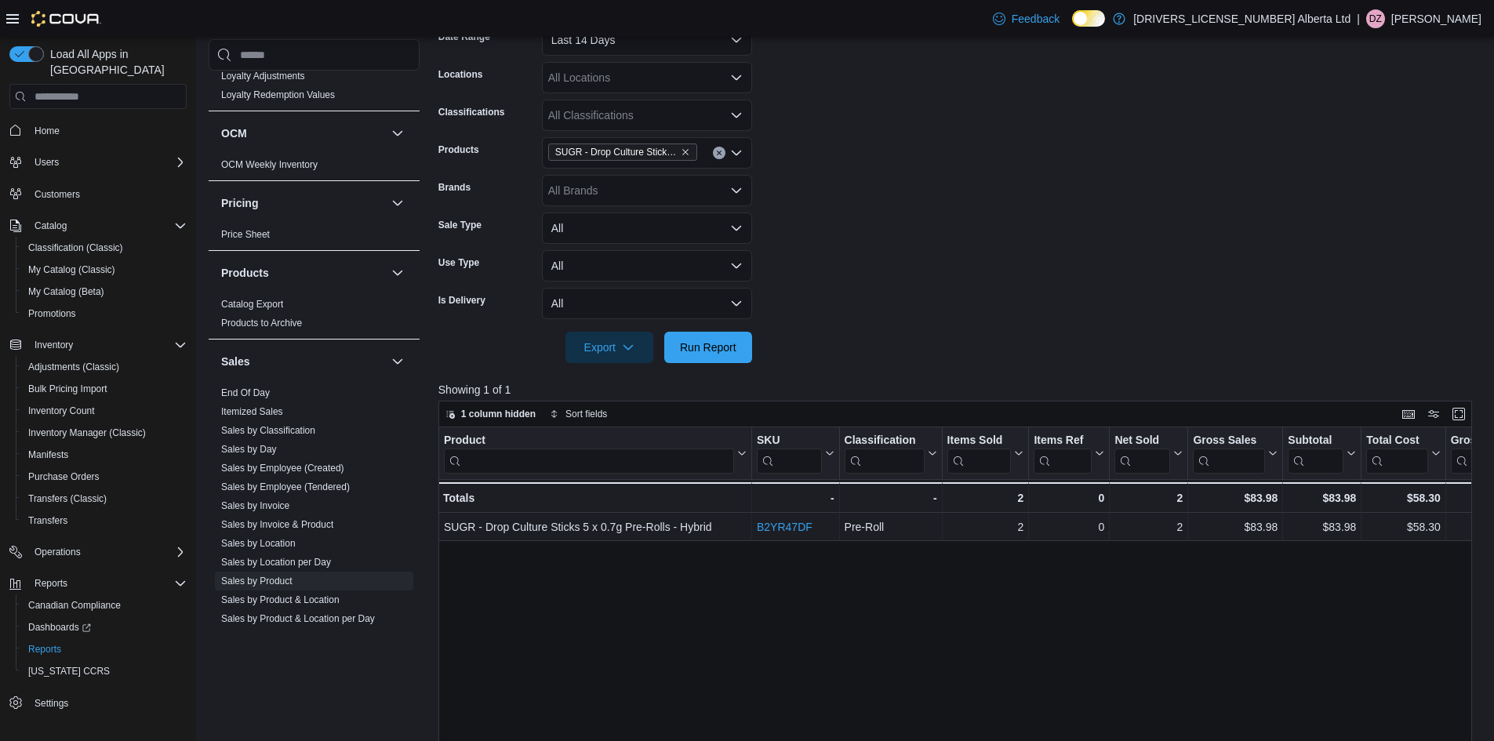
scroll to position [157, 0]
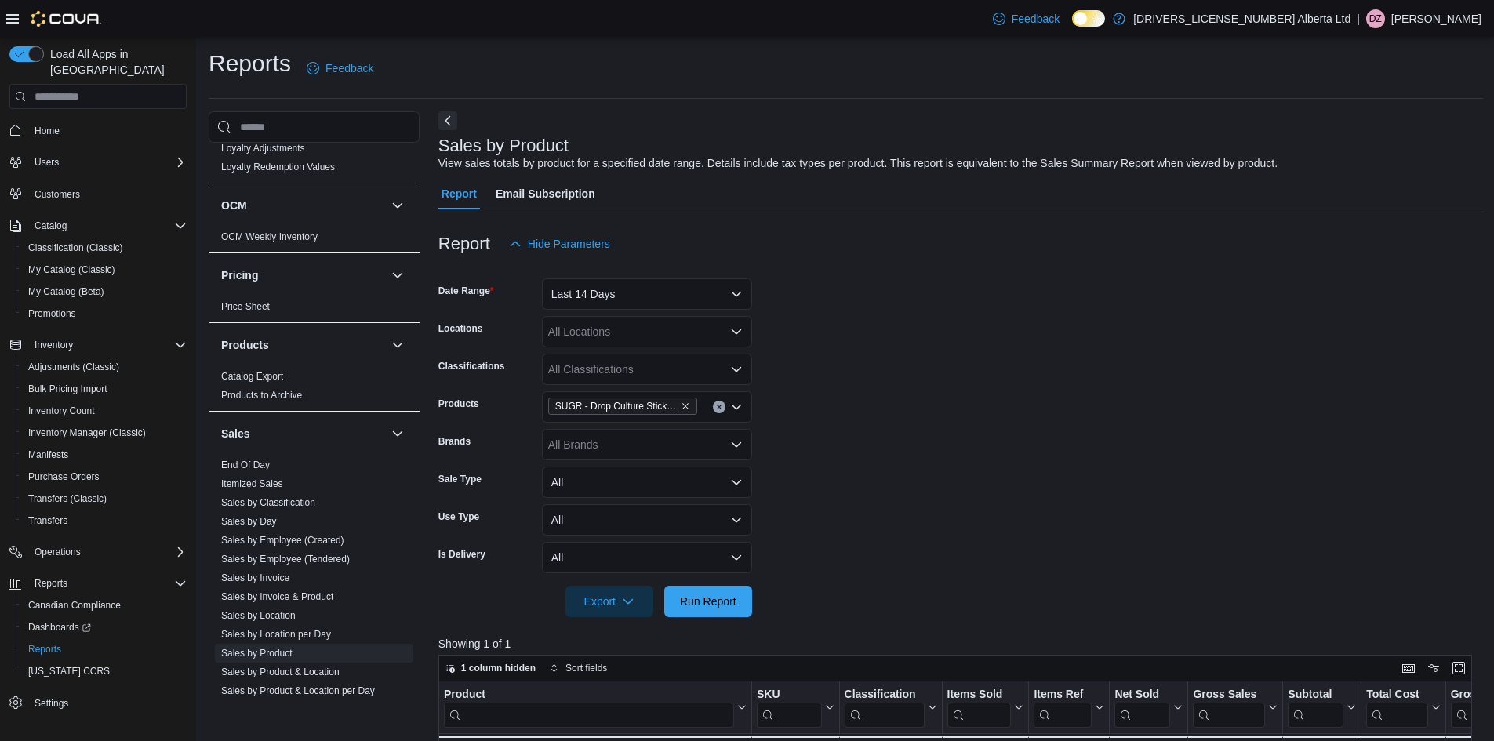
scroll to position [0, 0]
click at [722, 411] on icon "Clear input" at bounding box center [719, 408] width 6 height 6
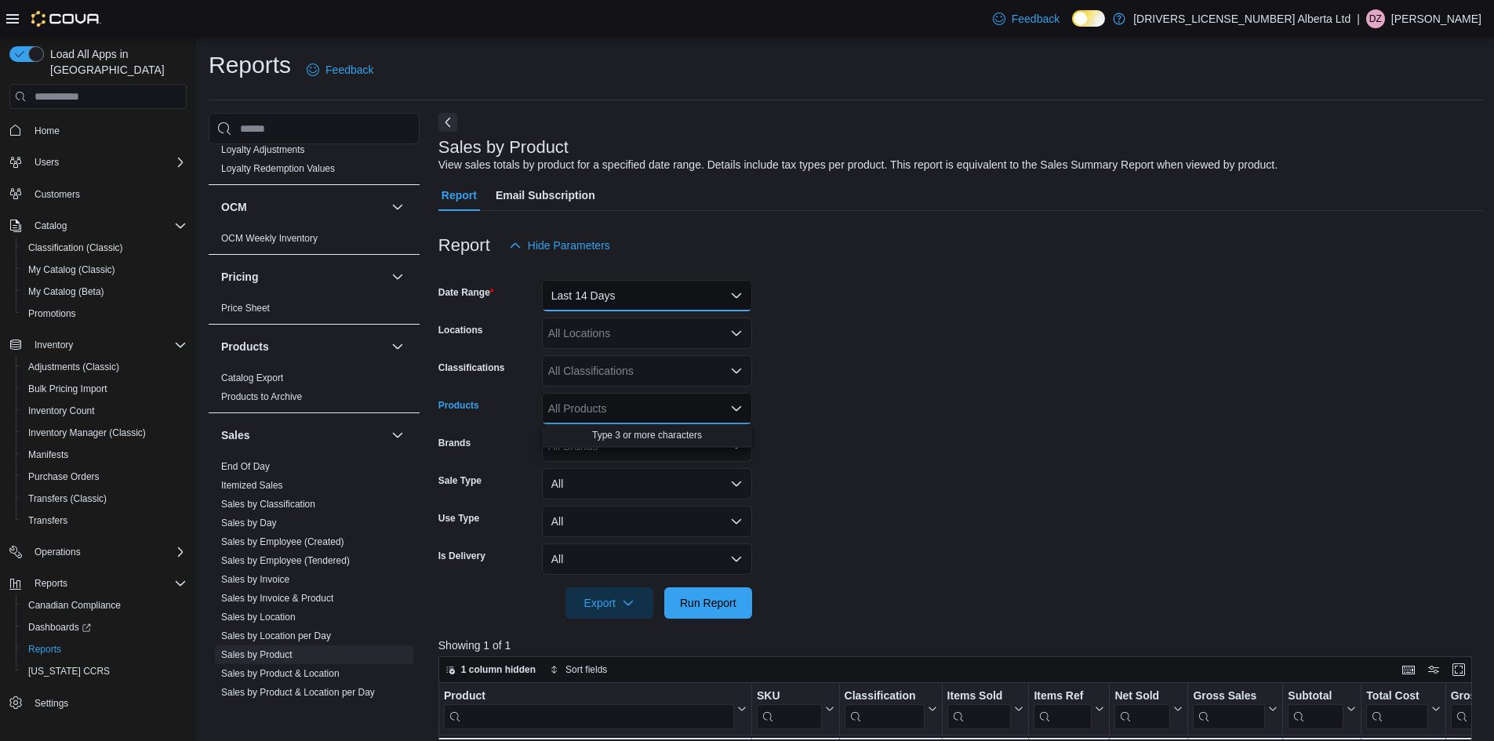
click at [641, 300] on button "Last 14 Days" at bounding box center [647, 295] width 210 height 31
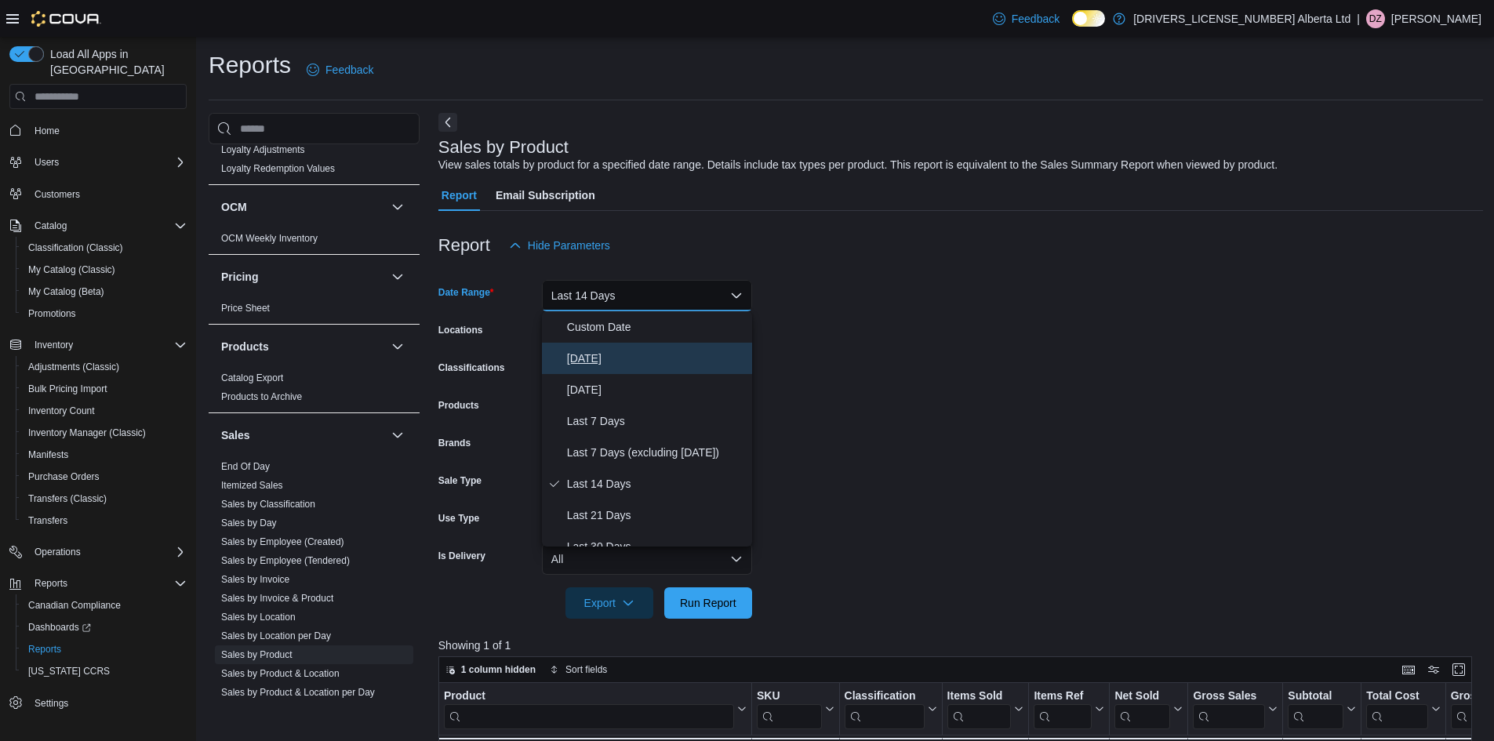
click at [590, 355] on span "[DATE]" at bounding box center [656, 358] width 179 height 19
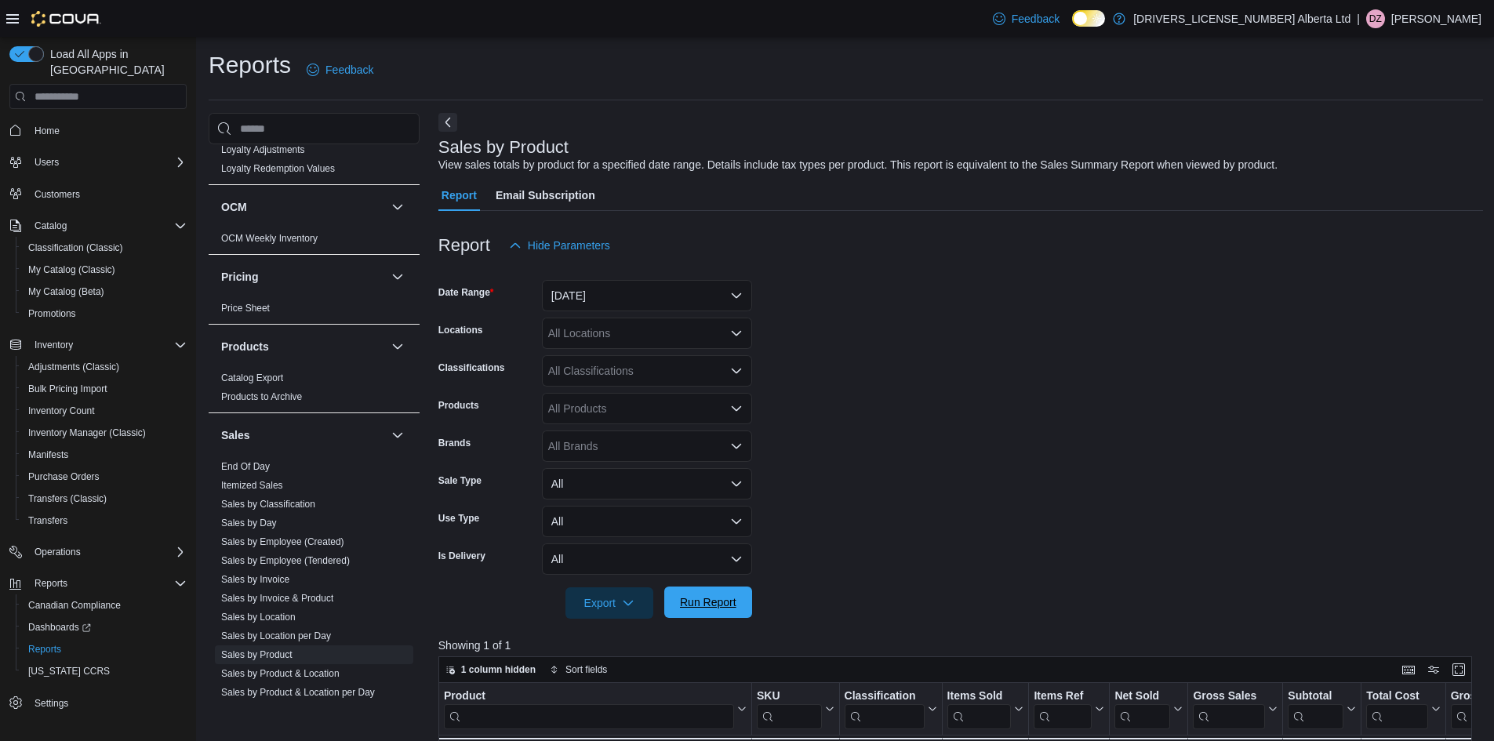
click at [740, 597] on span "Run Report" at bounding box center [708, 602] width 69 height 31
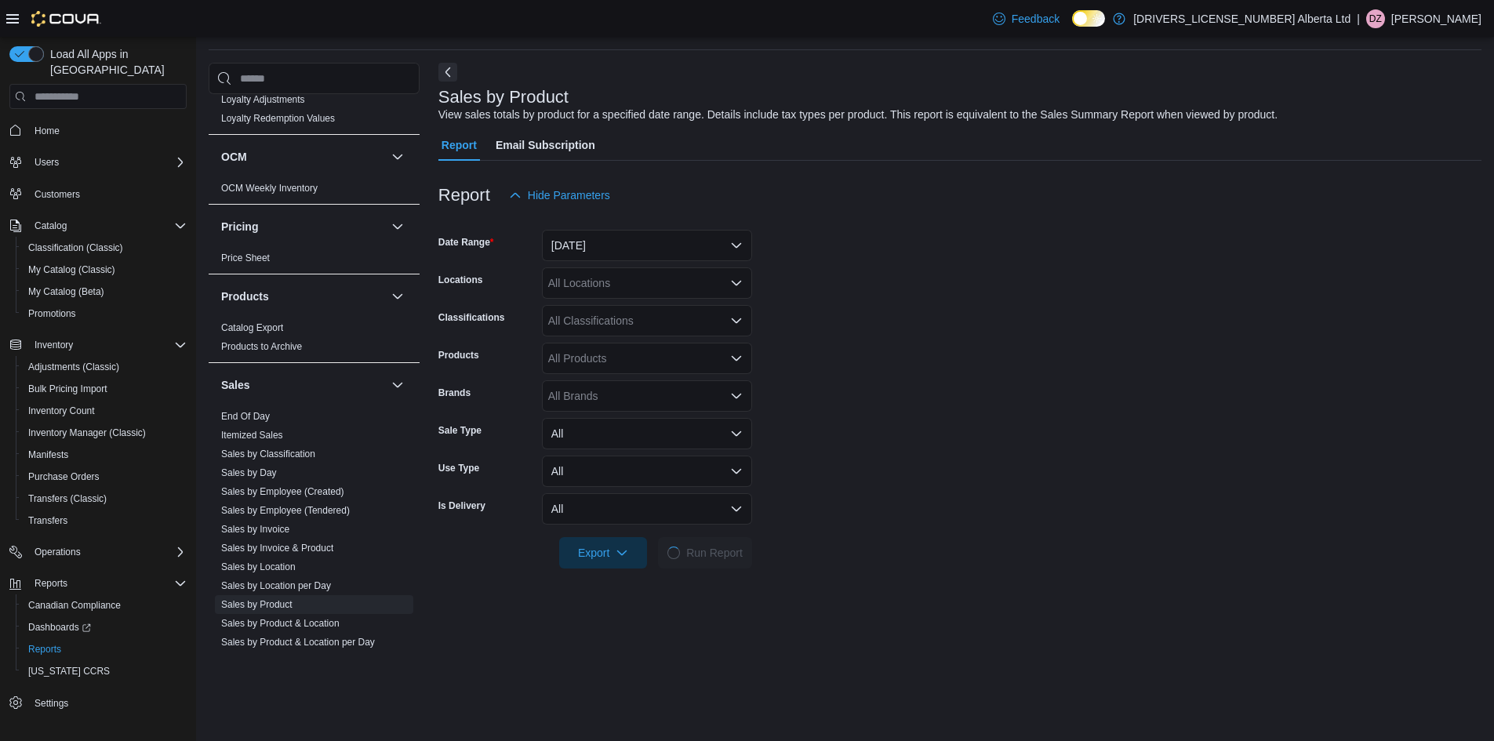
scroll to position [78, 0]
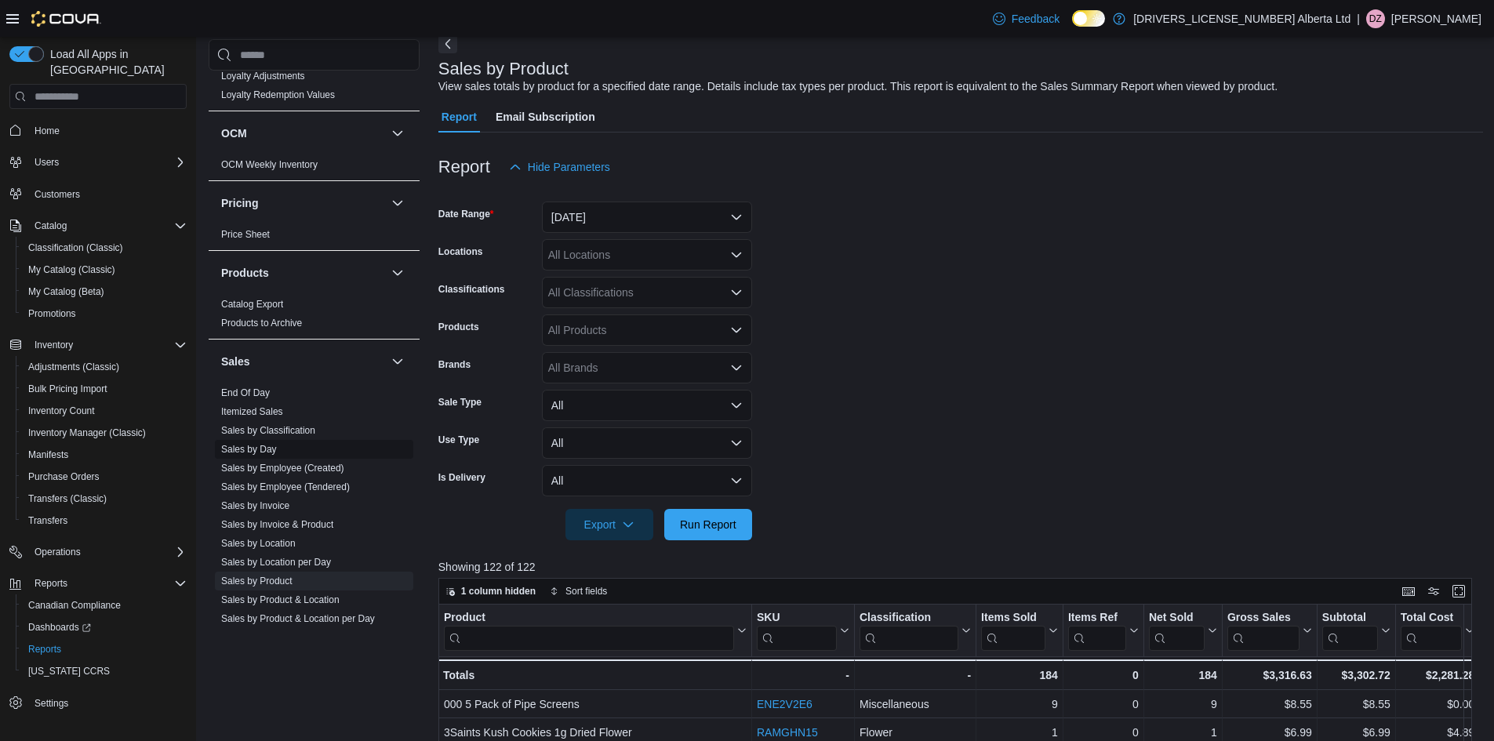
drag, startPoint x: 255, startPoint y: 530, endPoint x: 262, endPoint y: 518, distance: 13.7
click at [255, 538] on link "Sales by Location" at bounding box center [258, 543] width 75 height 11
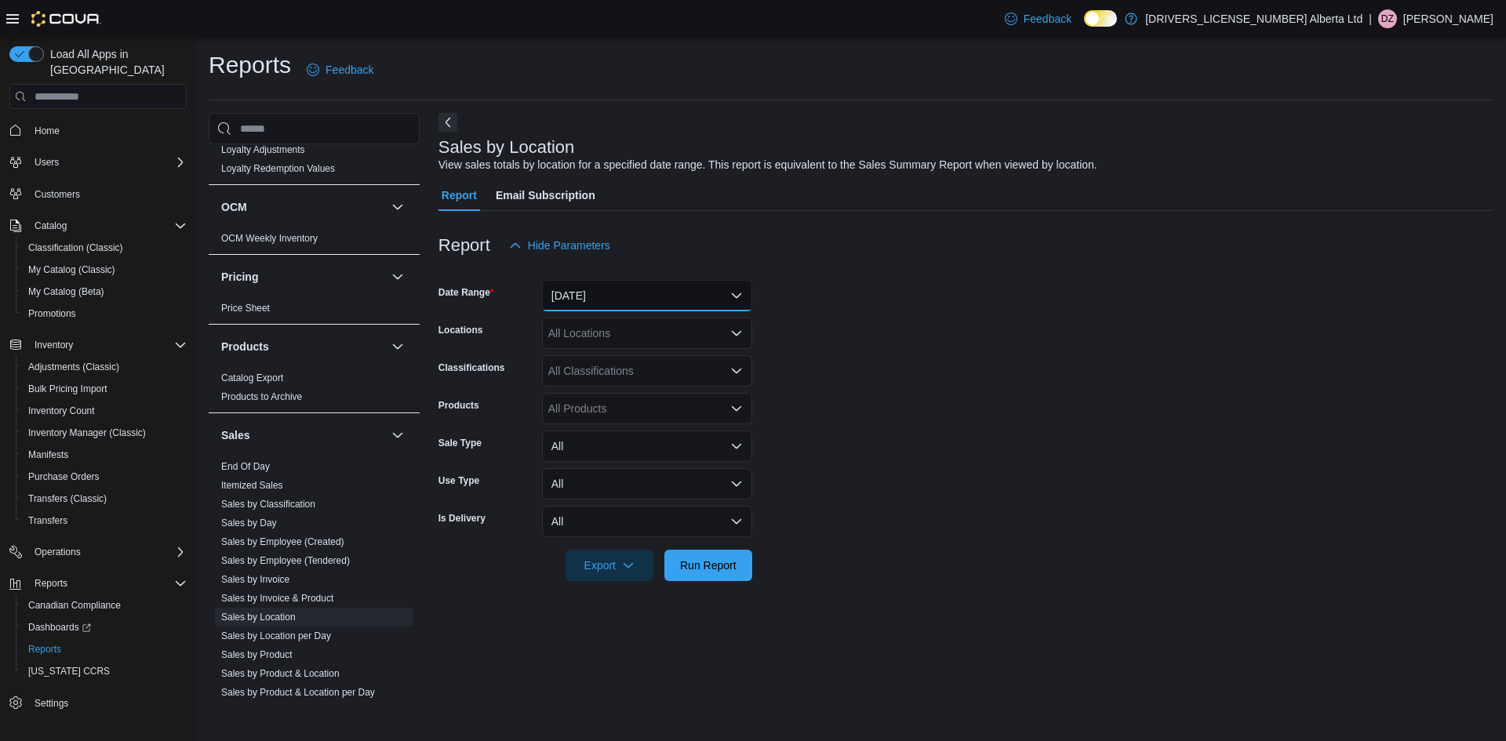
click at [593, 298] on button "[DATE]" at bounding box center [647, 295] width 210 height 31
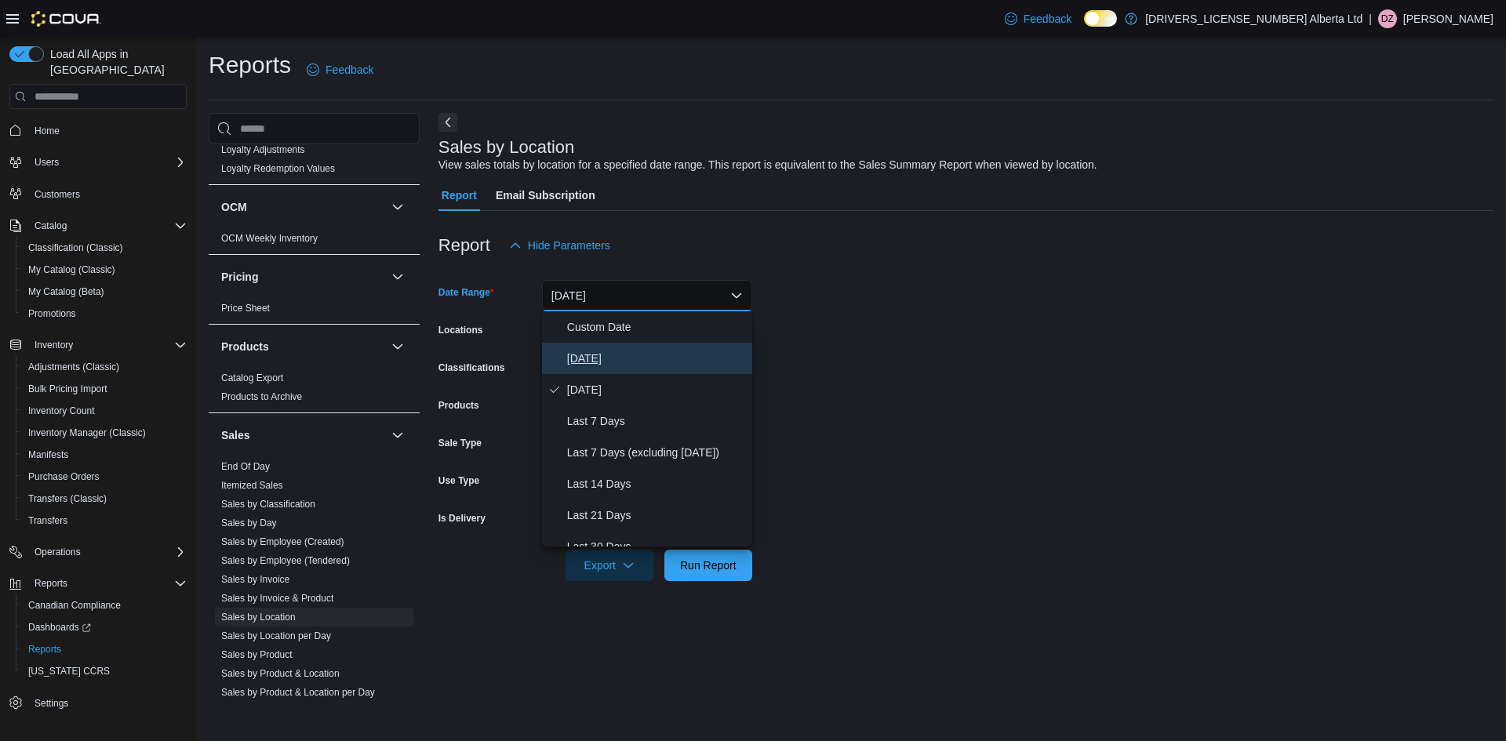
click at [603, 363] on span "[DATE]" at bounding box center [656, 358] width 179 height 19
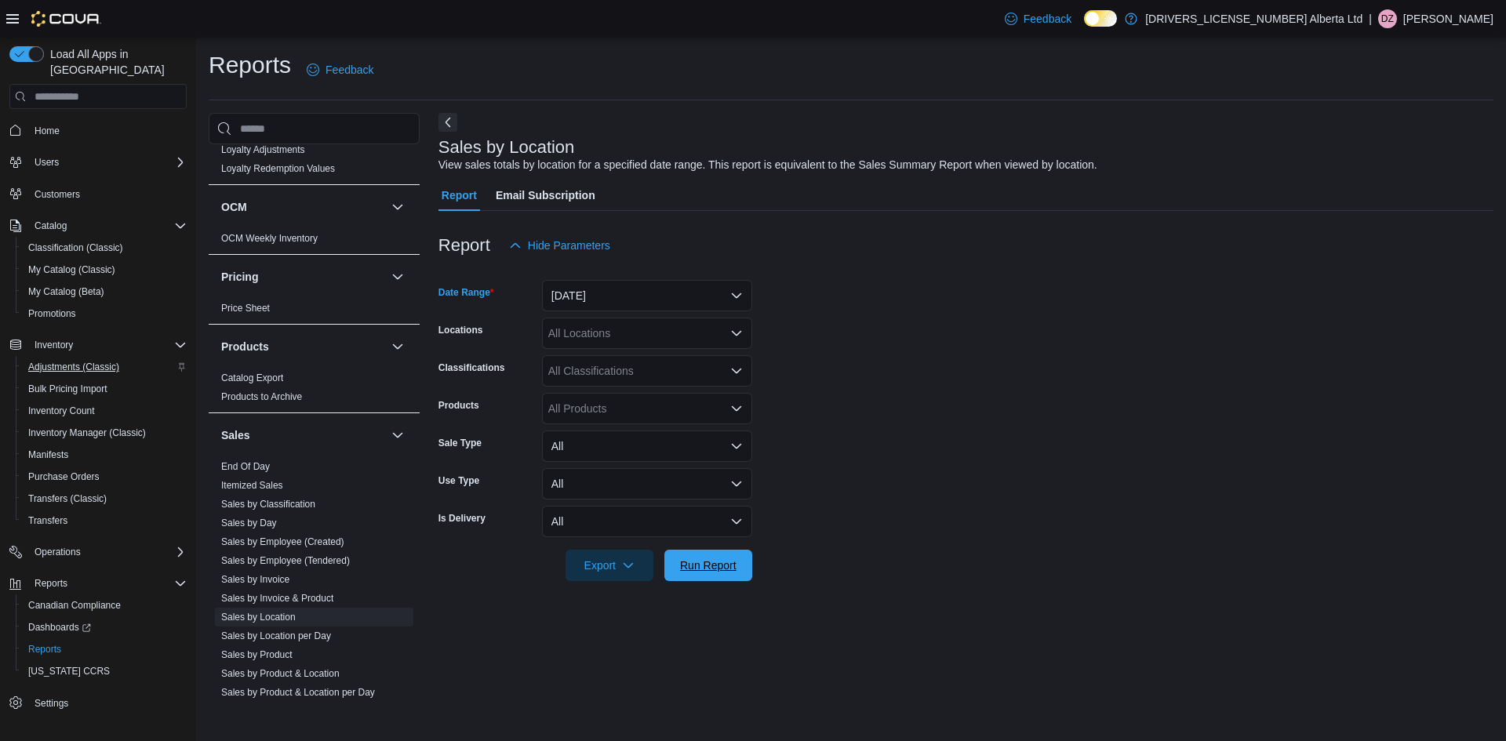
click at [715, 565] on span "Run Report" at bounding box center [708, 566] width 56 height 16
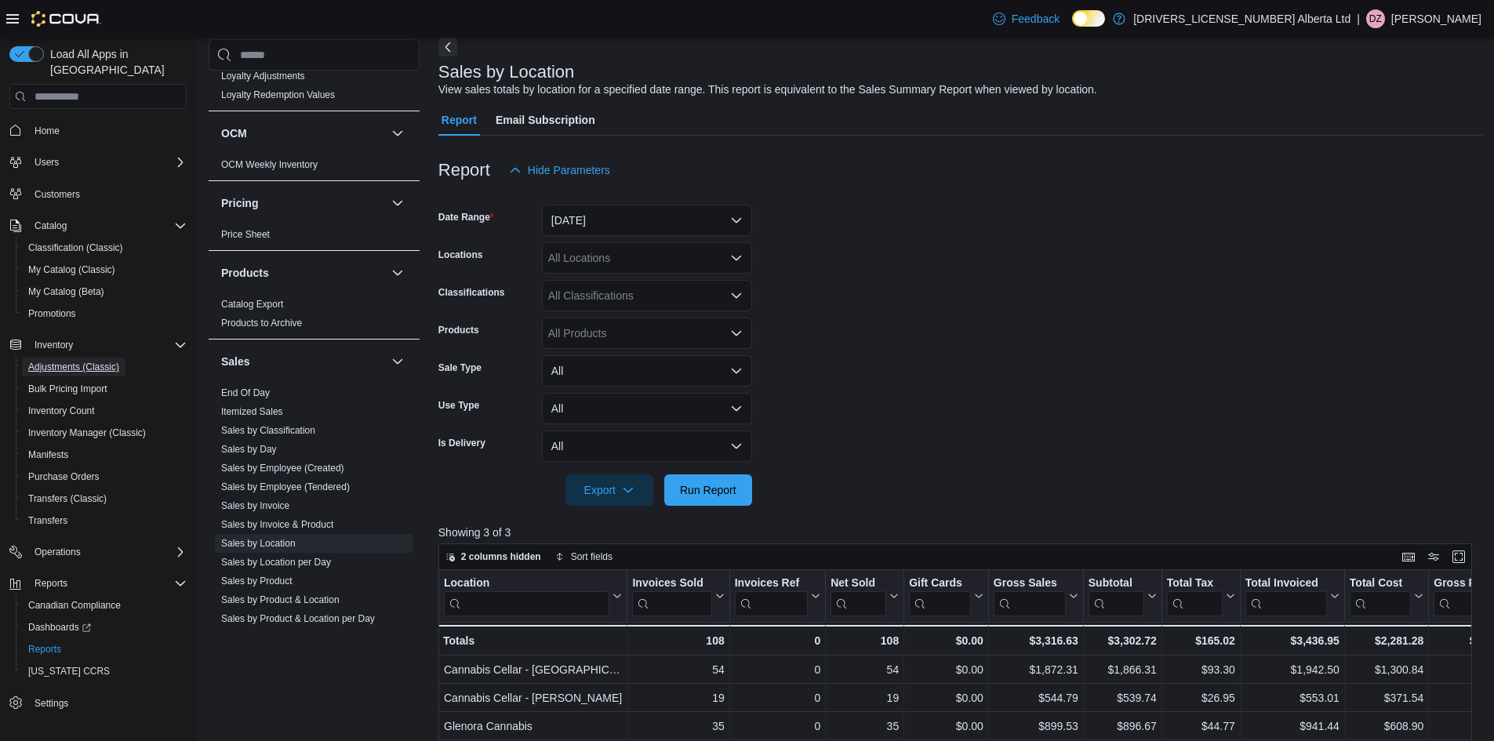
scroll to position [78, 0]
click at [92, 361] on span "Adjustments (Classic)" at bounding box center [73, 367] width 91 height 13
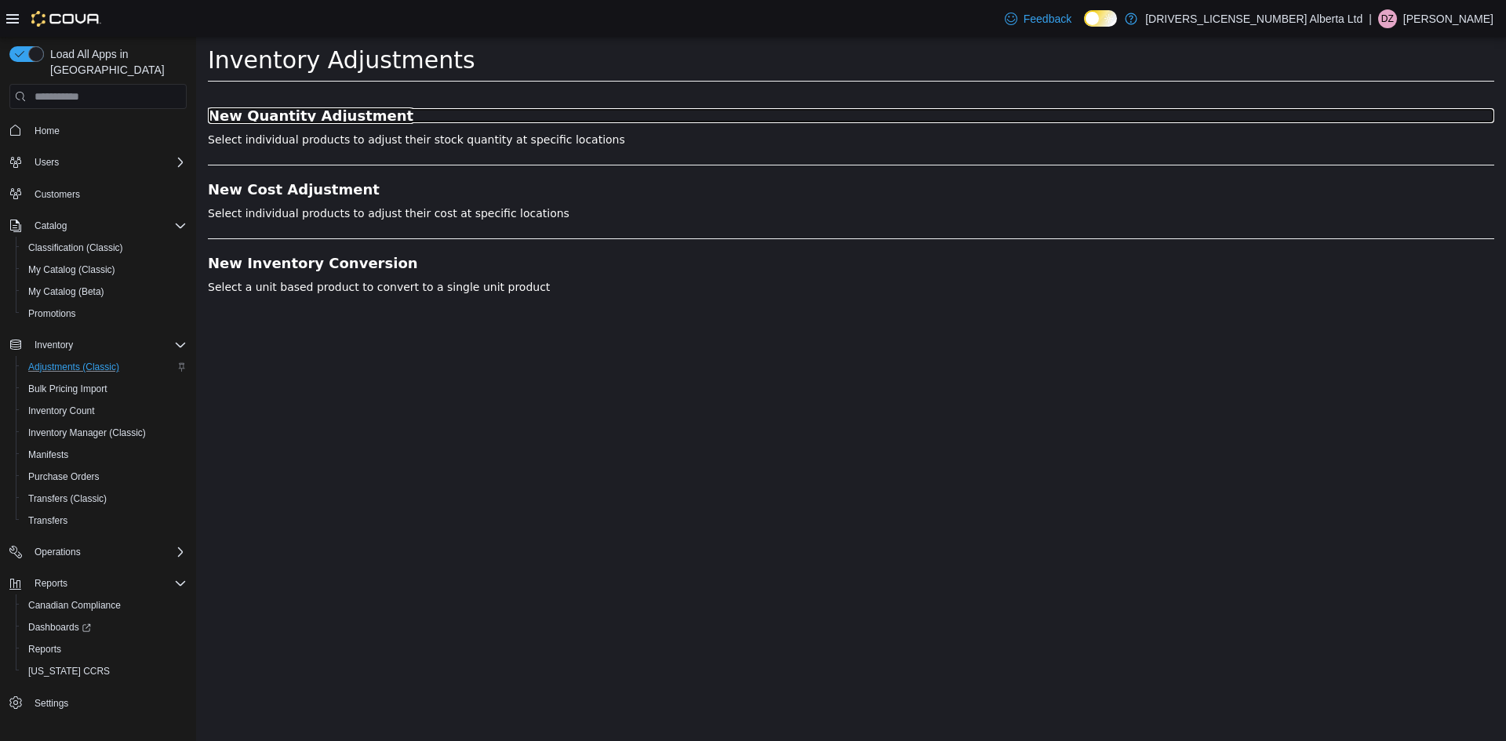
click at [350, 113] on h3 "New Quantity Adjustment" at bounding box center [851, 116] width 1286 height 16
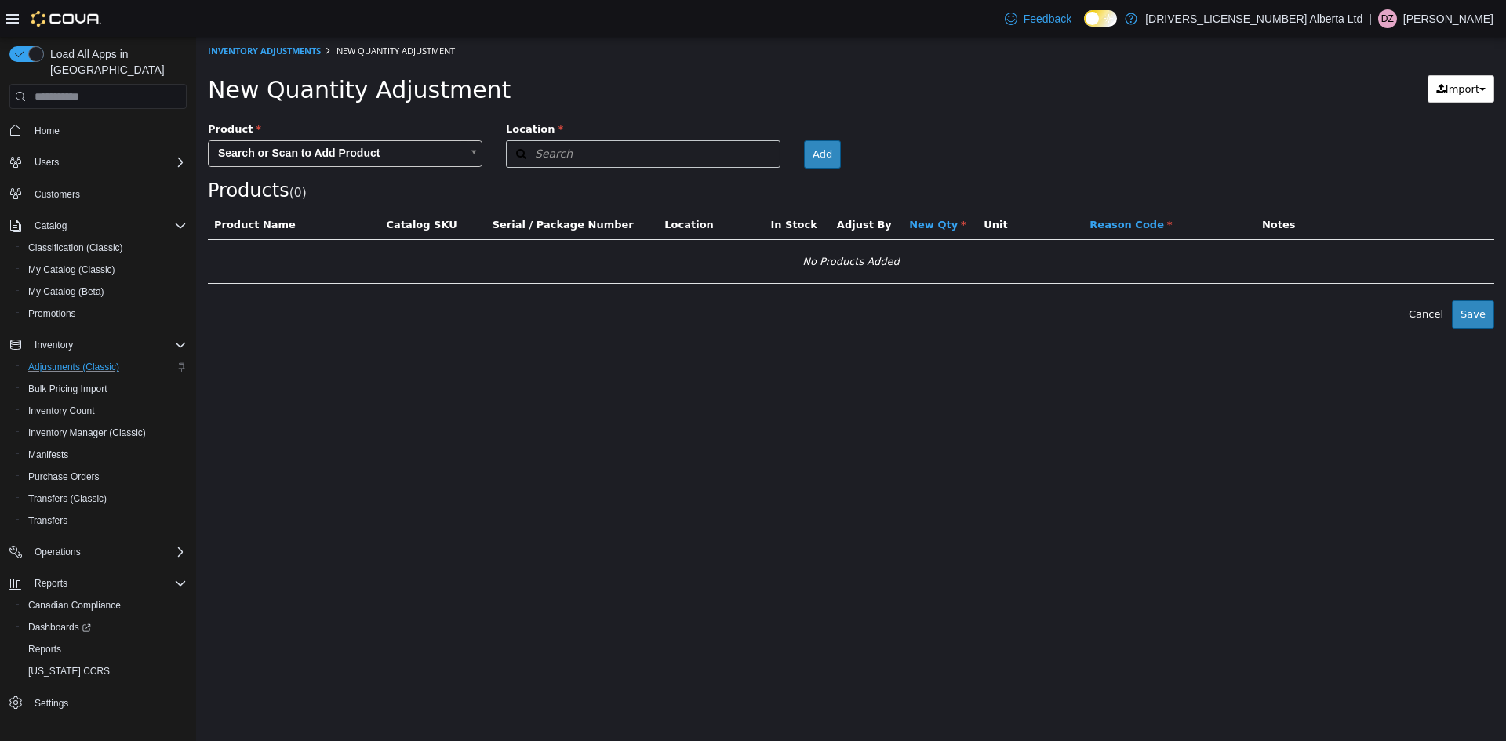
click at [370, 154] on body "× Inventory Adjustments New Quantity Adjustment New Quantity Adjustment Import …" at bounding box center [851, 183] width 1310 height 292
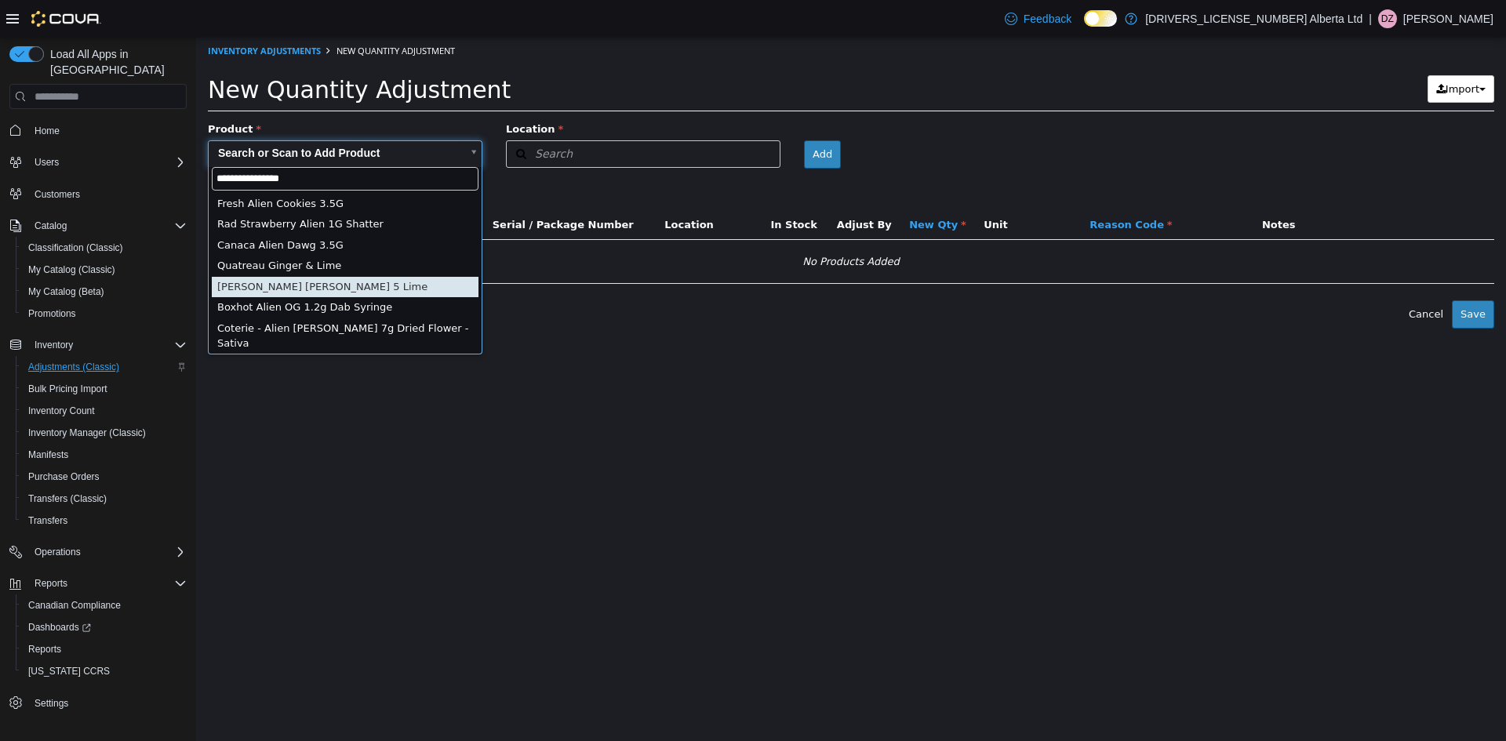
scroll to position [78, 0]
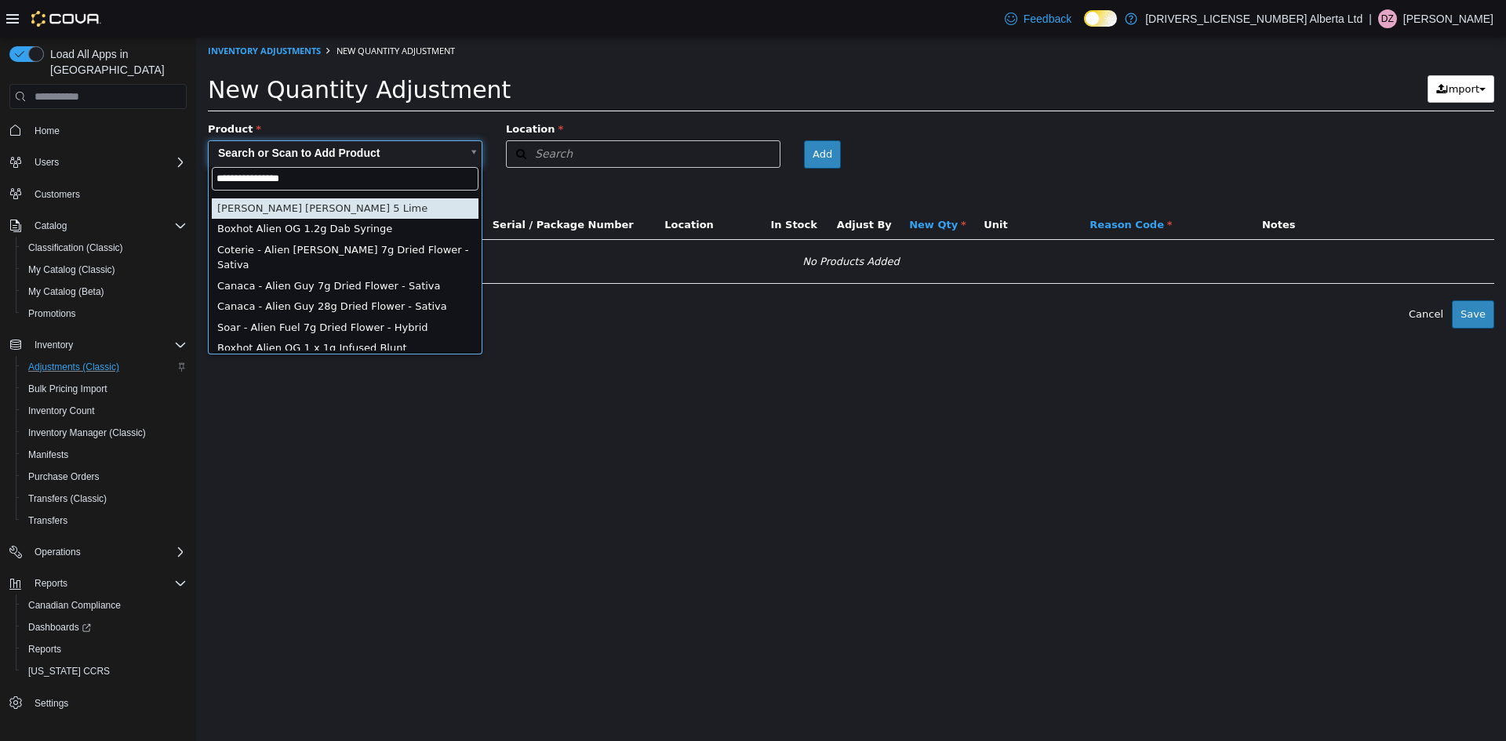
click at [240, 180] on input "**********" at bounding box center [345, 179] width 267 height 24
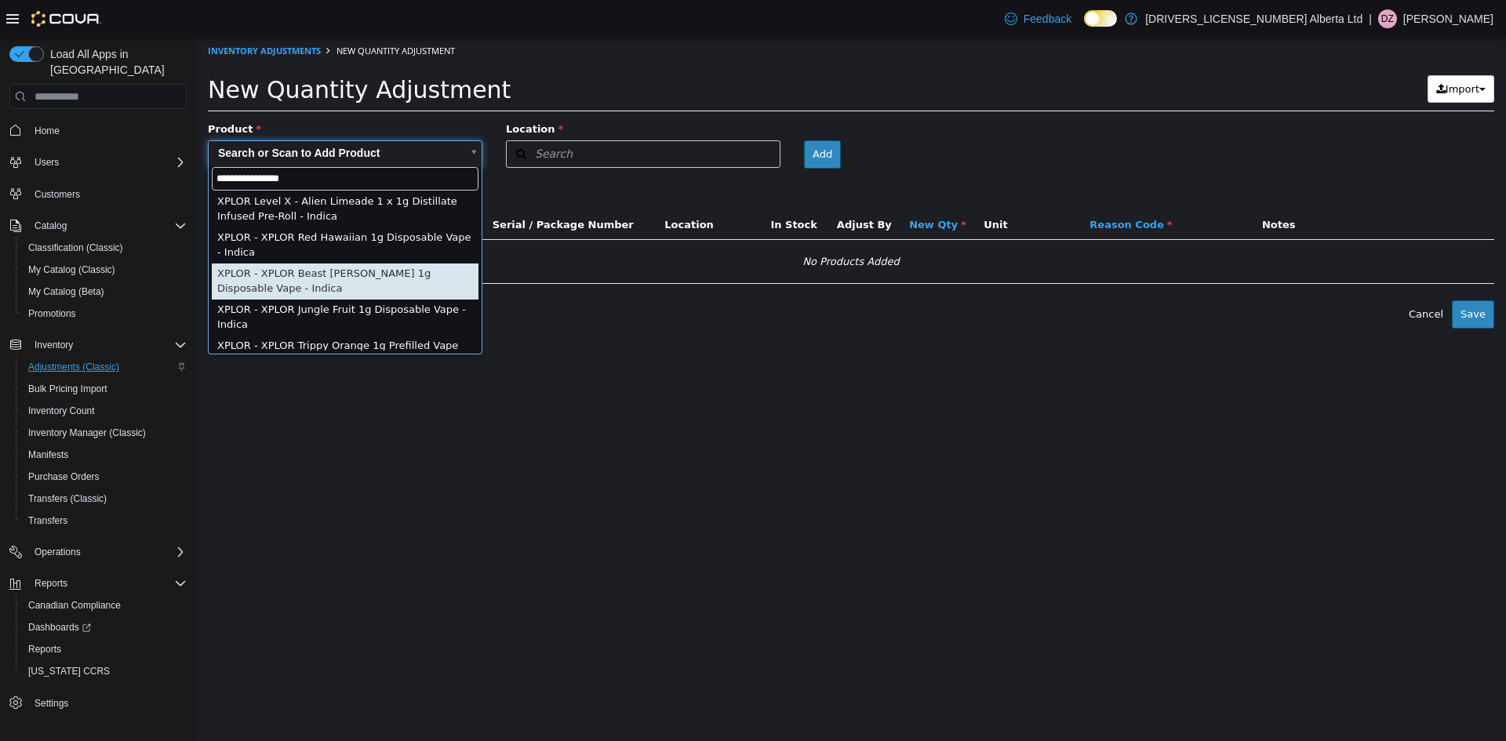
scroll to position [0, 0]
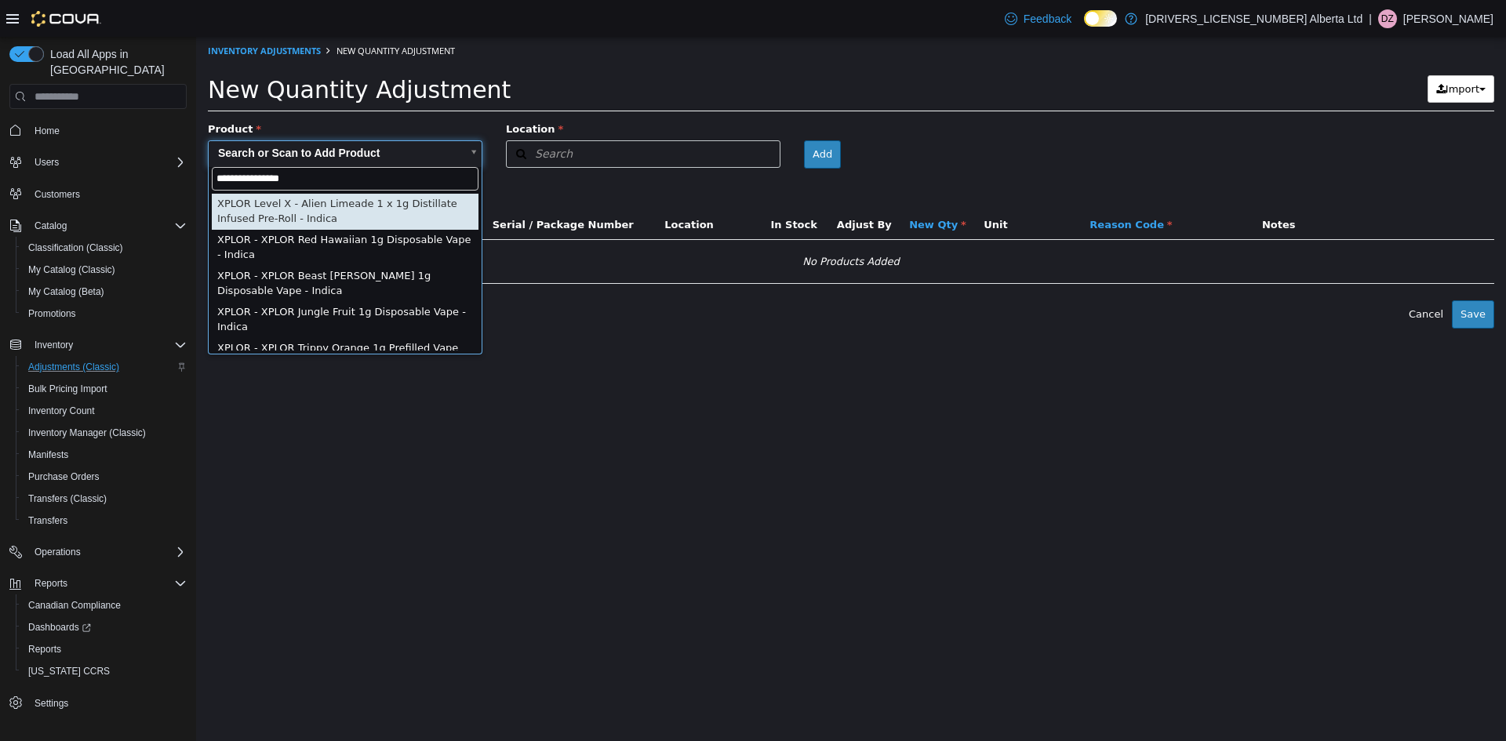
click at [372, 176] on input "**********" at bounding box center [345, 179] width 267 height 24
type input "**********"
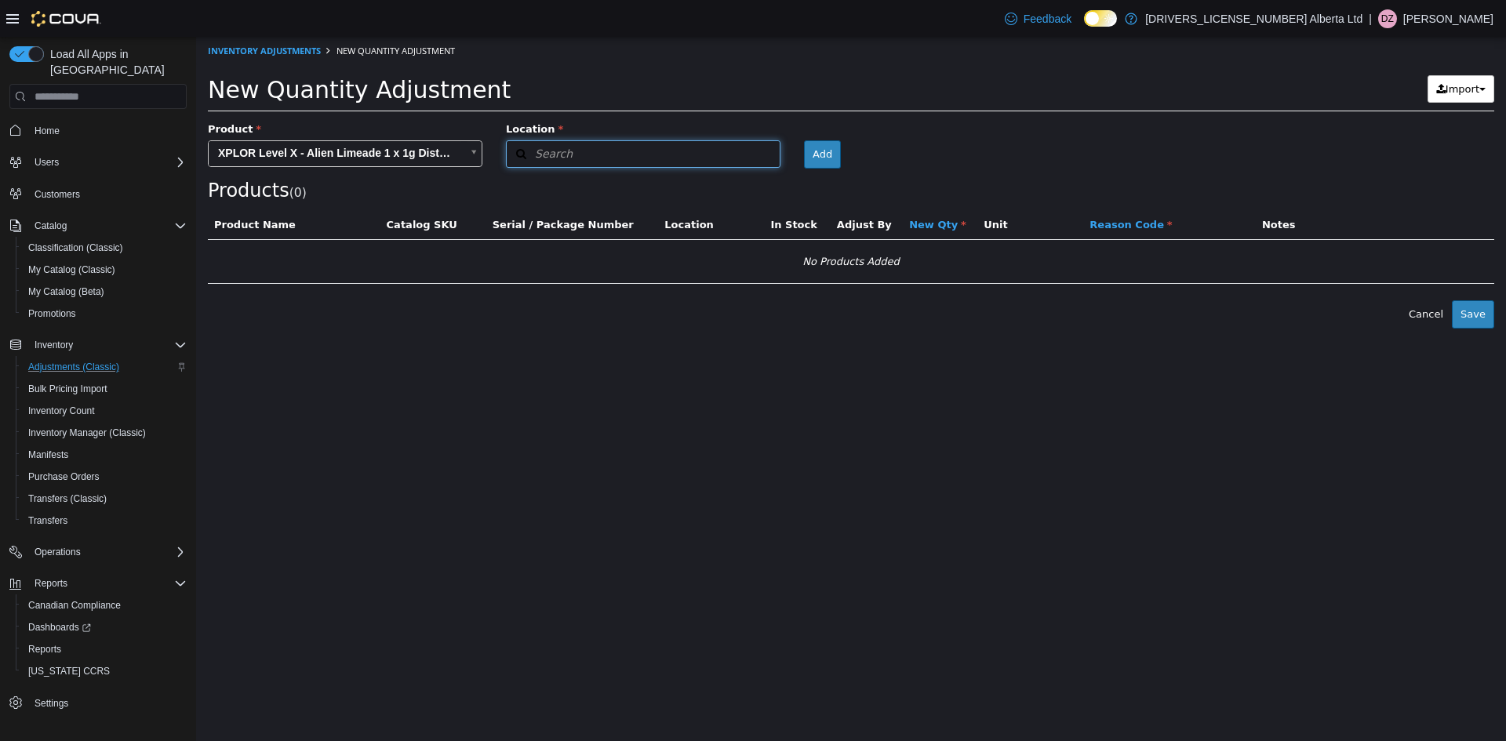
click at [678, 153] on button "Search" at bounding box center [643, 153] width 275 height 27
click at [740, 172] on span "or browse" at bounding box center [741, 182] width 77 height 27
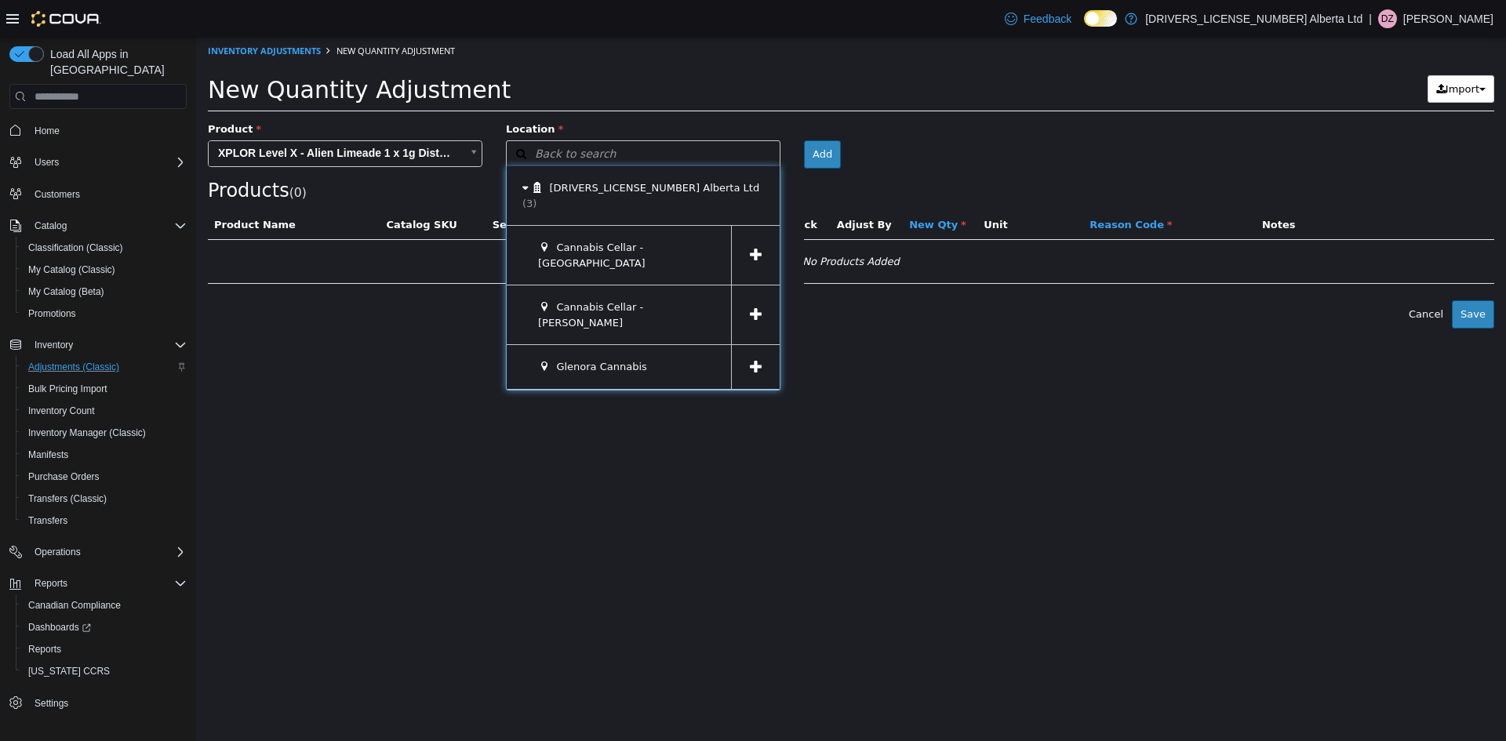
click at [755, 248] on icon at bounding box center [756, 255] width 12 height 15
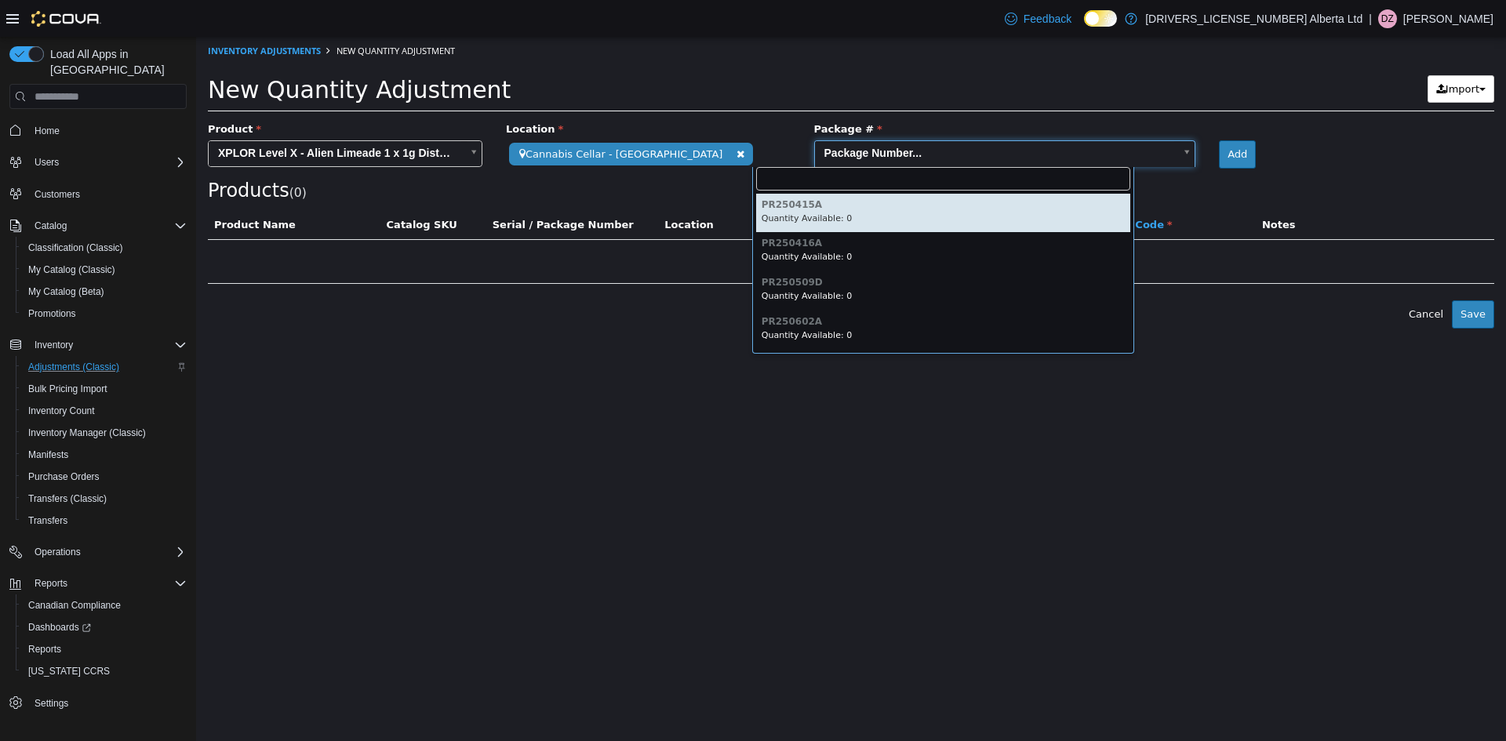
click at [907, 151] on body "**********" at bounding box center [851, 183] width 1310 height 292
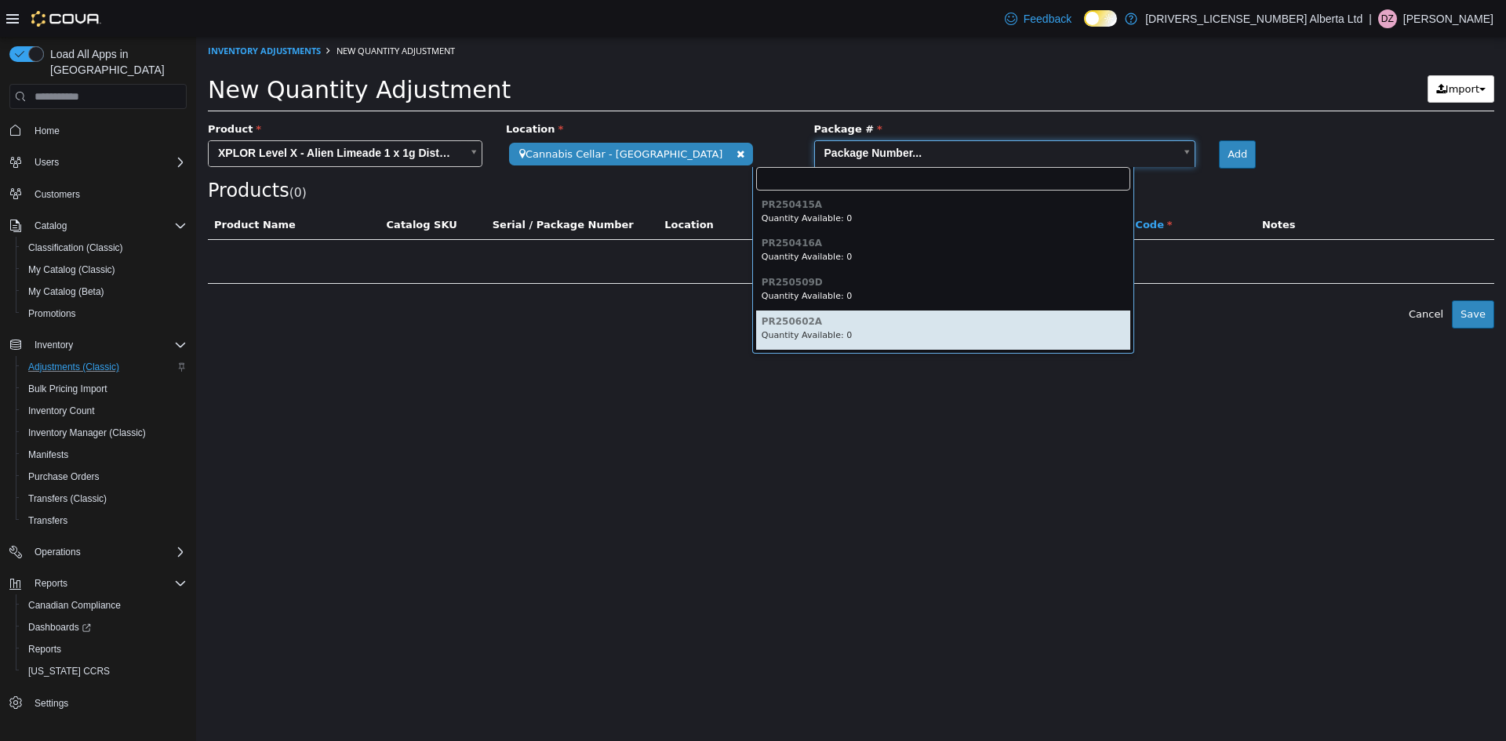
drag, startPoint x: 864, startPoint y: 336, endPoint x: 925, endPoint y: 296, distance: 72.4
type input "*********"
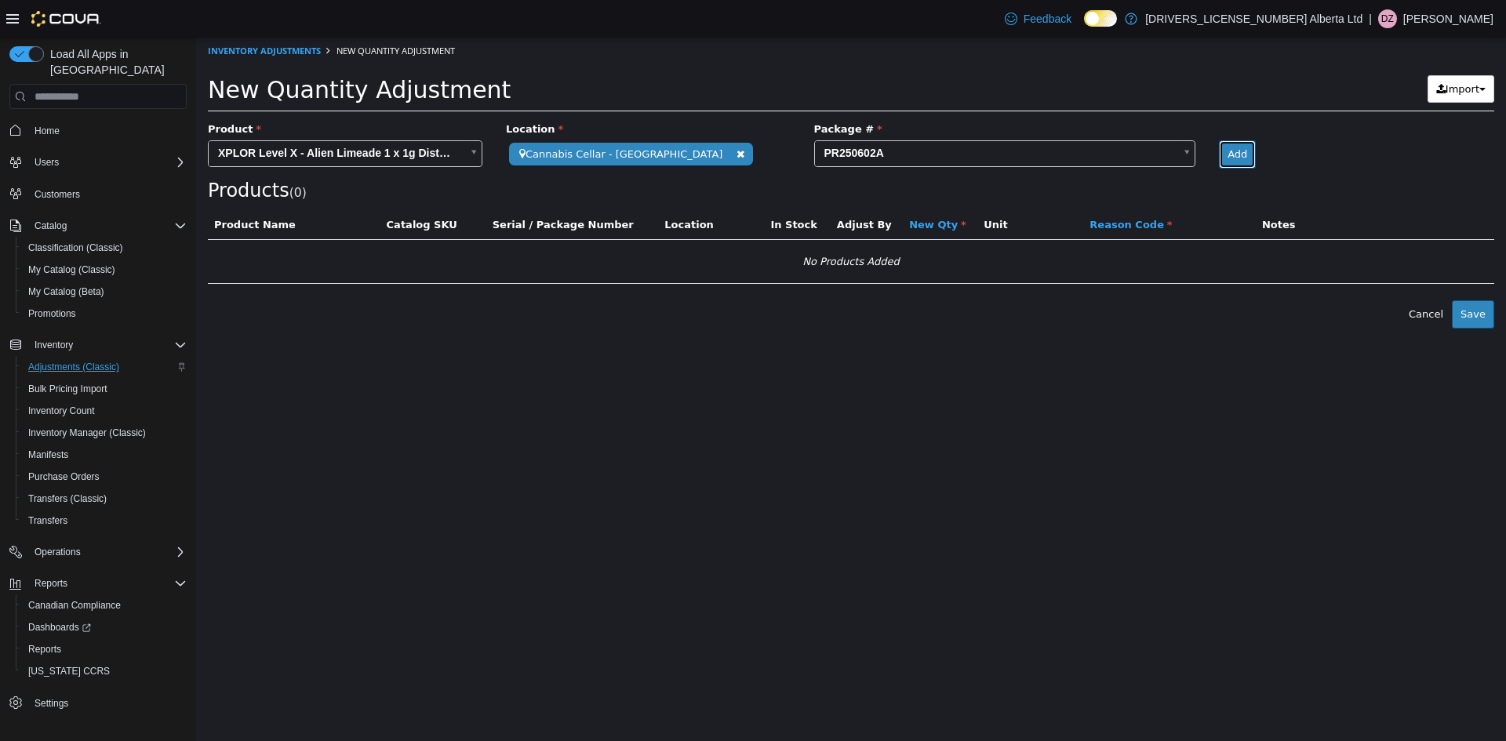
click at [1219, 152] on button "Add" at bounding box center [1237, 154] width 37 height 28
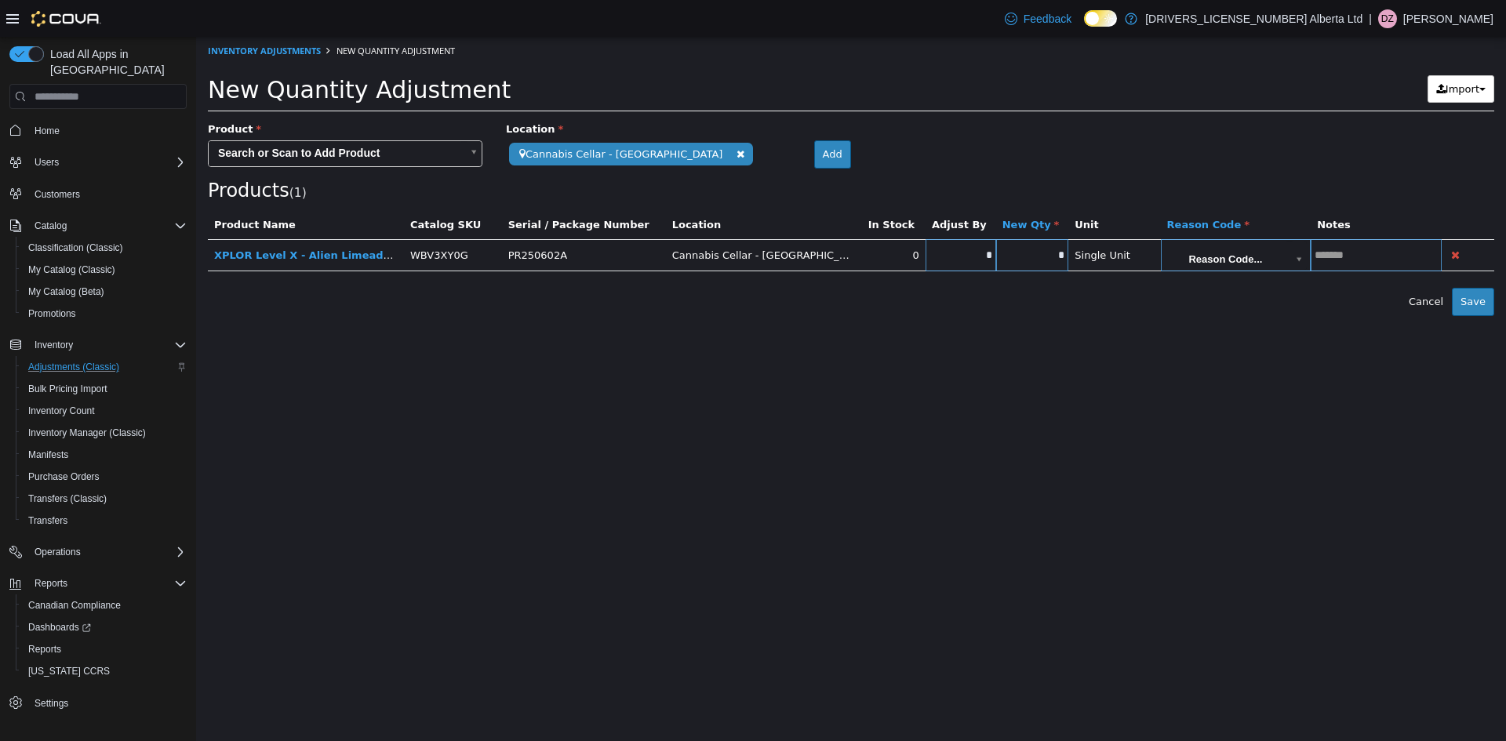
click at [1000, 246] on td "*" at bounding box center [1032, 255] width 73 height 32
click at [1005, 264] on td "*" at bounding box center [1032, 255] width 73 height 32
click at [997, 254] on input "*" at bounding box center [1032, 255] width 73 height 12
type input "*"
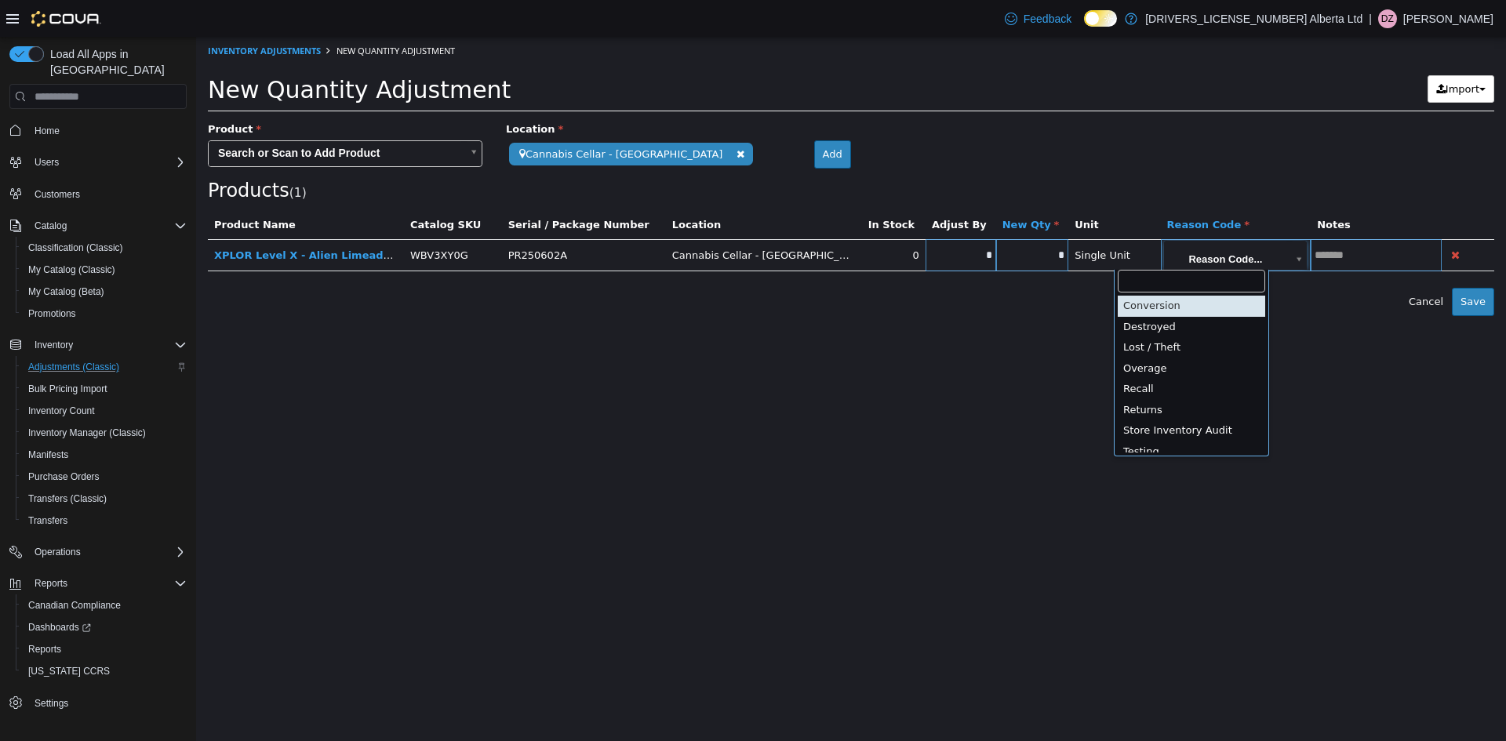
click at [1201, 255] on body "**********" at bounding box center [851, 176] width 1310 height 279
type input "**********"
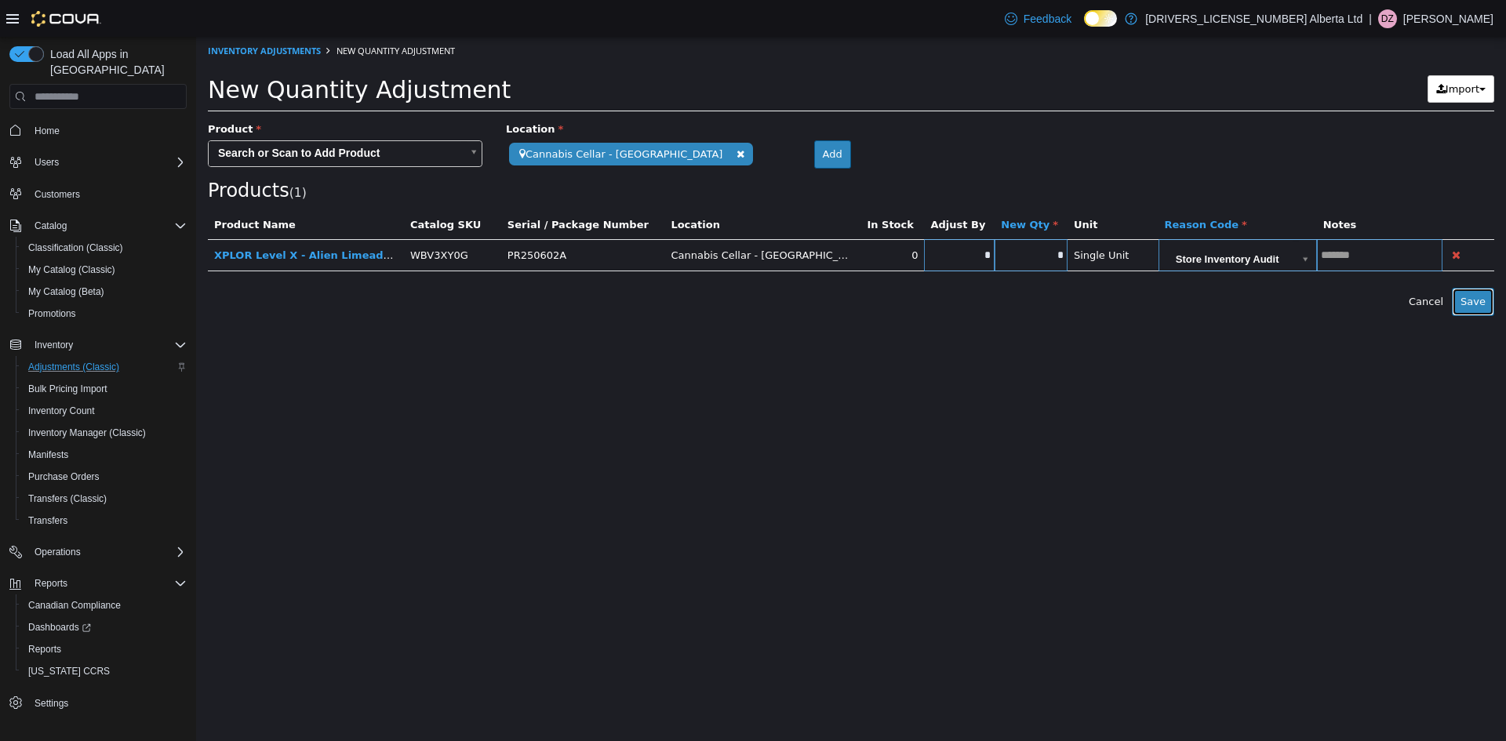
click at [1479, 299] on button "Save" at bounding box center [1473, 302] width 42 height 28
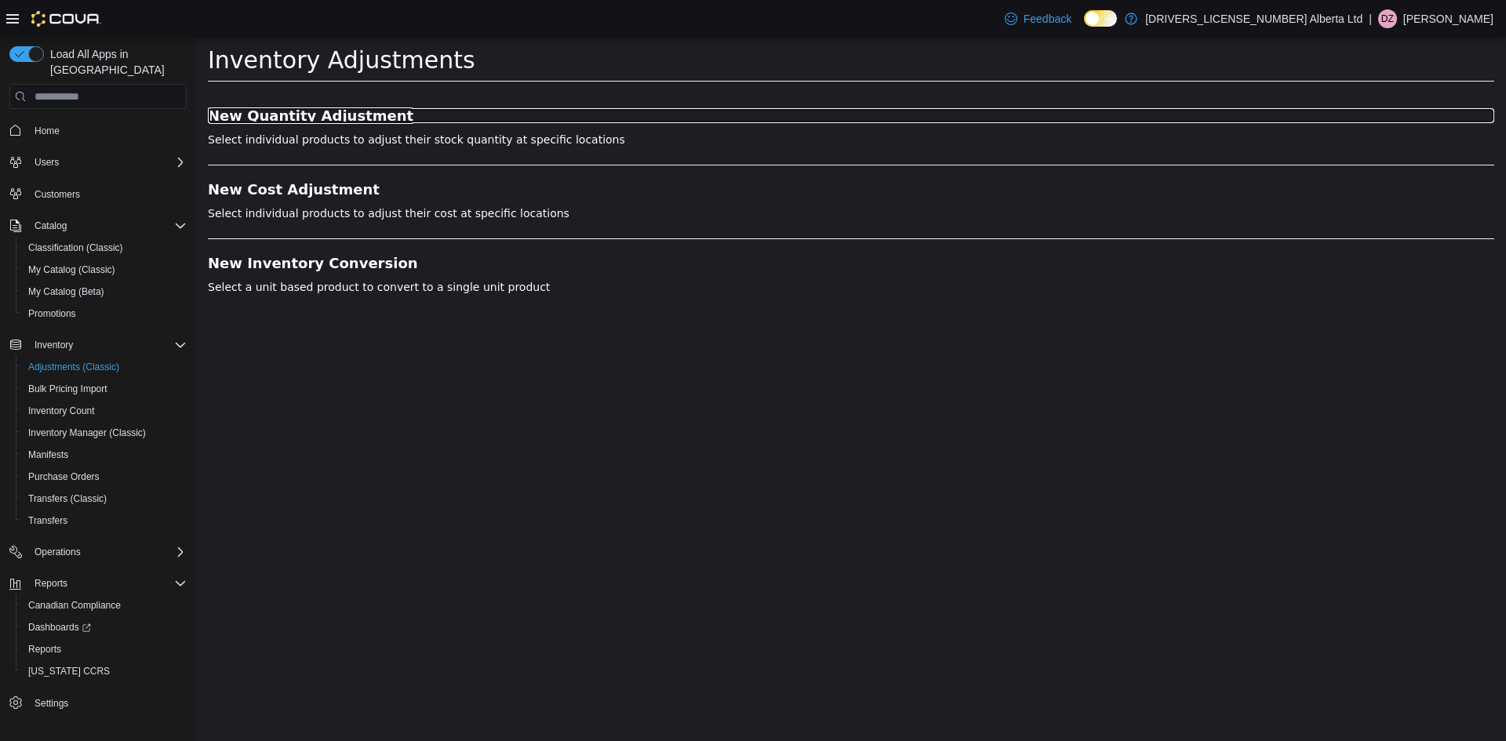
click at [292, 112] on h3 "New Quantity Adjustment" at bounding box center [851, 116] width 1286 height 16
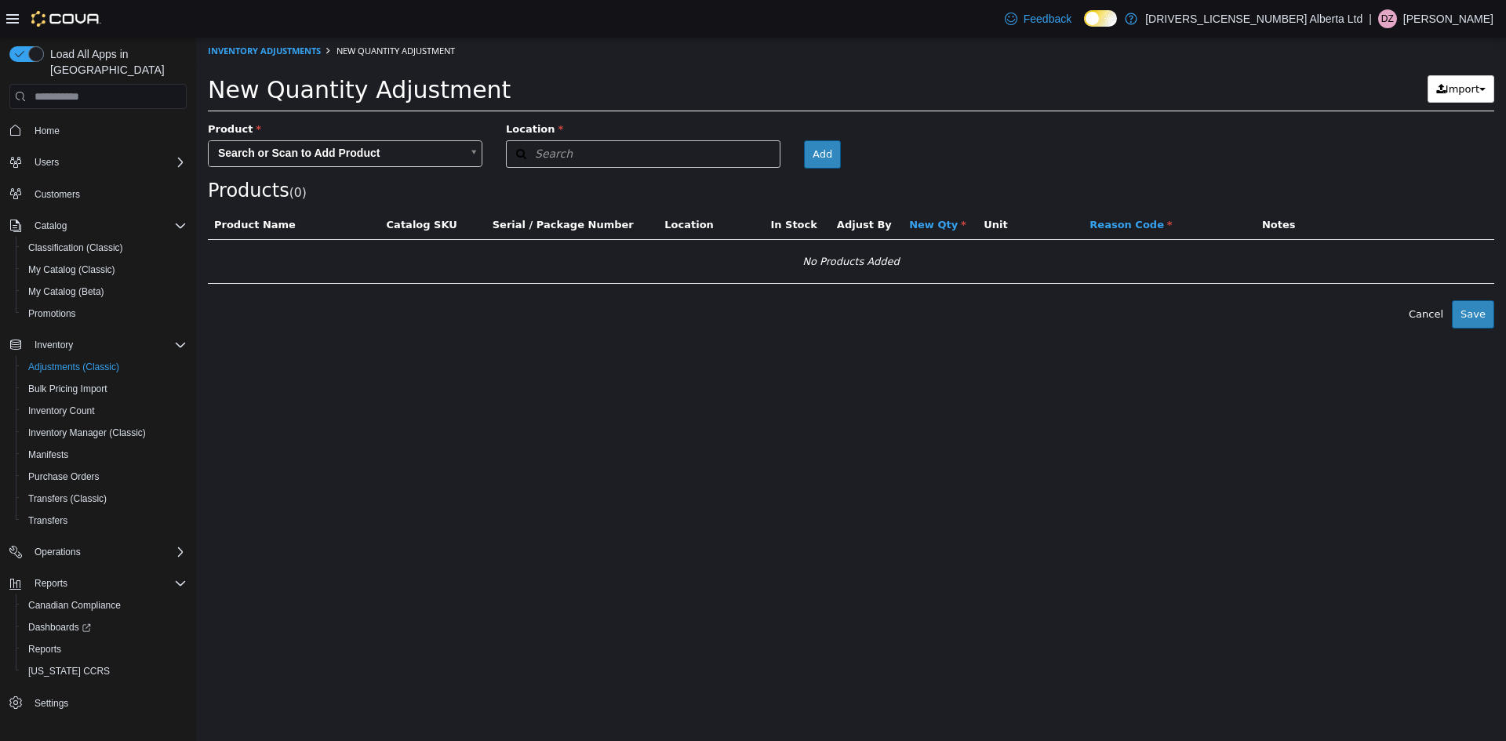
click at [375, 149] on body "× Inventory Adjustments New Quantity Adjustment New Quantity Adjustment Import …" at bounding box center [851, 183] width 1310 height 292
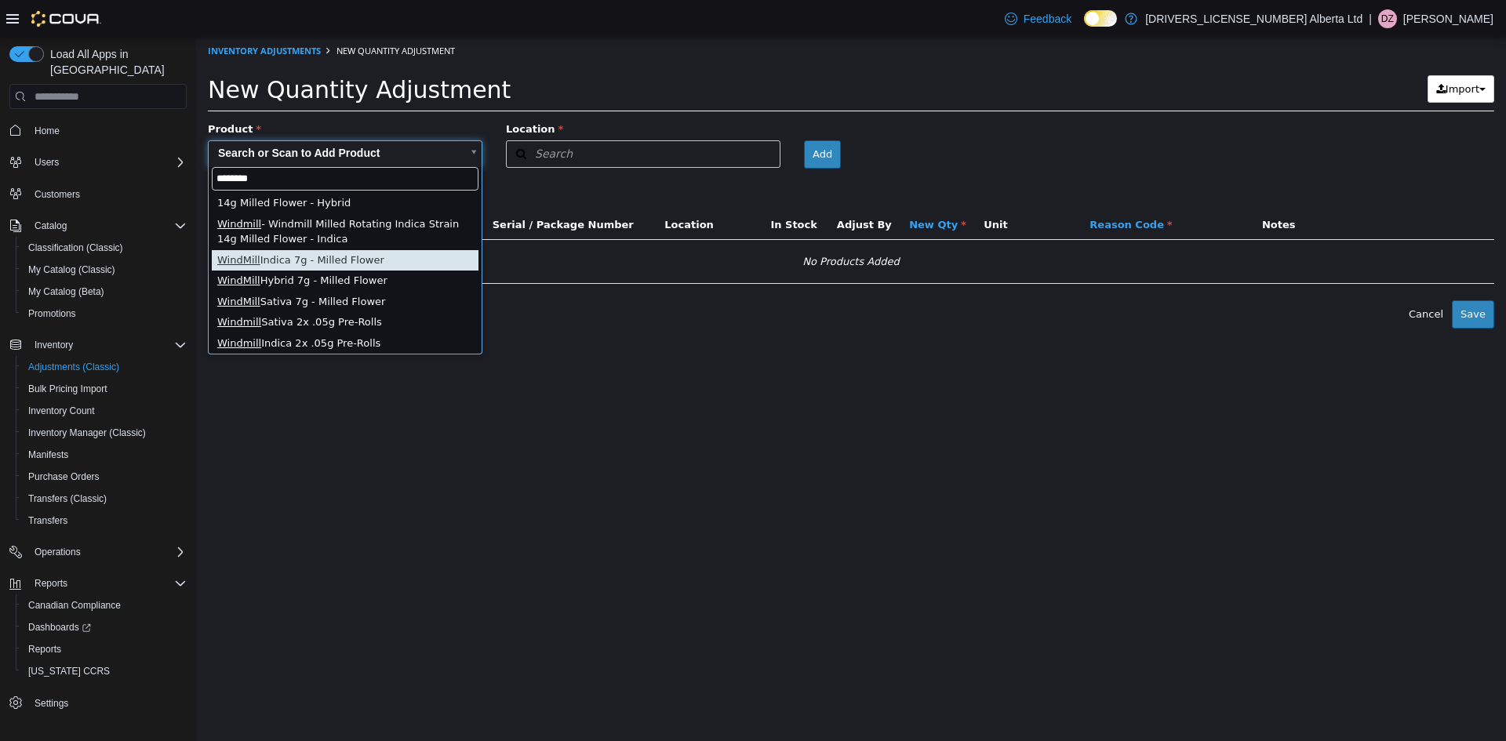
scroll to position [78, 0]
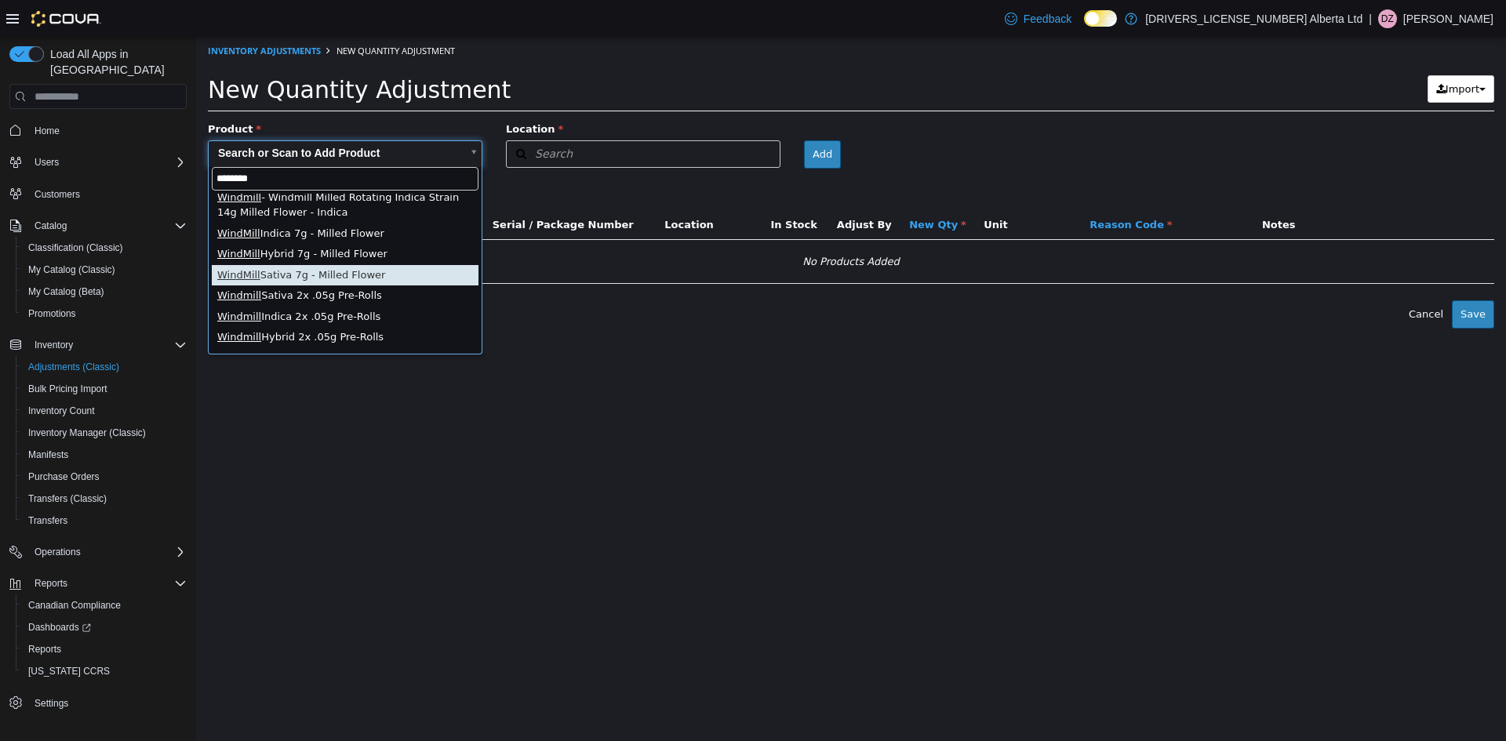
type input "********"
type input "**********"
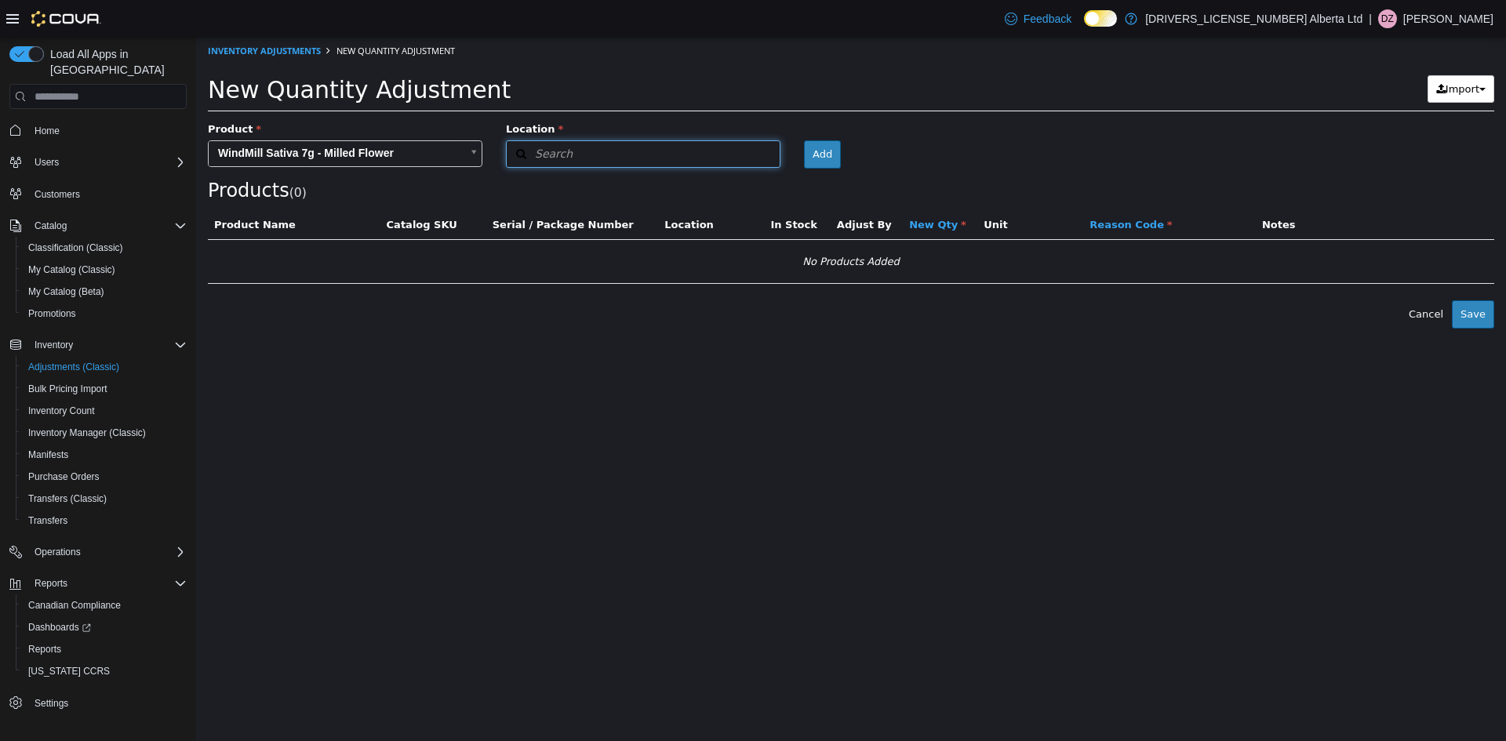
click at [587, 149] on button "Search" at bounding box center [643, 153] width 275 height 27
click at [736, 184] on span "or browse" at bounding box center [741, 182] width 77 height 27
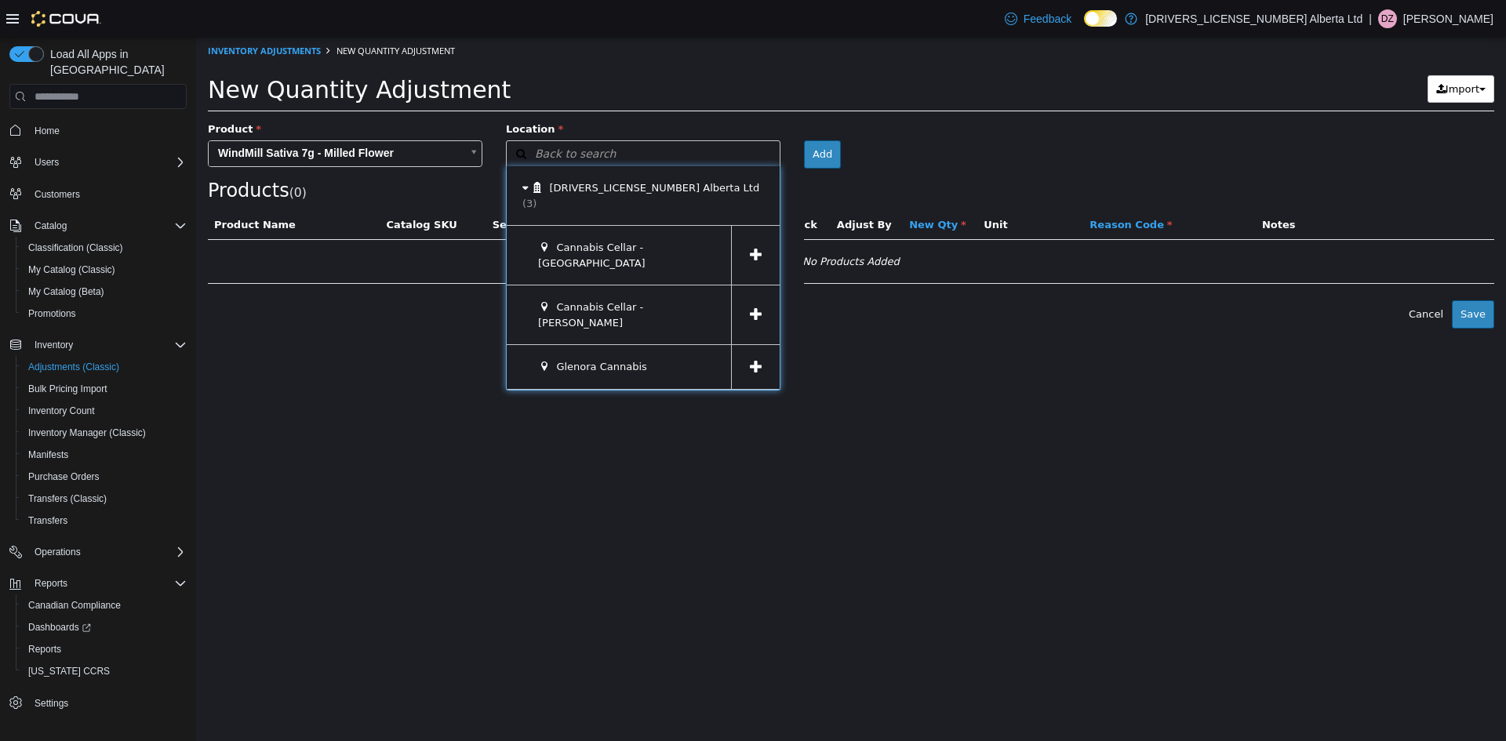
click at [751, 226] on span at bounding box center [755, 255] width 49 height 59
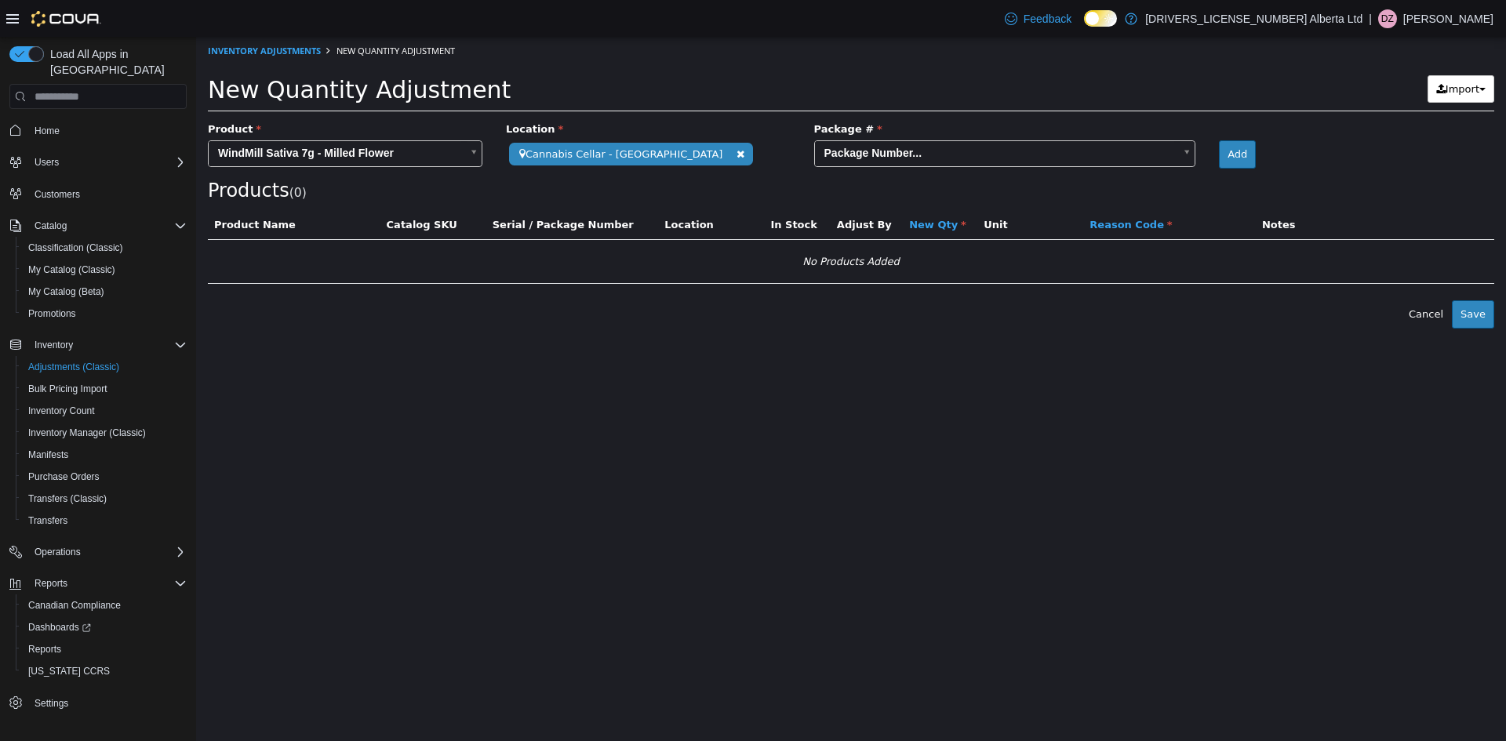
click at [804, 151] on body "**********" at bounding box center [851, 183] width 1310 height 292
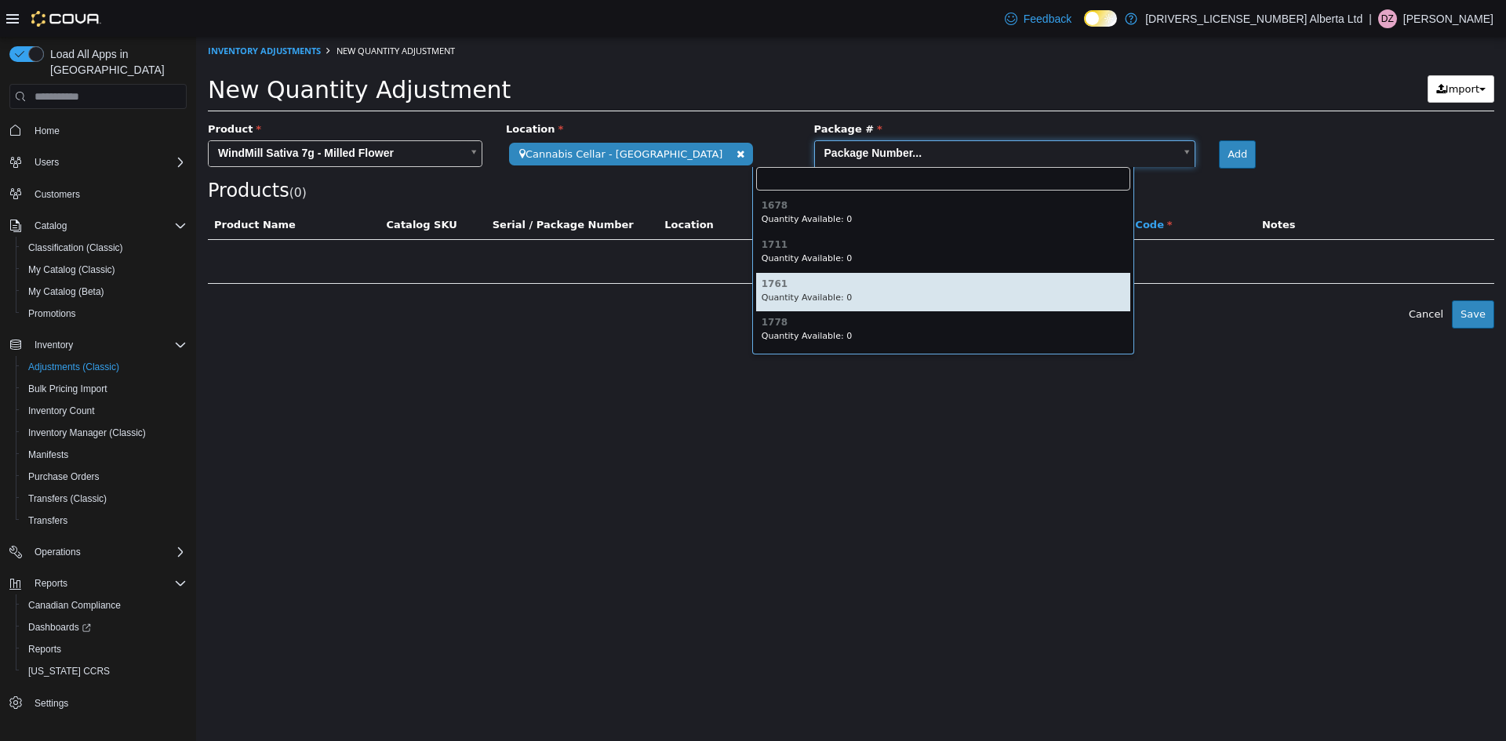
scroll to position [0, 0]
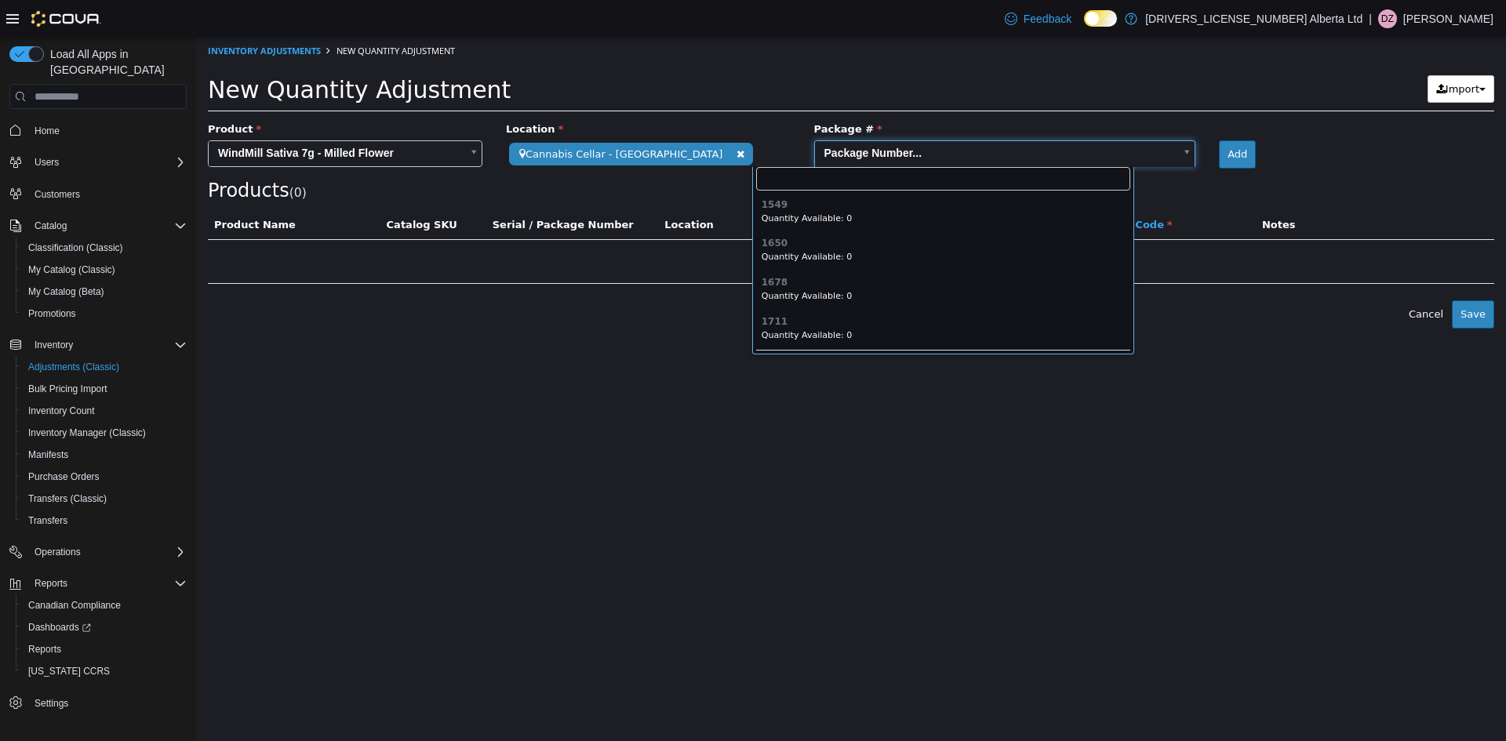
click at [863, 329] on html "**********" at bounding box center [851, 183] width 1310 height 292
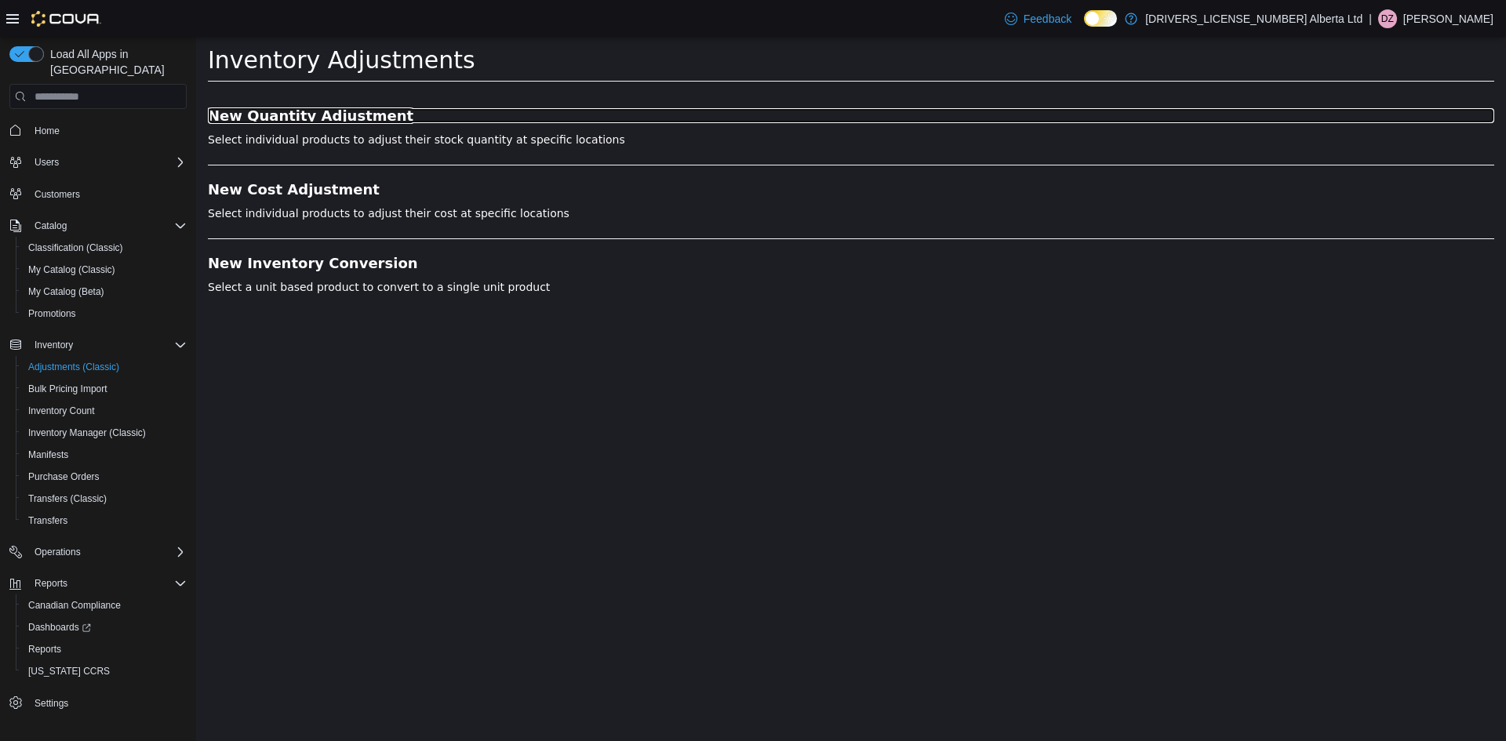
drag, startPoint x: 355, startPoint y: 111, endPoint x: 347, endPoint y: 102, distance: 12.3
click at [355, 111] on h3 "New Quantity Adjustment" at bounding box center [851, 116] width 1286 height 16
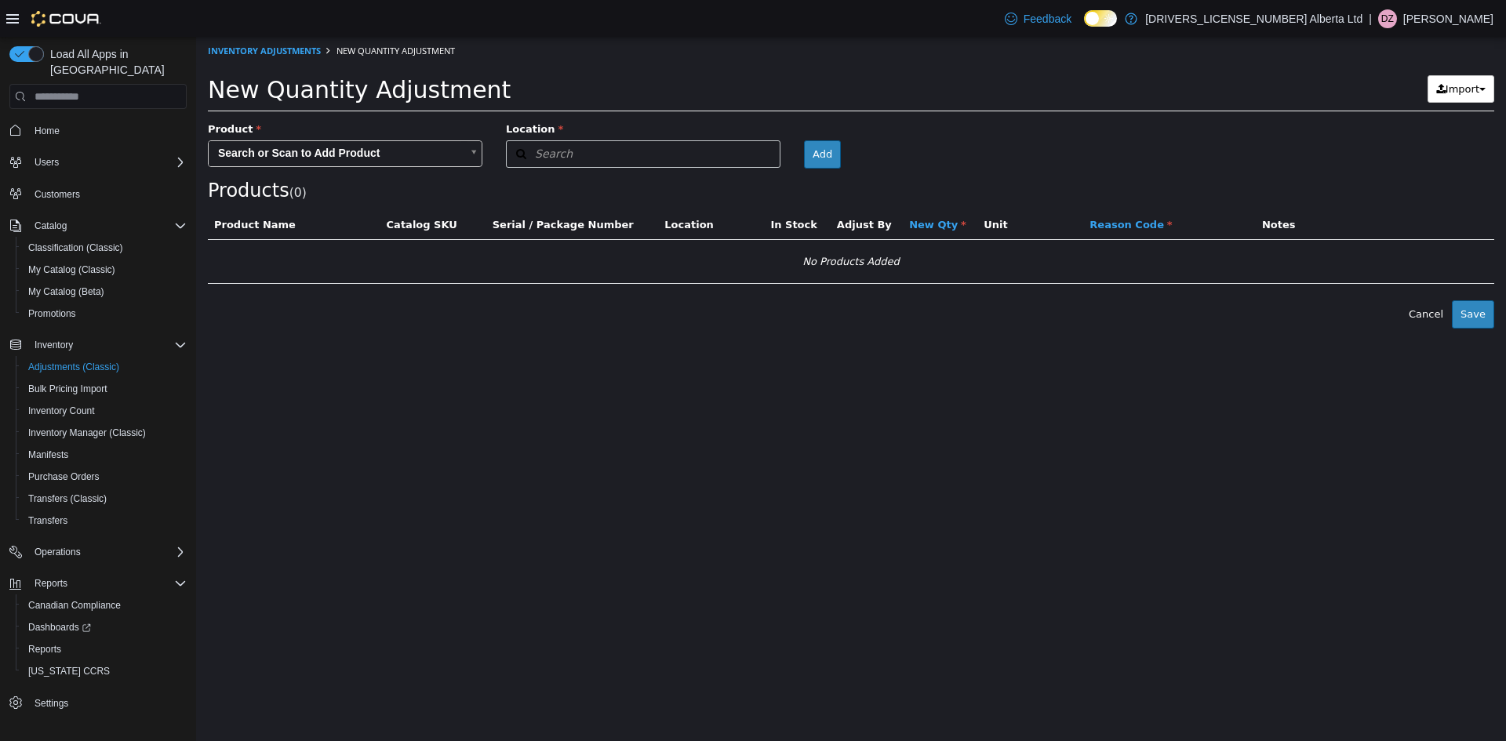
click at [328, 144] on body "× Inventory Adjustments New Quantity Adjustment New Quantity Adjustment Import …" at bounding box center [851, 183] width 1310 height 292
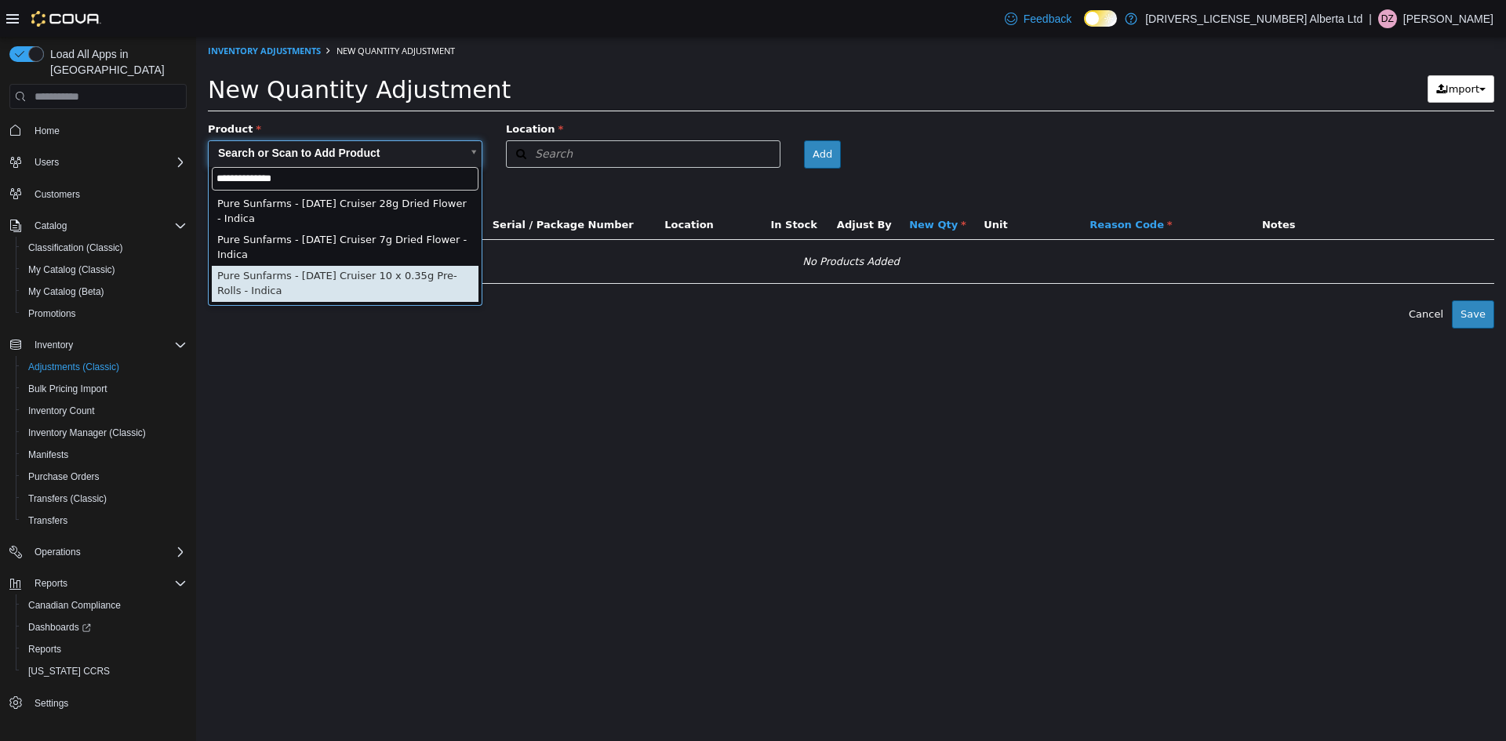
type input "**********"
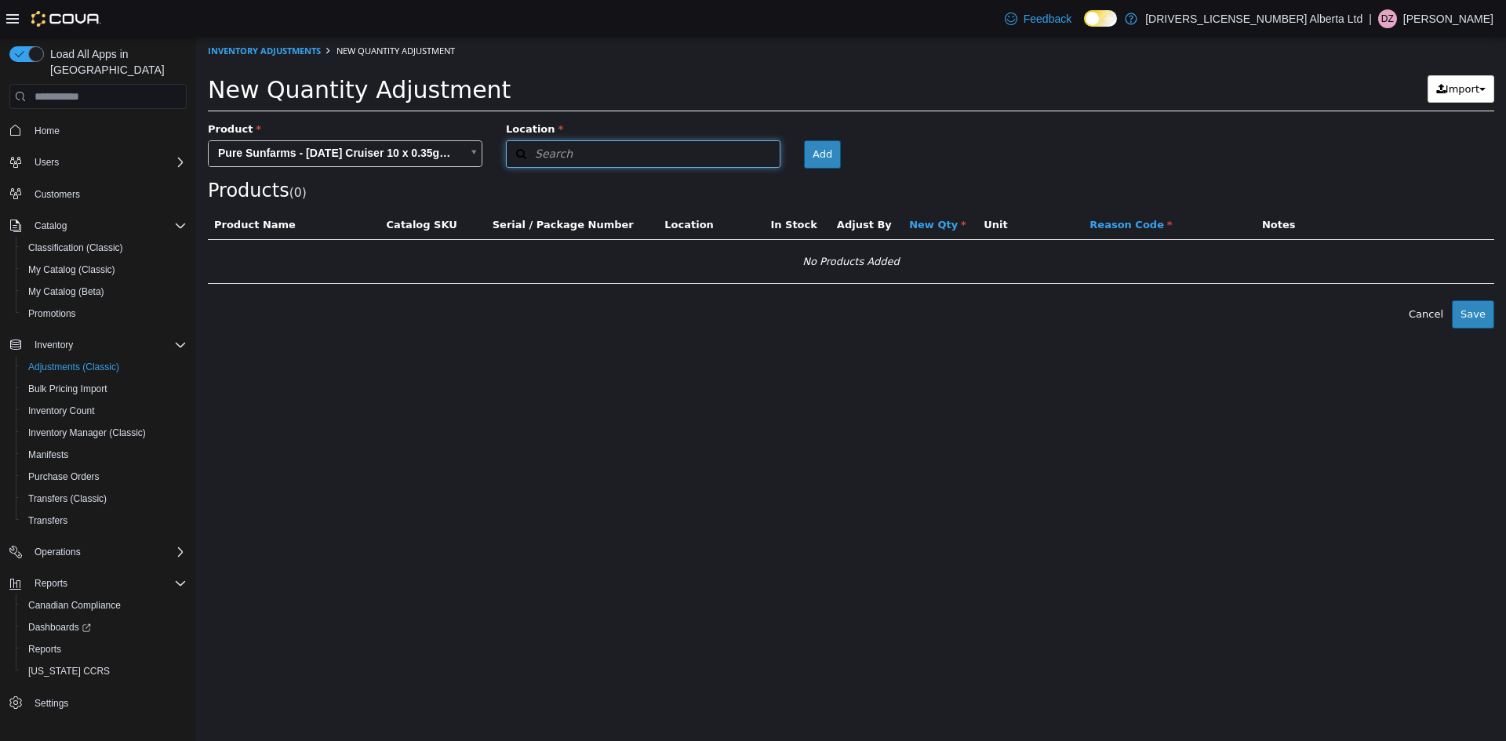
click at [660, 154] on button "Search" at bounding box center [643, 153] width 275 height 27
click at [738, 181] on span "or browse" at bounding box center [741, 182] width 77 height 27
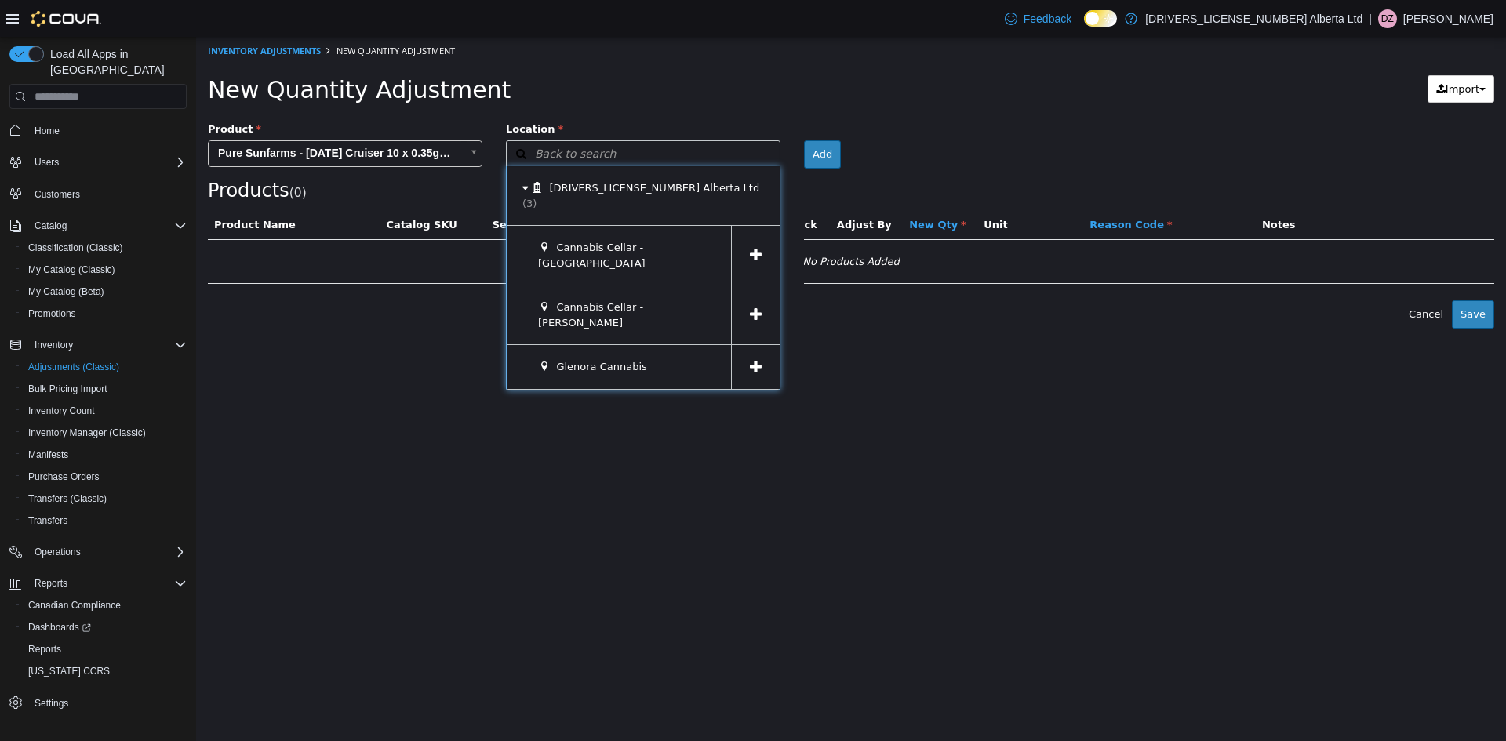
click at [765, 239] on span at bounding box center [755, 255] width 49 height 59
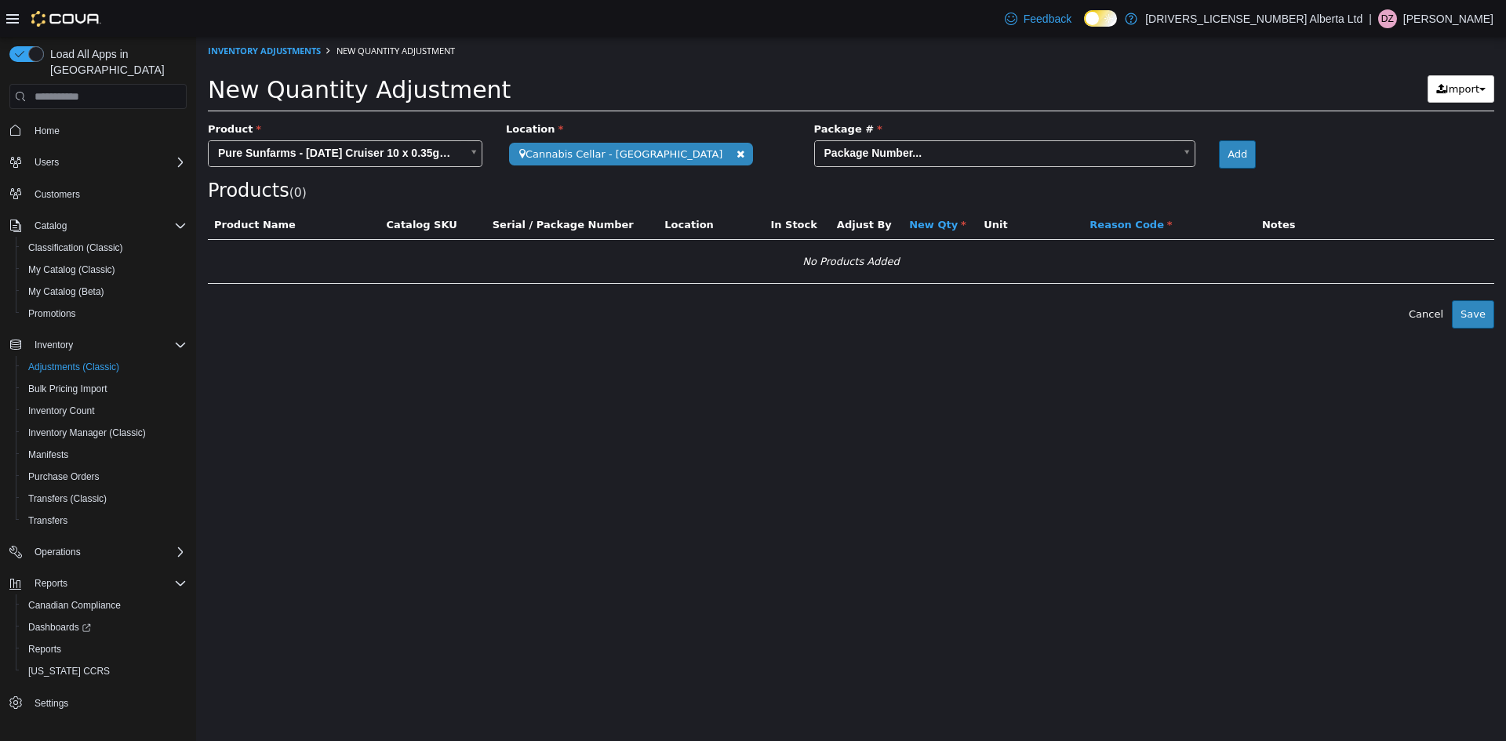
click at [828, 147] on body "**********" at bounding box center [851, 183] width 1310 height 292
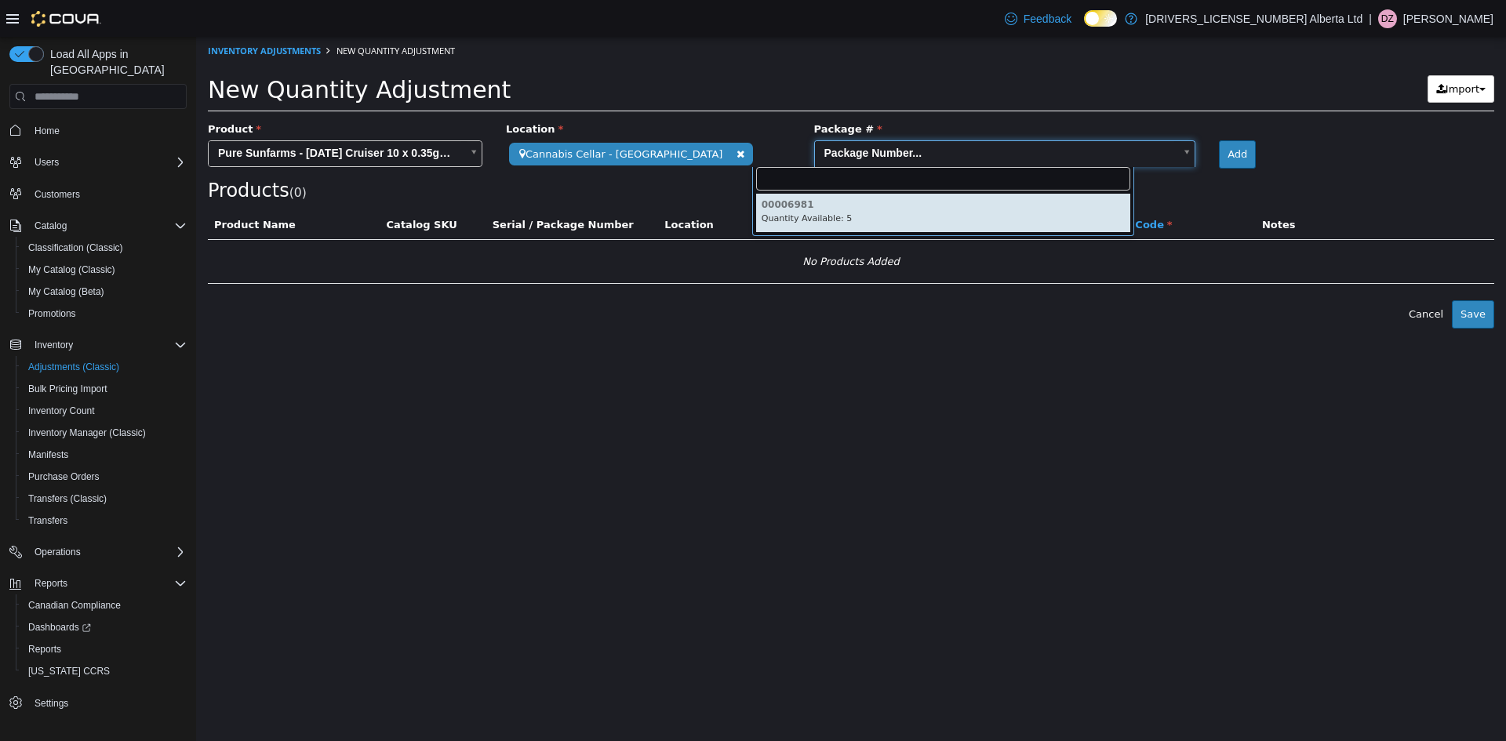
type input "********"
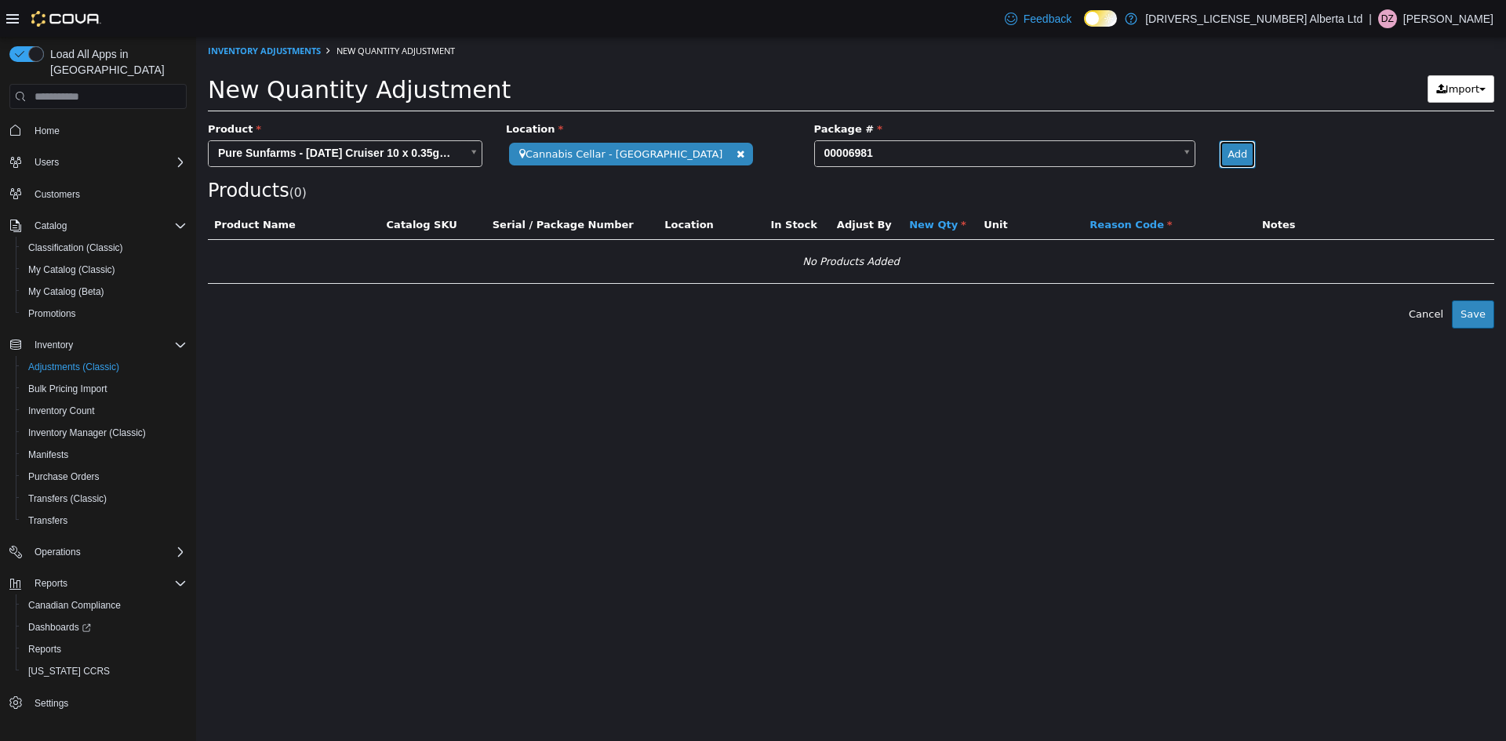
click at [1219, 146] on button "Add" at bounding box center [1237, 154] width 37 height 28
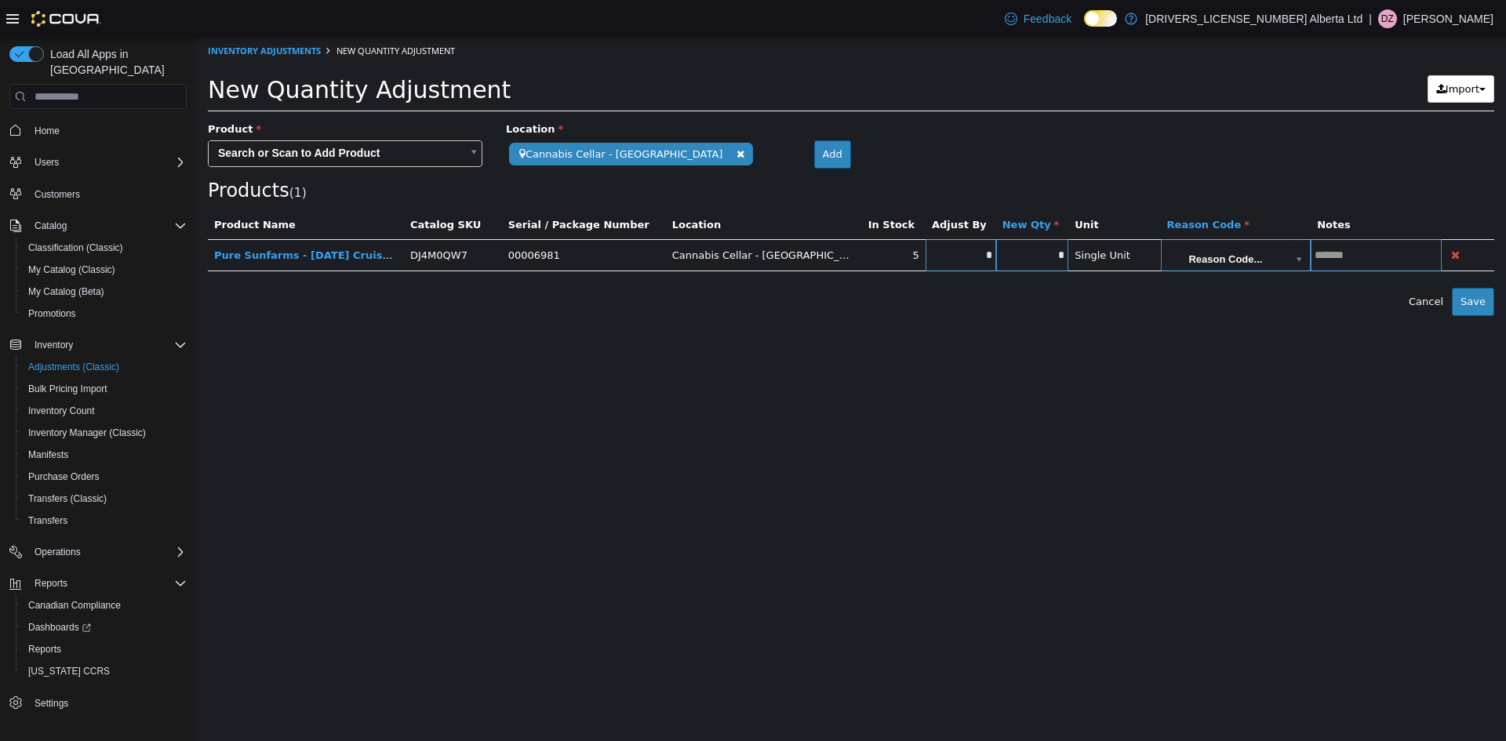
click at [925, 257] on input "*" at bounding box center [960, 255] width 71 height 12
click at [1006, 257] on input "*" at bounding box center [1032, 255] width 73 height 12
type input "*"
type input "**"
drag, startPoint x: 1150, startPoint y: 253, endPoint x: 1151, endPoint y: 277, distance: 23.6
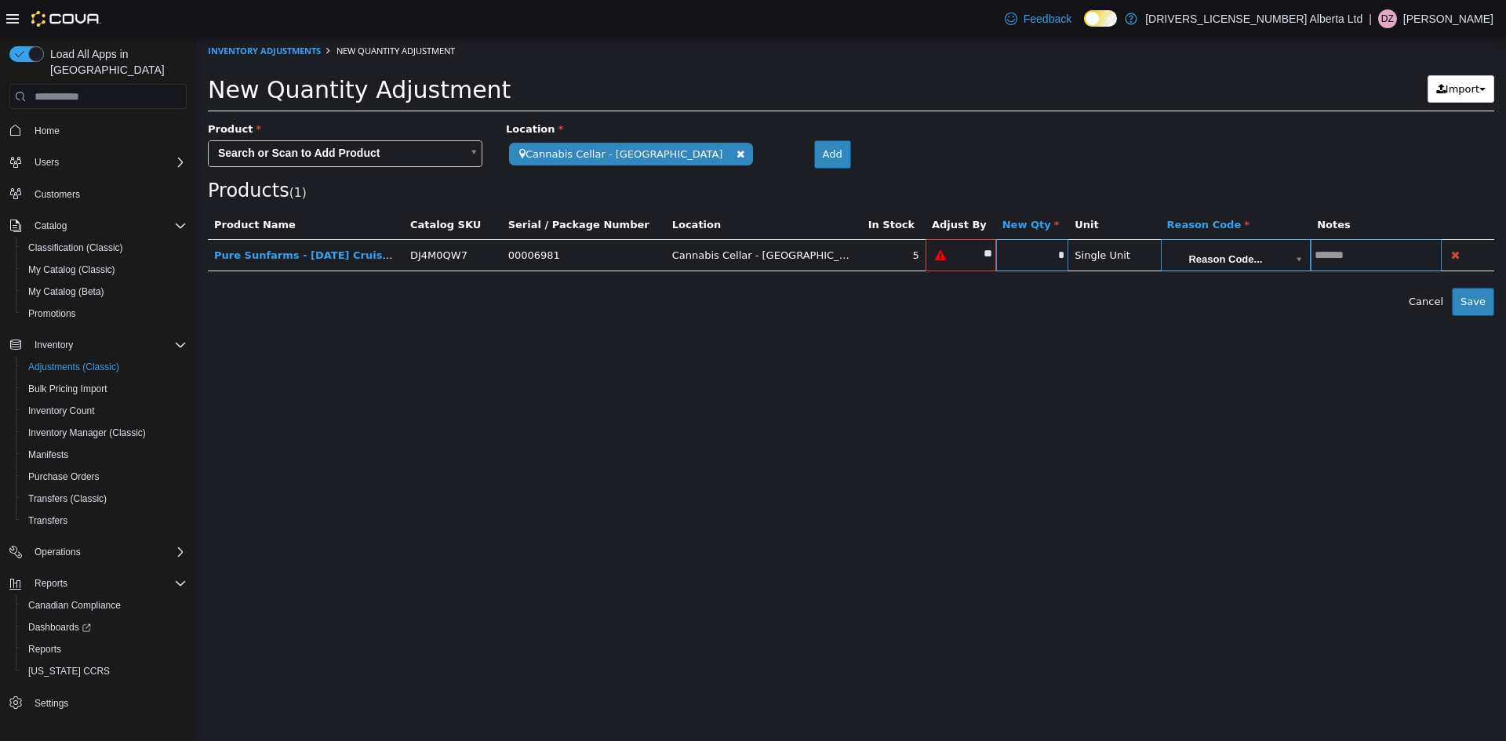
click at [1149, 254] on body "**********" at bounding box center [851, 176] width 1310 height 279
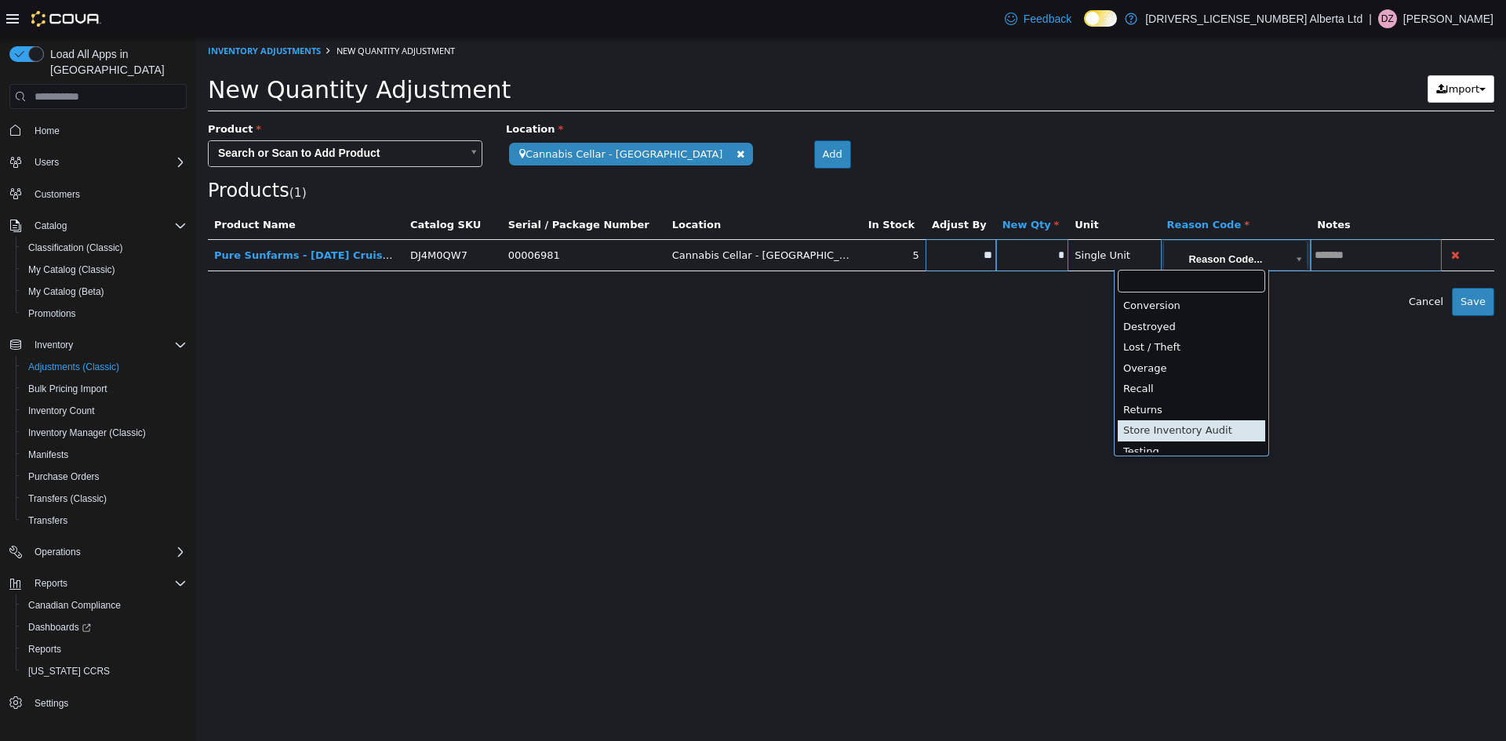
scroll to position [4, 0]
drag, startPoint x: 1144, startPoint y: 439, endPoint x: 1142, endPoint y: 447, distance: 8.0
type input "**********"
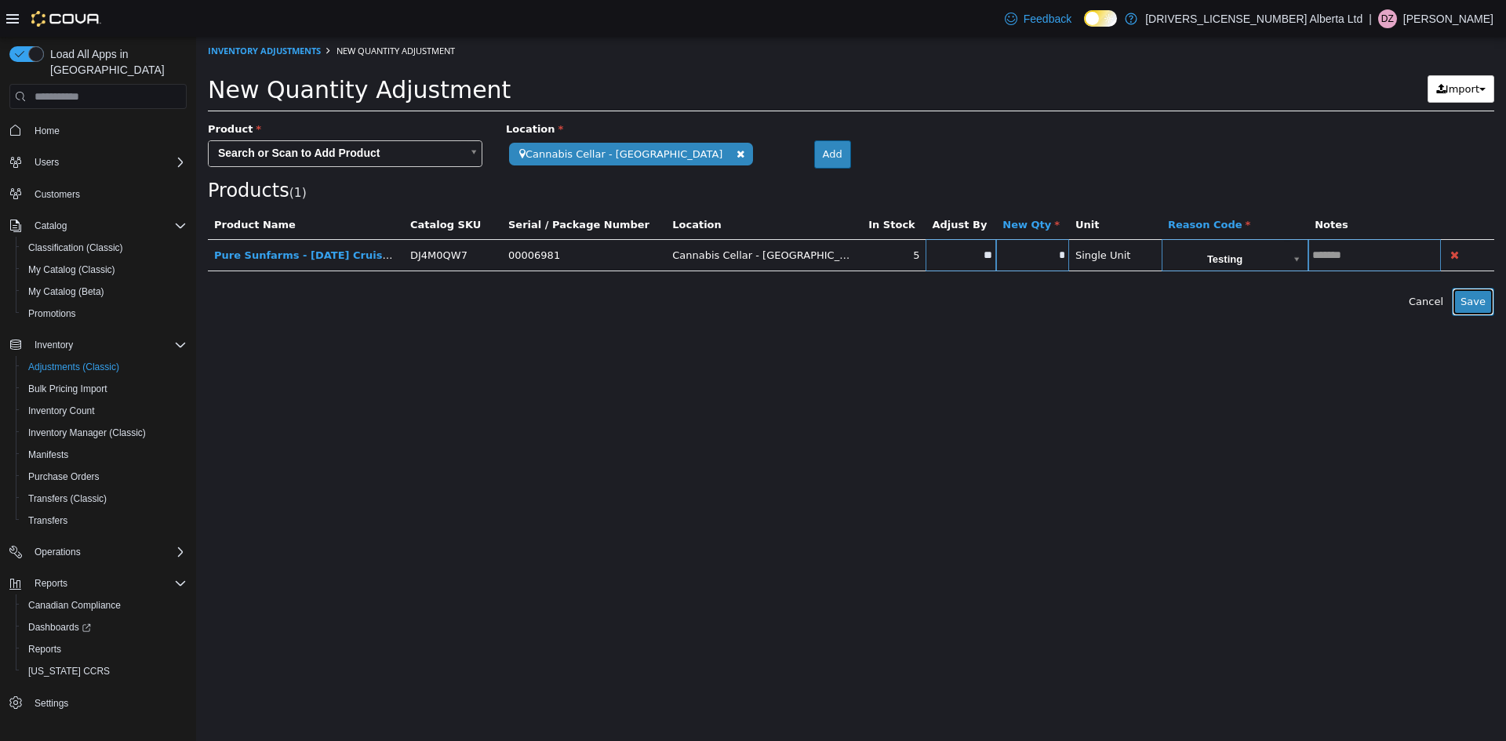
click at [1478, 314] on button "Save" at bounding box center [1473, 302] width 42 height 28
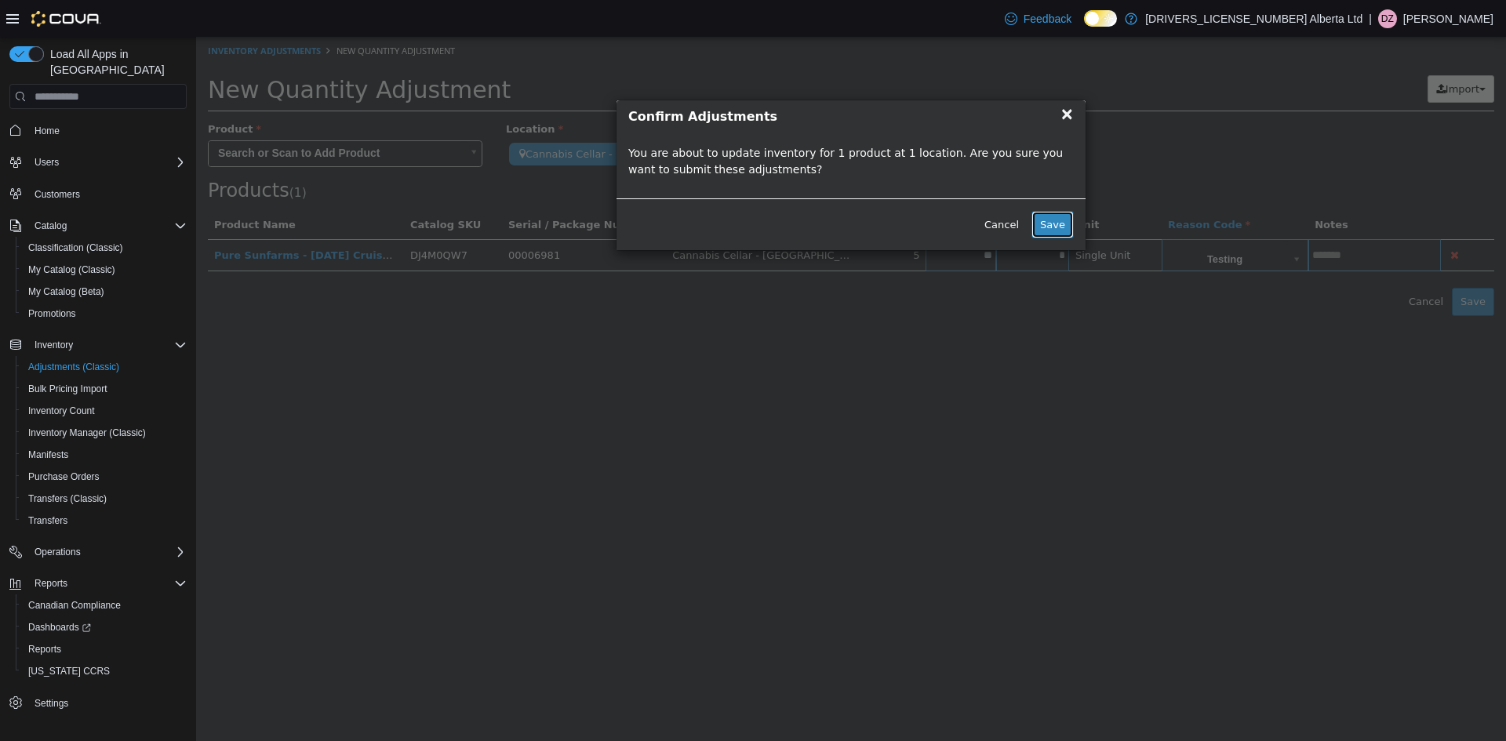
click at [1062, 227] on button "Save" at bounding box center [1052, 225] width 42 height 28
